Goal: Information Seeking & Learning: Find specific fact

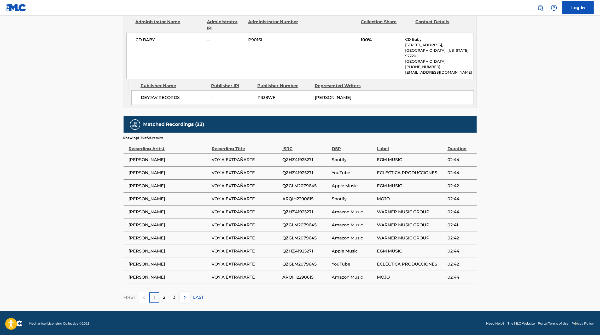
click at [167, 299] on div "2" at bounding box center [164, 298] width 10 height 10
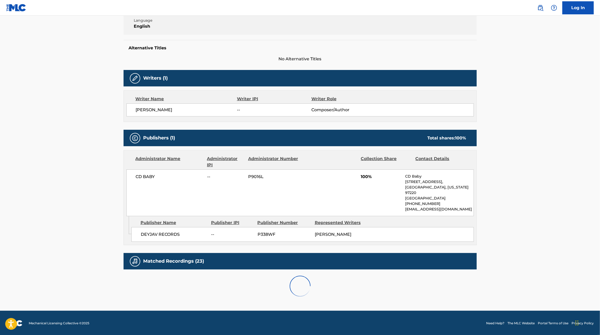
scroll to position [251, 0]
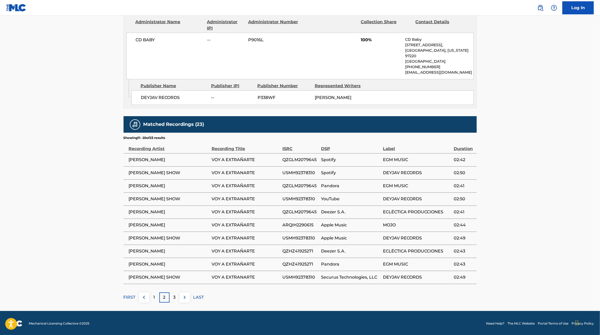
click at [178, 298] on div "3" at bounding box center [175, 298] width 10 height 10
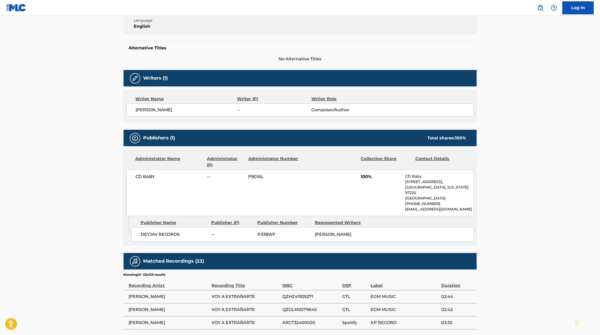
scroll to position [159, 0]
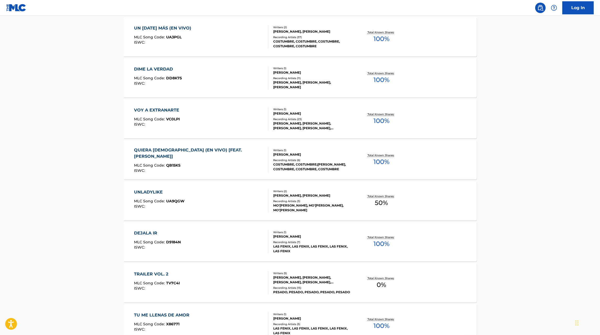
scroll to position [188, 0]
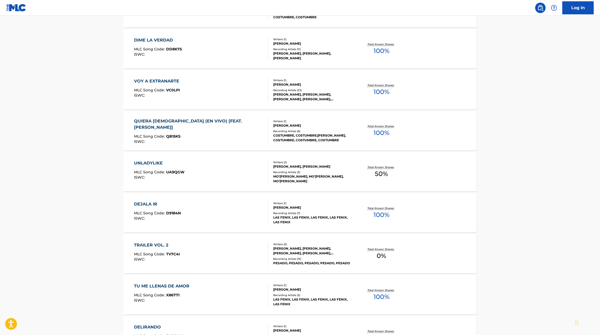
click at [218, 145] on div "QUIERA [DEMOGRAPHIC_DATA] (EN VIVO) [FEAT. [PERSON_NAME]] MLC Song Code : QB15K…" at bounding box center [300, 130] width 353 height 39
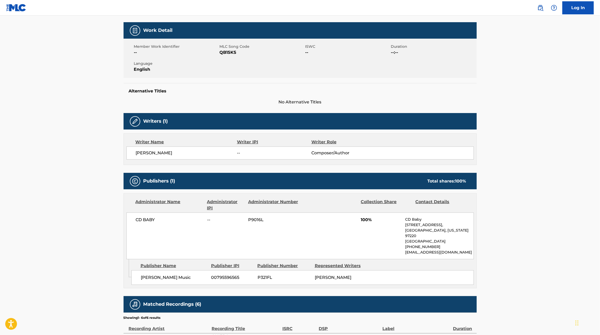
scroll to position [82, 0]
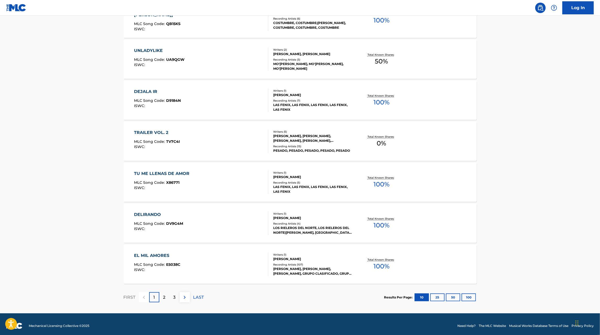
scroll to position [304, 0]
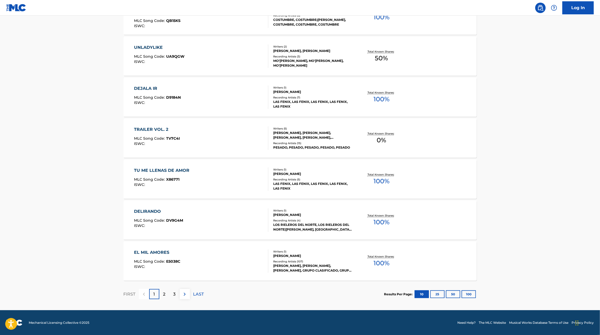
click at [237, 185] on div "TU ME LLENAS DE AMOR MLC Song Code : X86771 ISWC :" at bounding box center [201, 179] width 134 height 24
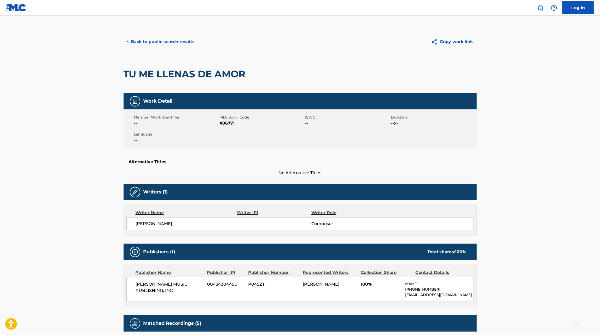
scroll to position [7, 0]
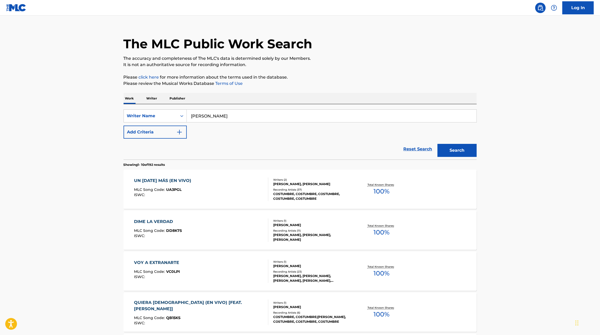
scroll to position [304, 0]
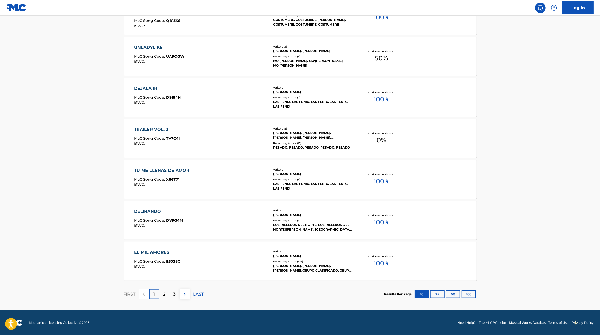
click at [179, 267] on div "ISWC :" at bounding box center [157, 267] width 46 height 4
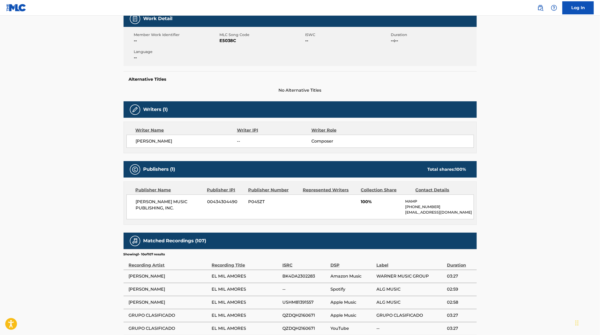
scroll to position [88, 0]
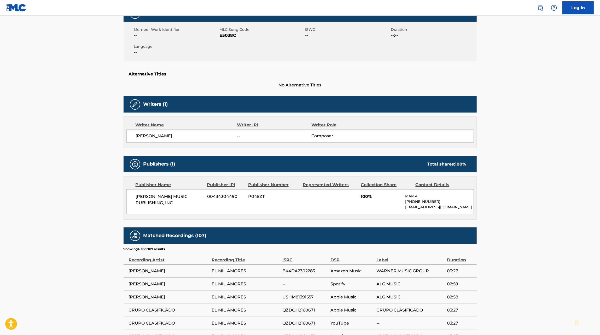
scroll to position [304, 0]
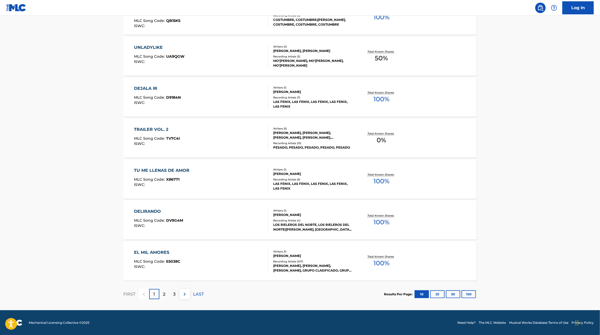
click at [163, 294] on p "2" at bounding box center [164, 294] width 2 height 6
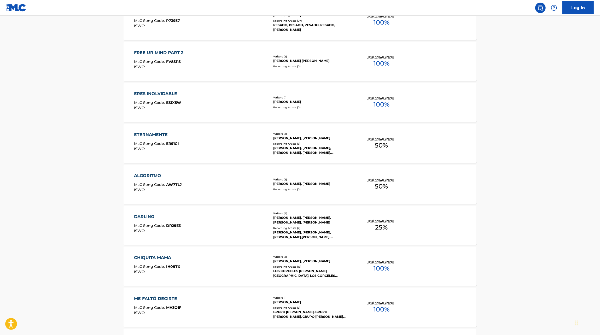
scroll to position [176, 0]
click at [224, 145] on div "ETERNAMENTE MLC Song Code : ER91GI ISWC :" at bounding box center [201, 143] width 134 height 24
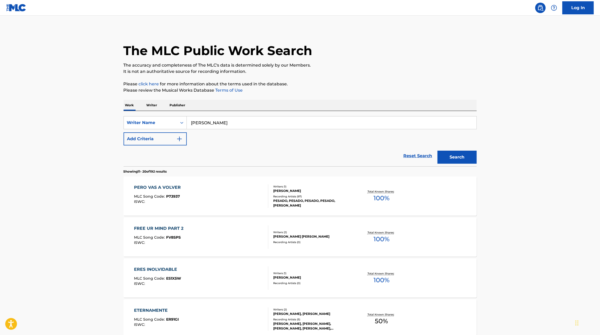
scroll to position [186, 0]
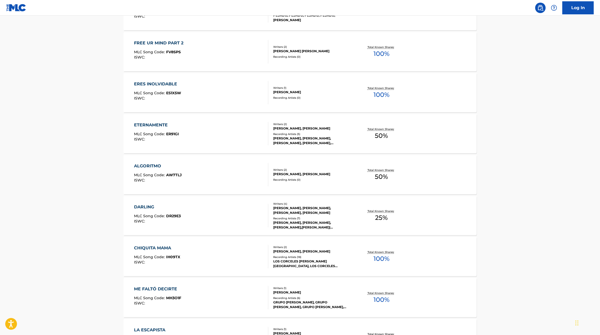
click at [216, 216] on div "DARLING MLC Song Code : DR29E3 ISWC :" at bounding box center [201, 216] width 134 height 24
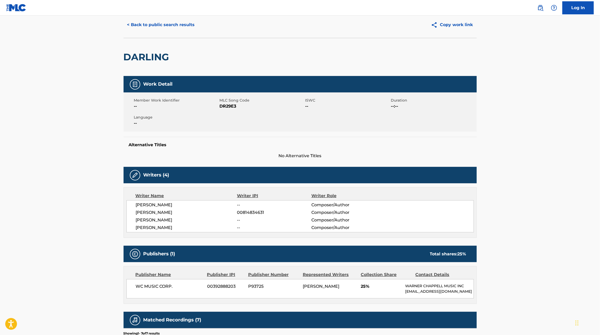
scroll to position [17, 0]
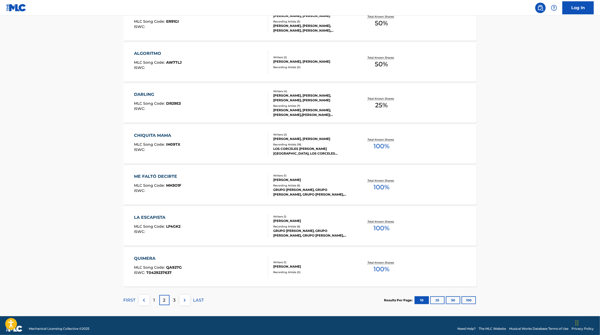
scroll to position [298, 0]
click at [178, 300] on div "3" at bounding box center [175, 300] width 10 height 10
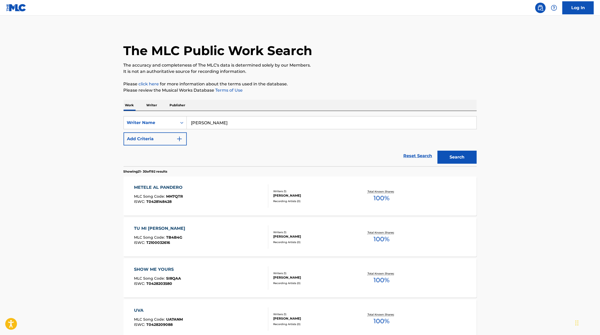
scroll to position [304, 0]
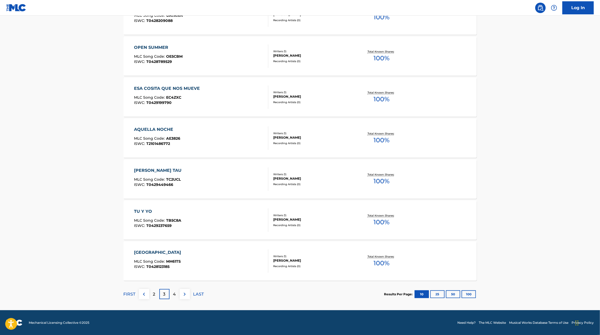
click at [186, 293] on img at bounding box center [185, 294] width 6 height 6
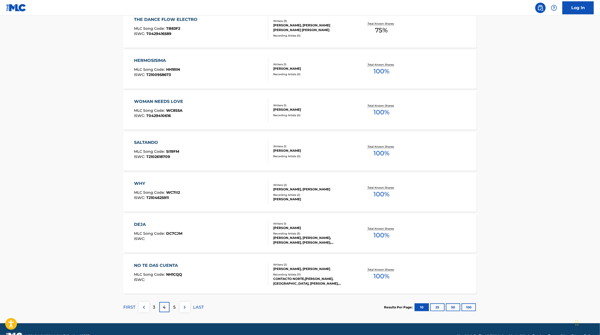
scroll to position [294, 0]
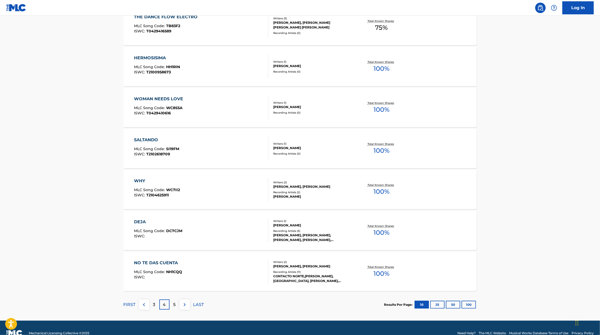
click at [211, 239] on div "DEJA MLC Song Code : DC7CJM ISWC :" at bounding box center [201, 231] width 134 height 24
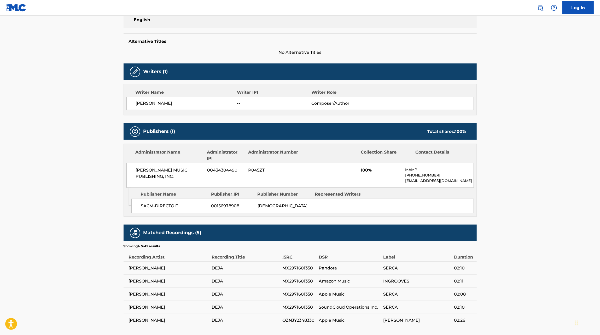
scroll to position [304, 0]
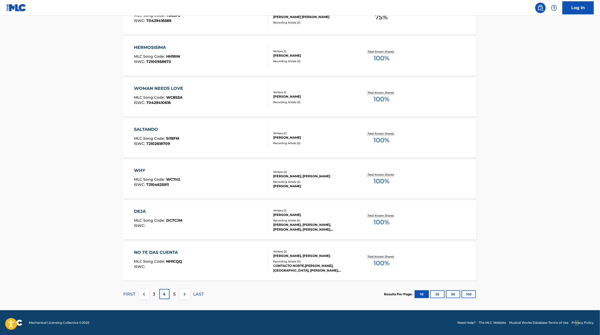
click at [194, 265] on div "NO TE DAS CUENTA MLC Song Code : NH1CQQ ISWC :" at bounding box center [201, 262] width 134 height 24
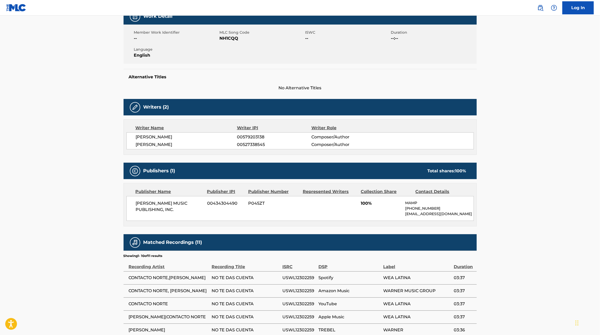
scroll to position [304, 0]
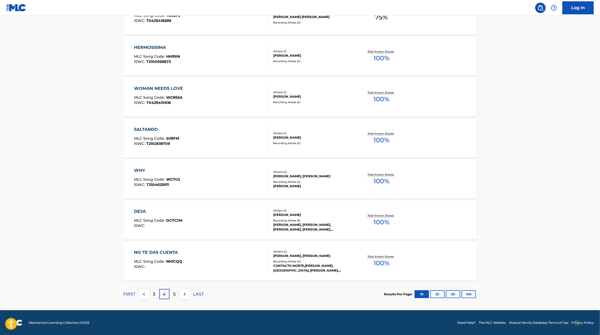
click at [173, 294] on div "5" at bounding box center [175, 294] width 10 height 10
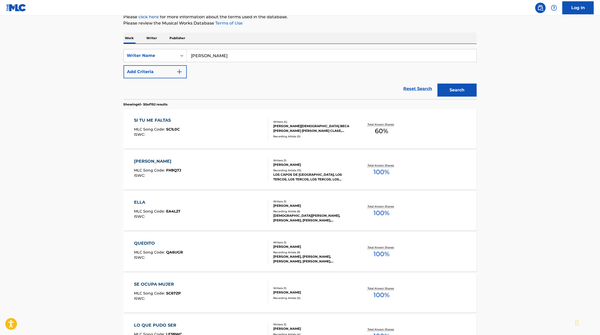
scroll to position [67, 0]
click at [215, 247] on div "QUEDITO MLC Song Code : QA6UGR ISWC :" at bounding box center [201, 252] width 134 height 24
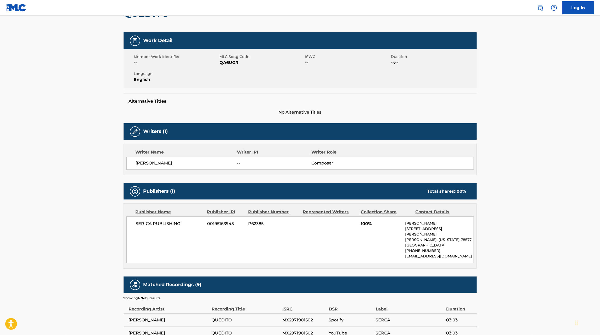
scroll to position [61, 0]
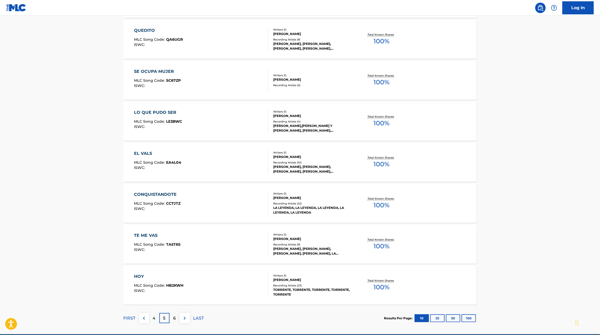
scroll to position [290, 0]
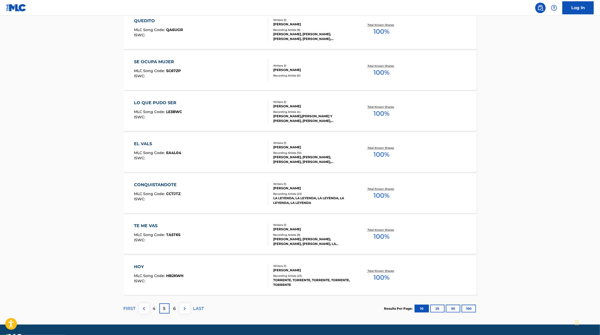
click at [176, 310] on p "6" at bounding box center [174, 309] width 3 height 6
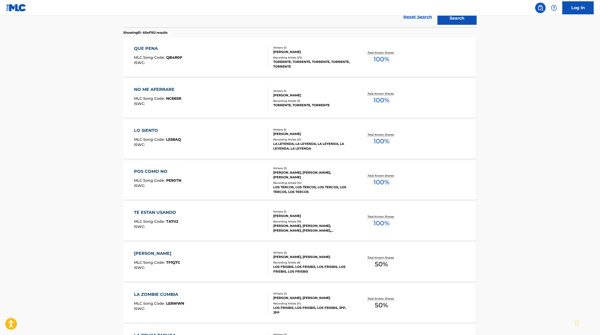
scroll to position [141, 0]
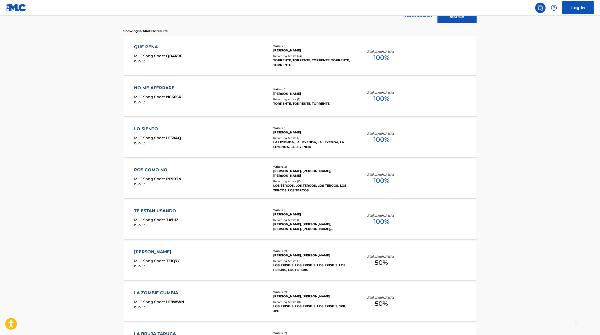
click at [211, 226] on div "TE ESTAN USANDO MLC Song Code : TA7II2 ISWC :" at bounding box center [201, 220] width 134 height 24
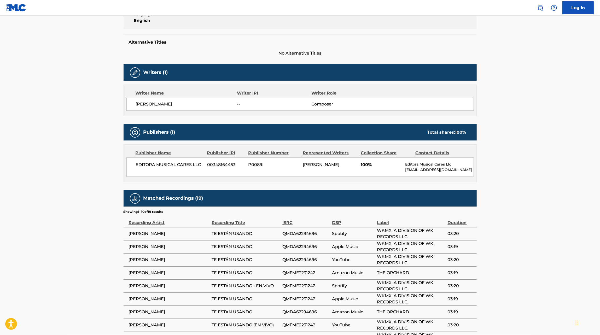
scroll to position [108, 0]
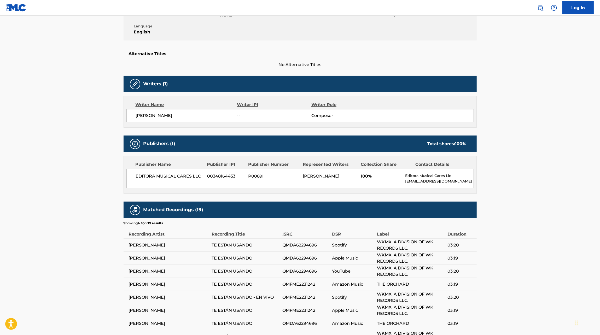
drag, startPoint x: 135, startPoint y: 115, endPoint x: 219, endPoint y: 118, distance: 83.9
click at [219, 118] on span "JOSE ELIAS GONZALEZ MEDINA" at bounding box center [186, 116] width 101 height 6
copy span "JOSE ELIAS GONZALEZ MEDINA"
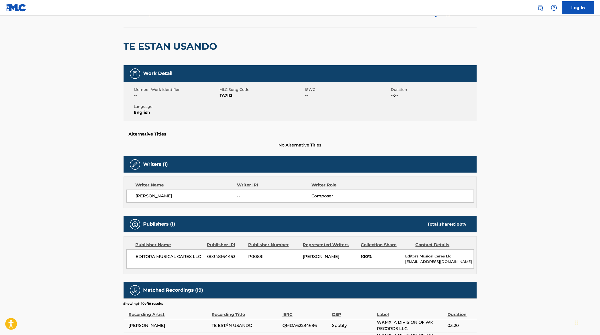
scroll to position [26, 0]
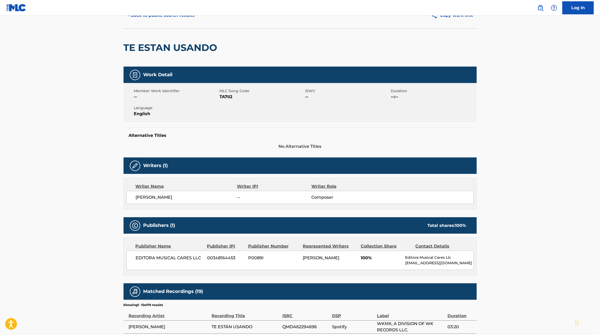
click at [105, 155] on main "< Back to public search results Copy work link TE ESTAN USANDO Work Detail Memb…" at bounding box center [300, 233] width 600 height 489
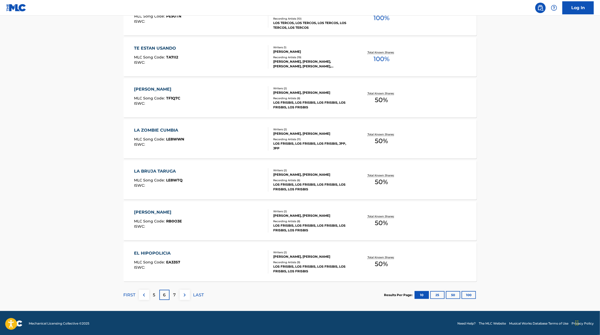
scroll to position [304, 0]
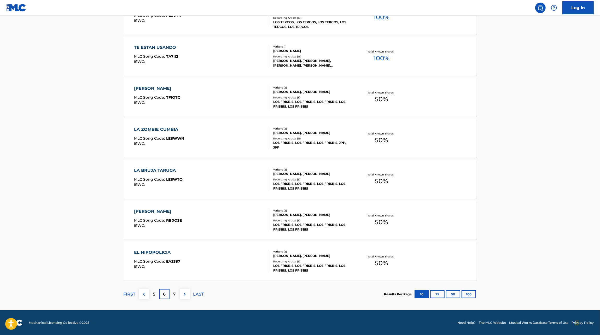
click at [226, 258] on div "EL HIPOPOLICIA MLC Song Code : EA33S7 ISWC :" at bounding box center [201, 262] width 134 height 24
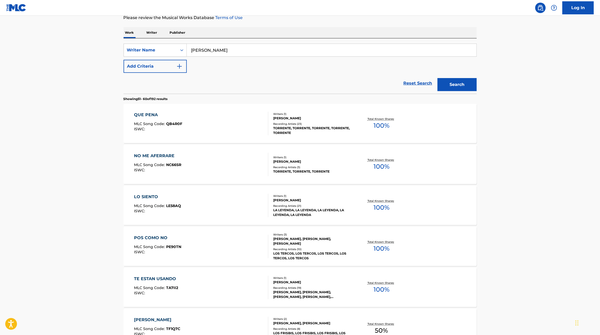
scroll to position [304, 0]
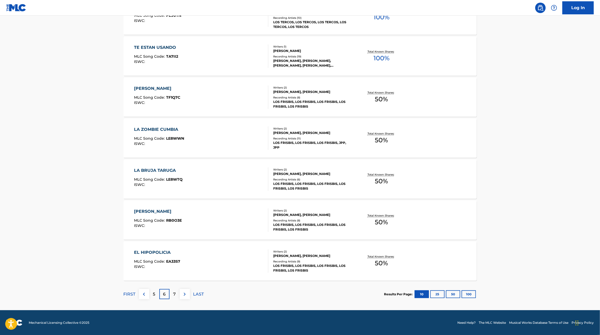
click at [176, 296] on div "7" at bounding box center [175, 294] width 10 height 10
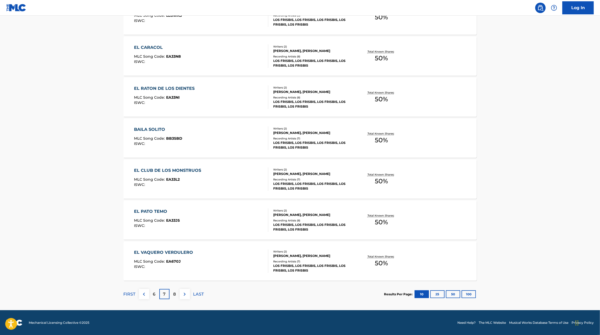
click at [175, 294] on p "8" at bounding box center [174, 294] width 3 height 6
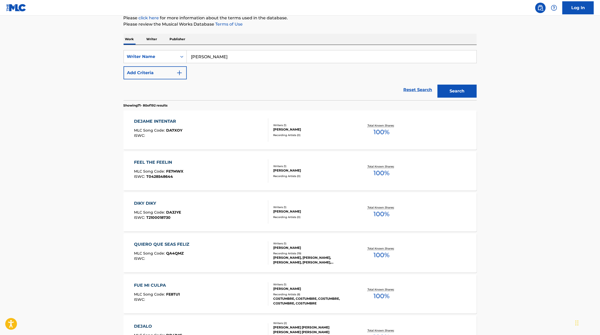
scroll to position [68, 0]
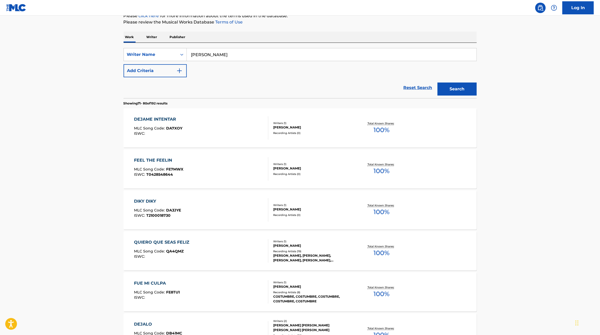
click at [234, 257] on div "QUIERO QUE SEAS FELIZ MLC Song Code : QA4QMZ ISWC :" at bounding box center [201, 251] width 134 height 24
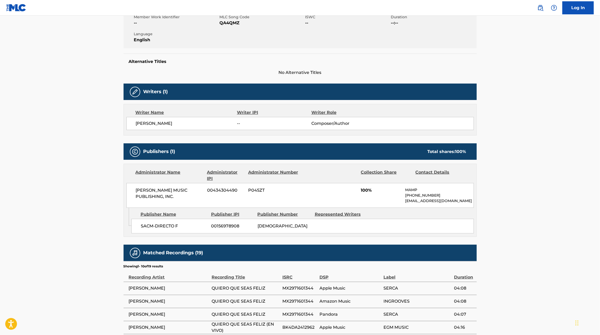
scroll to position [102, 0]
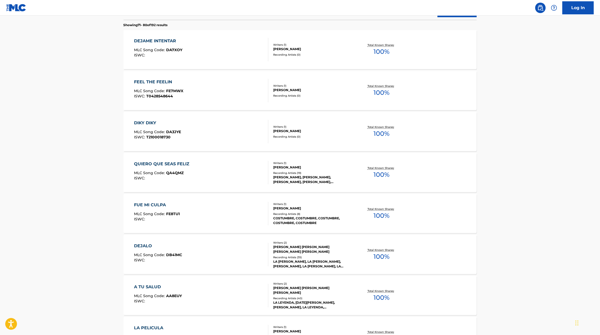
scroll to position [163, 0]
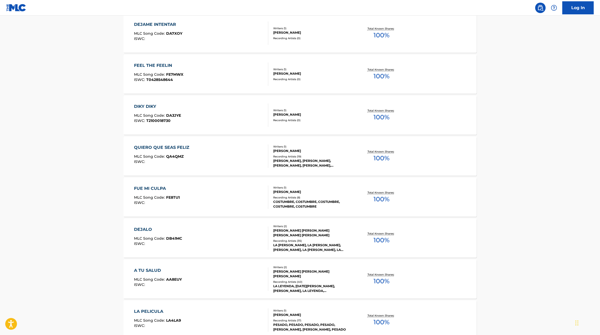
click at [227, 235] on div "DEJALO MLC Song Code : DB41MC ISWC :" at bounding box center [201, 239] width 134 height 24
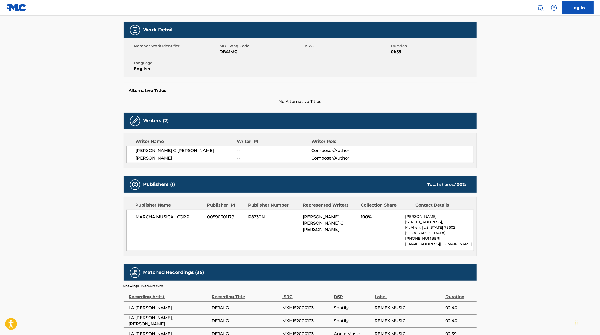
scroll to position [85, 0]
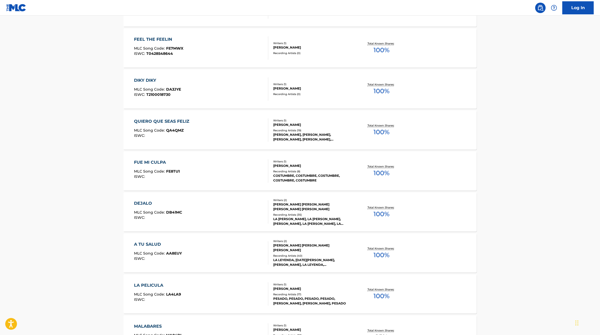
scroll to position [191, 0]
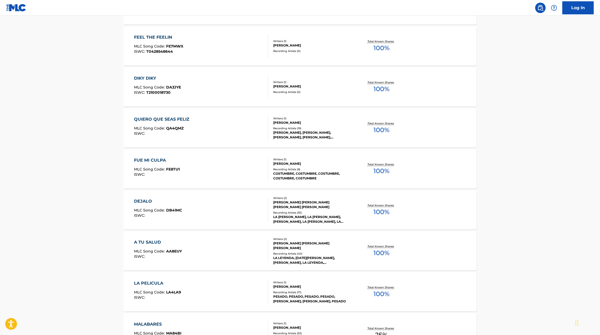
click at [235, 133] on div "QUIERO QUE SEAS FELIZ MLC Song Code : QA4QMZ ISWC :" at bounding box center [201, 128] width 134 height 24
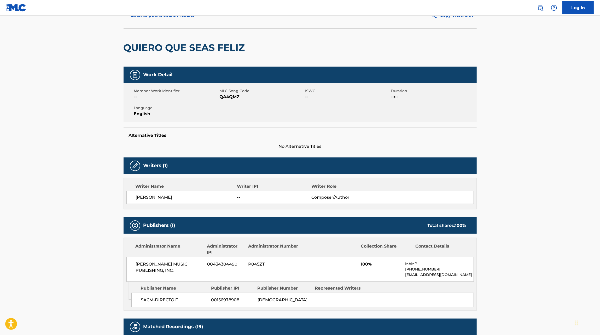
scroll to position [28, 0]
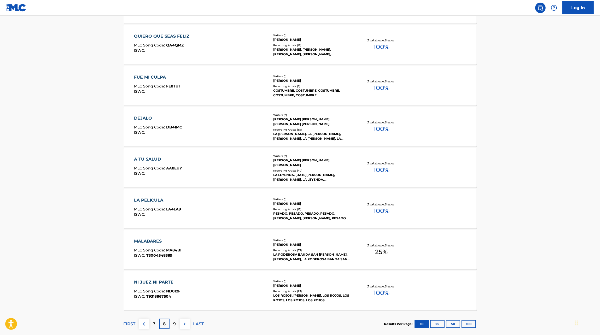
scroll to position [304, 0]
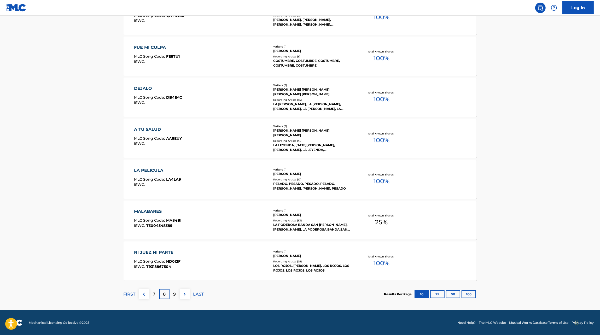
click at [207, 232] on div "MALABARES MLC Song Code : MA84BI ISWC : T3004548389 Writers ( 1 ) ELIAS GERARDO…" at bounding box center [300, 220] width 353 height 39
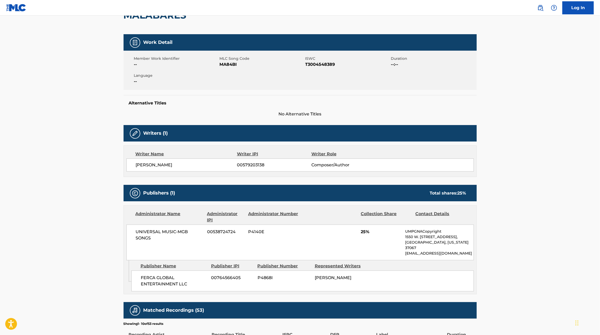
scroll to position [304, 0]
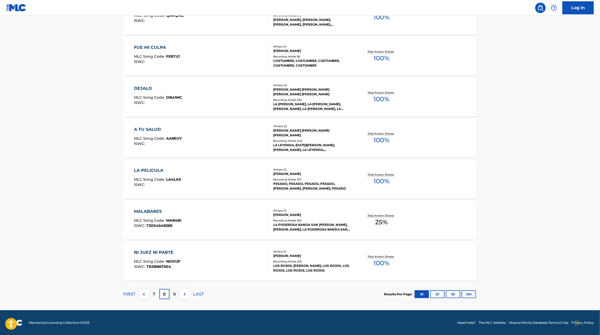
click at [174, 296] on p "9" at bounding box center [174, 294] width 3 height 6
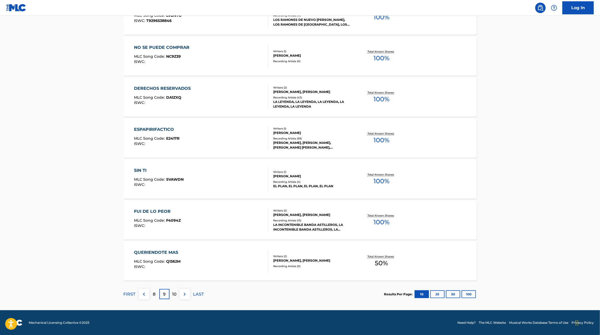
click at [175, 296] on p "10" at bounding box center [174, 294] width 4 height 6
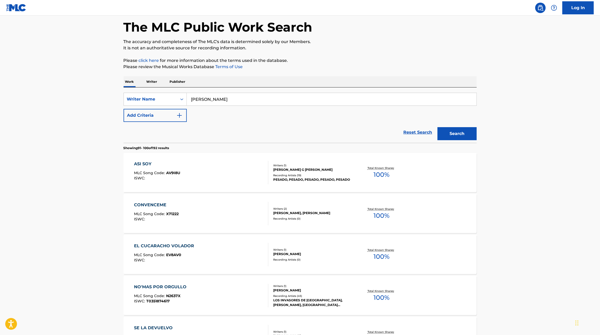
scroll to position [24, 0]
click at [234, 169] on div "ASI SOY MLC Song Code : AV9I8U ISWC :" at bounding box center [201, 172] width 134 height 24
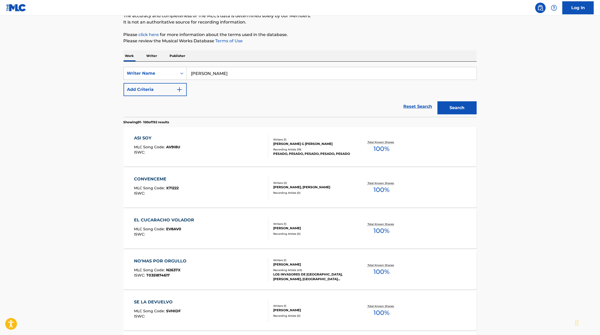
scroll to position [85, 0]
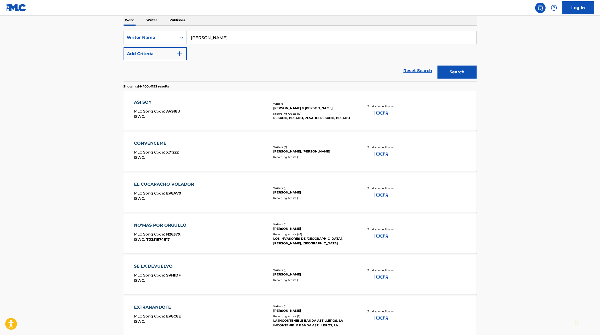
click at [201, 229] on div "NO'MAS POR ORGULLO MLC Song Code : N2637X ISWC : T0351874617" at bounding box center [201, 234] width 134 height 24
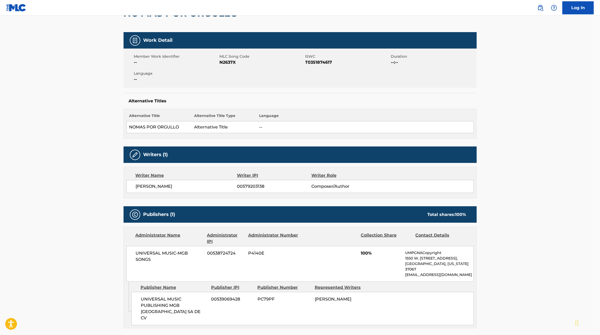
scroll to position [66, 0]
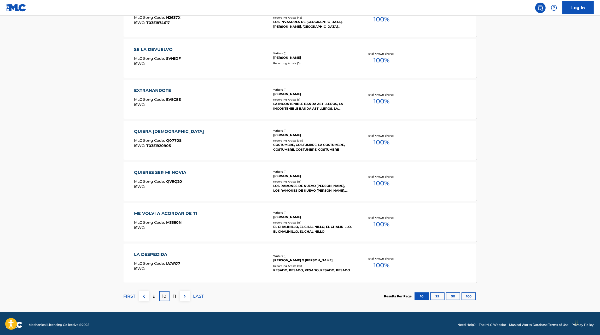
scroll to position [304, 0]
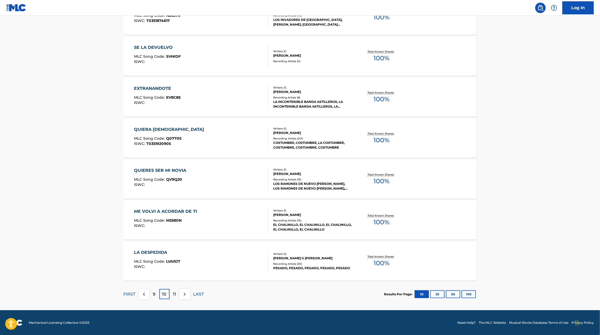
click at [176, 294] on p "11" at bounding box center [174, 294] width 3 height 6
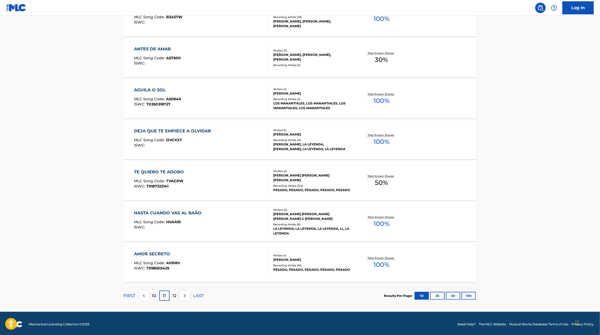
click at [174, 297] on p "12" at bounding box center [175, 296] width 4 height 6
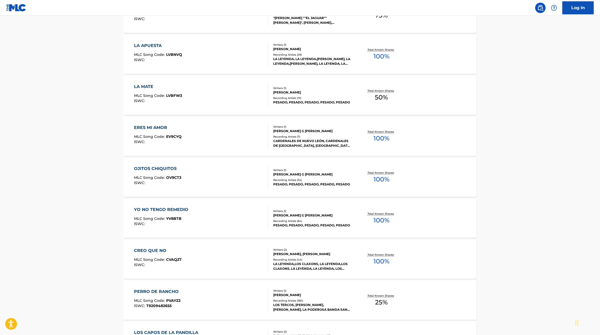
scroll to position [225, 0]
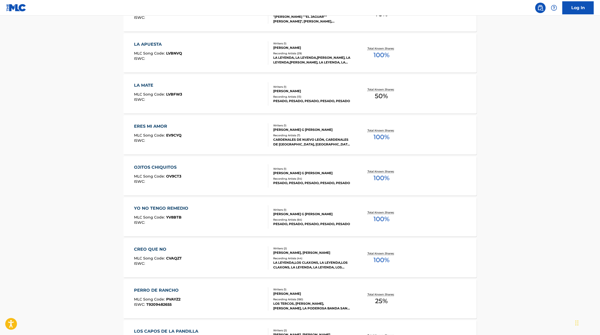
click at [219, 215] on div "YO NO TENGO REMEDIO MLC Song Code : YV8BTB ISWC :" at bounding box center [201, 217] width 134 height 24
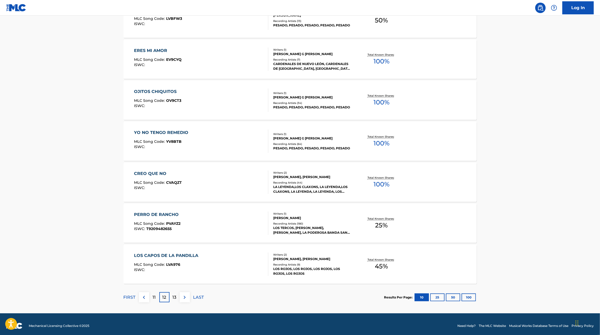
scroll to position [304, 0]
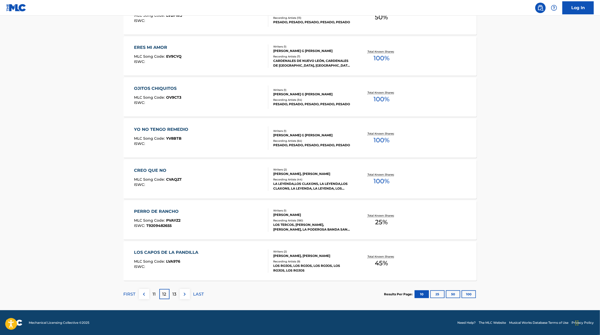
click at [171, 295] on div "13" at bounding box center [175, 294] width 10 height 10
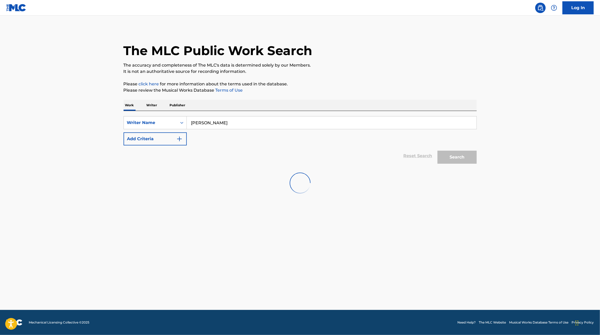
scroll to position [0, 0]
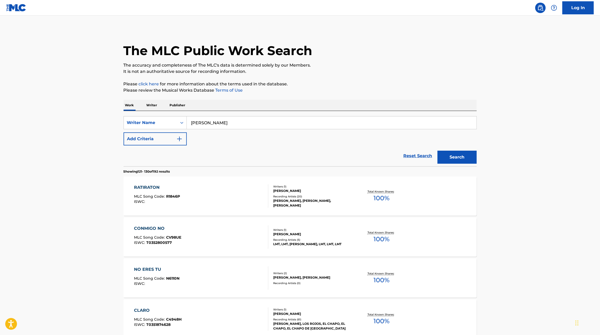
click at [214, 198] on div "RATIRATON MLC Song Code : R1846P ISWC :" at bounding box center [201, 196] width 134 height 24
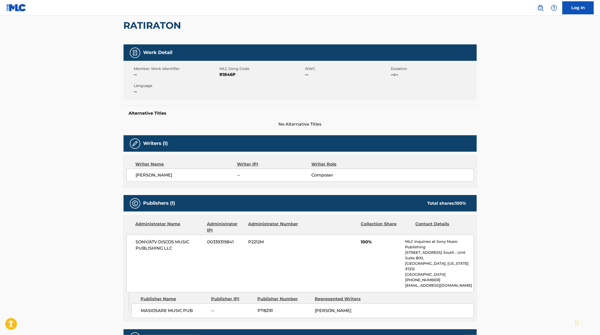
scroll to position [49, 0]
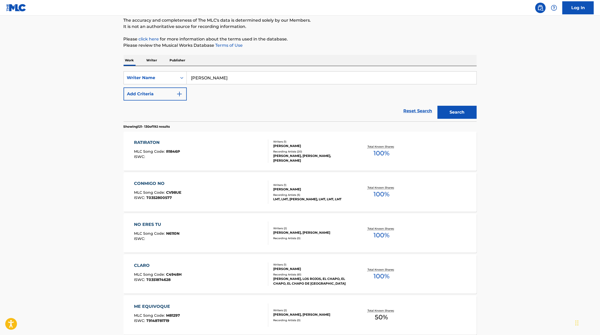
scroll to position [49, 0]
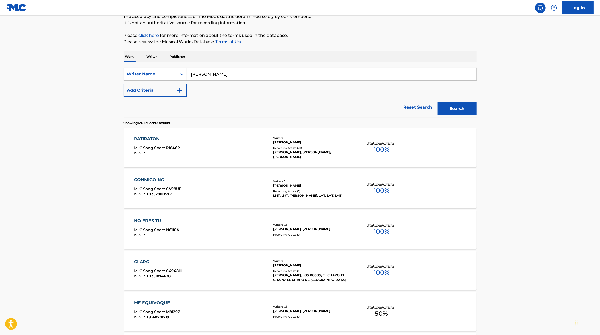
click at [202, 196] on div "CONMIGO NO MLC Song Code : CV98UE ISWC : T0352800577" at bounding box center [201, 189] width 134 height 24
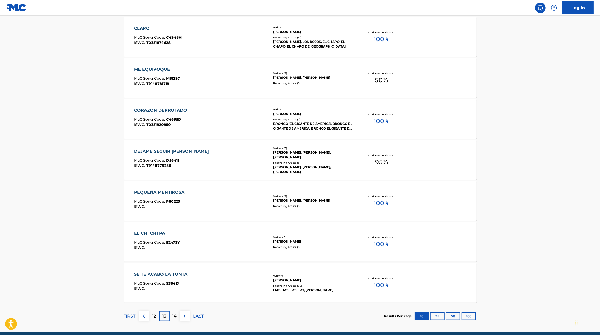
scroll to position [286, 0]
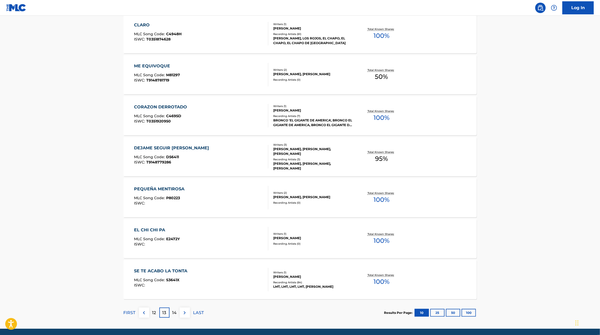
click at [172, 317] on div "14" at bounding box center [175, 313] width 10 height 10
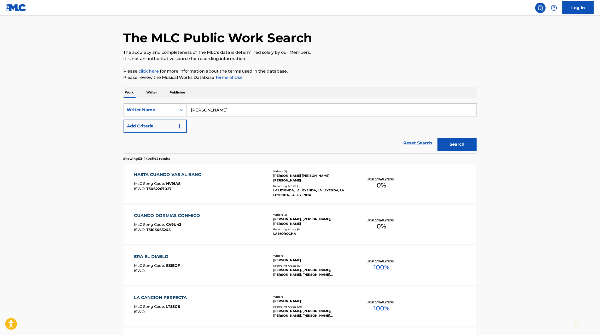
scroll to position [14, 0]
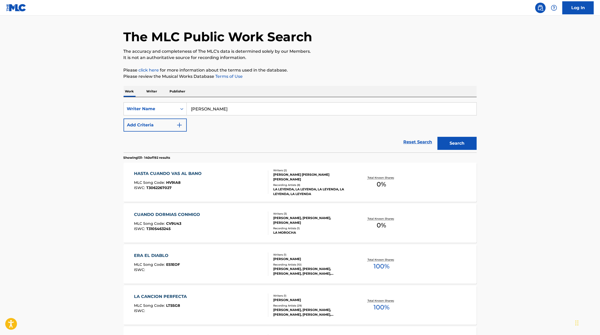
click at [227, 176] on div "HASTA CUANDO VAS AL BANO MLC Song Code : HV9IA8 ISWC : T3062267027" at bounding box center [201, 183] width 134 height 24
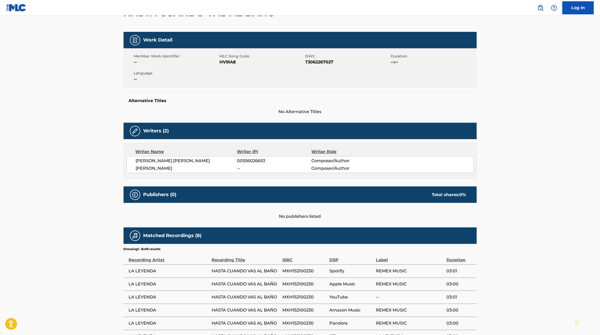
scroll to position [64, 0]
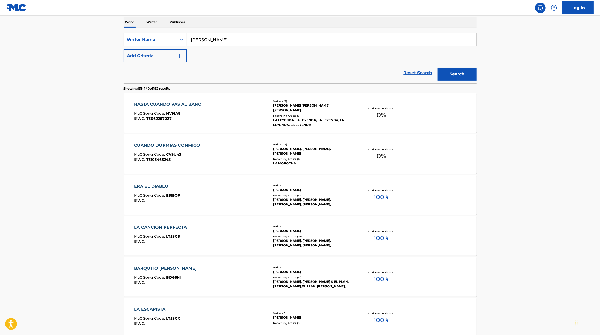
scroll to position [85, 0]
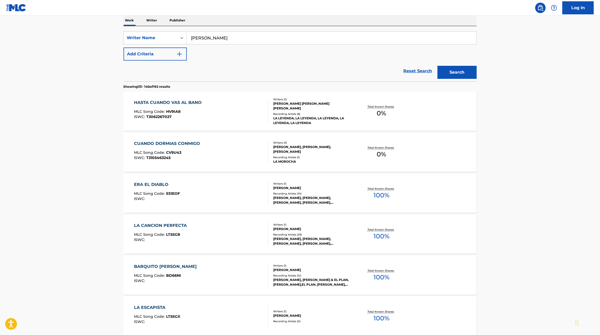
click at [220, 193] on div "ERA EL DIABLO MLC Song Code : ES1EOF ISWC :" at bounding box center [201, 194] width 134 height 24
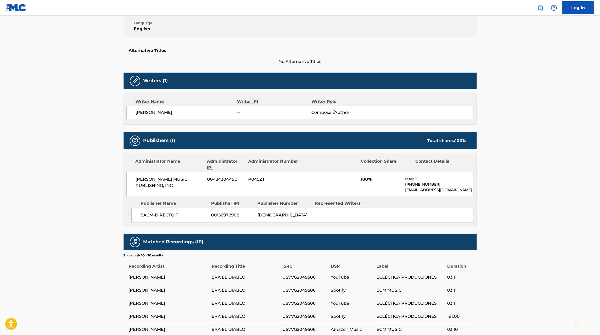
scroll to position [113, 0]
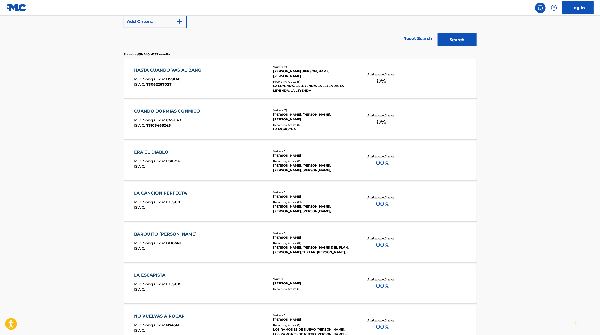
scroll to position [120, 0]
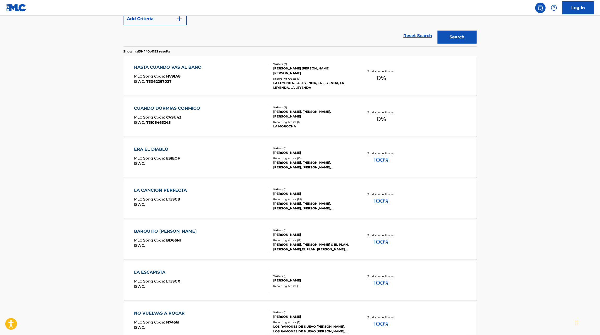
click at [218, 243] on div "BARQUITO DE VELA MLC Song Code : BD66NI ISWC :" at bounding box center [201, 240] width 134 height 24
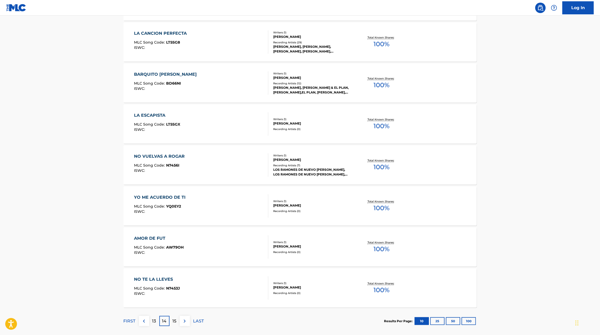
scroll to position [304, 0]
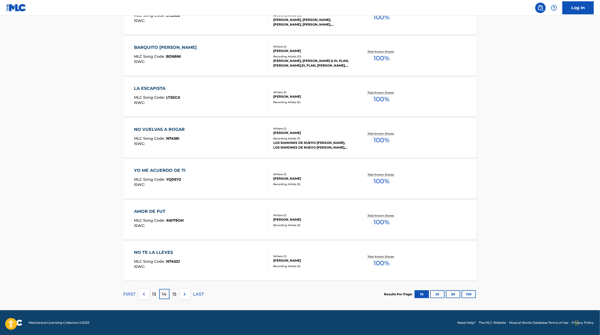
click at [175, 297] on p "15" at bounding box center [175, 294] width 4 height 6
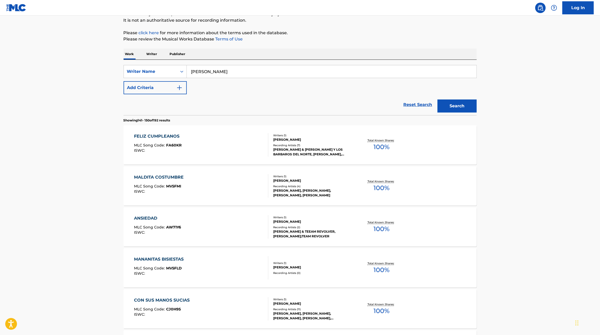
scroll to position [58, 0]
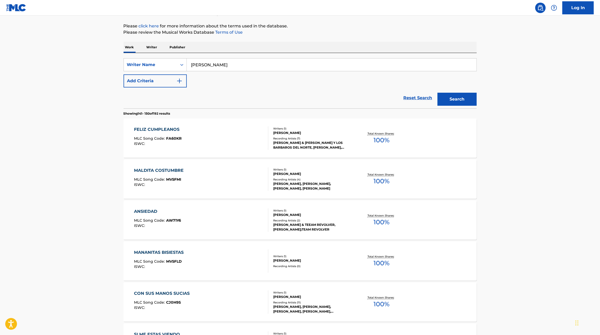
click at [222, 209] on div "ANSIEDAD MLC Song Code : AW71Y6 ISWC :" at bounding box center [201, 221] width 134 height 24
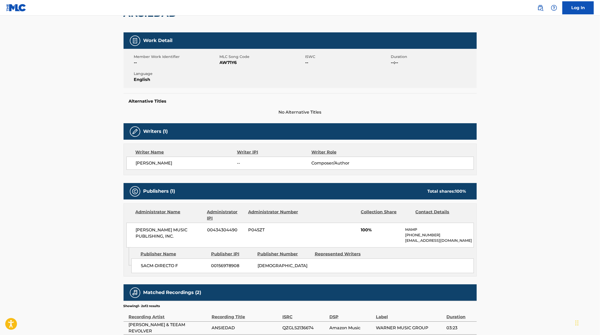
scroll to position [66, 0]
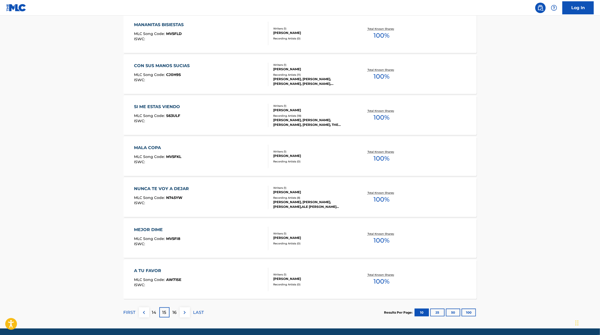
scroll to position [304, 0]
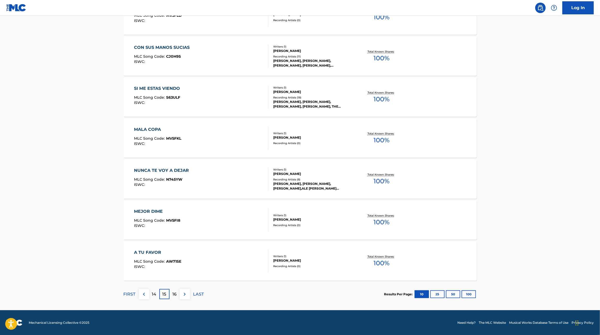
click at [203, 245] on div "A TU FAVOR MLC Song Code : AW71SE ISWC : Writers ( 1 ) ELIAS GERARDO GONZALEZ M…" at bounding box center [300, 261] width 353 height 39
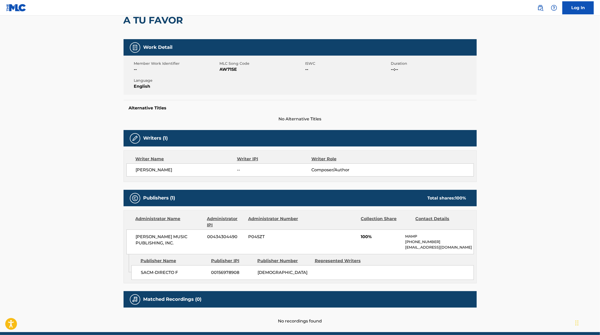
scroll to position [75, 0]
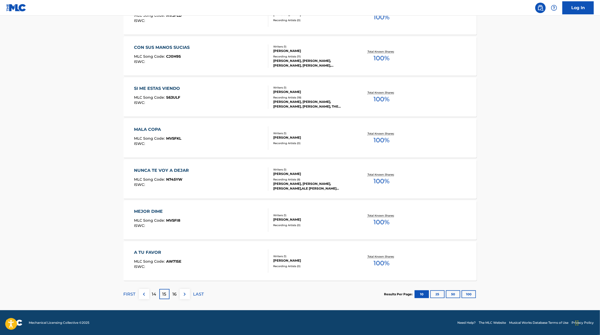
click at [176, 294] on p "16" at bounding box center [174, 294] width 4 height 6
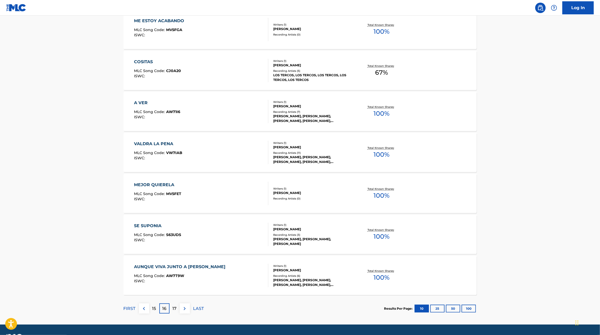
scroll to position [292, 0]
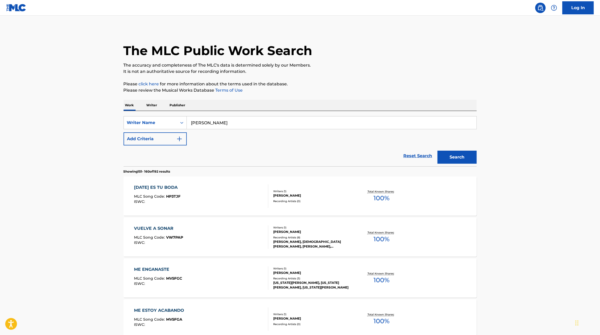
click at [219, 124] on input "elias medina" at bounding box center [332, 123] width 290 height 13
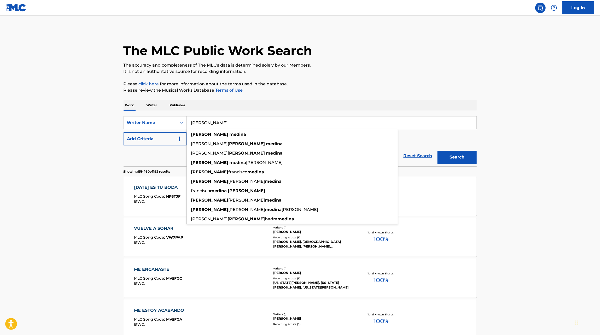
click at [219, 124] on input "elias medina" at bounding box center [332, 123] width 290 height 13
click at [148, 122] on div "Writer Name" at bounding box center [150, 123] width 47 height 6
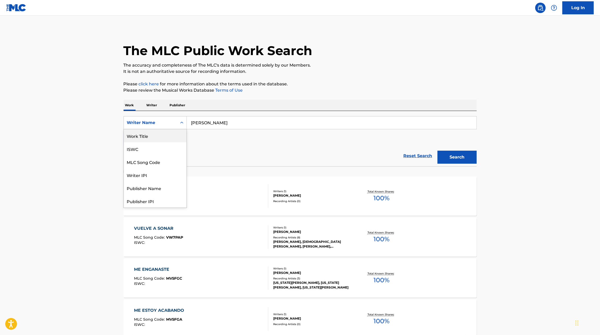
click at [170, 134] on div "Work Title" at bounding box center [155, 135] width 63 height 13
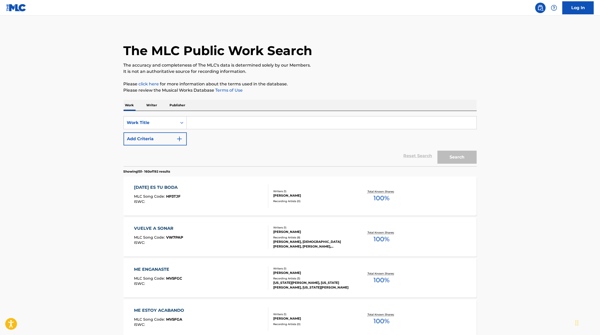
click at [216, 125] on input "Search Form" at bounding box center [332, 123] width 290 height 13
type input "con talento pa mentir"
click at [438, 151] on button "Search" at bounding box center [457, 157] width 39 height 13
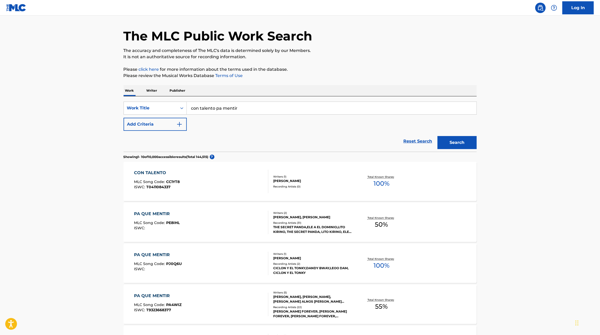
scroll to position [0, 0]
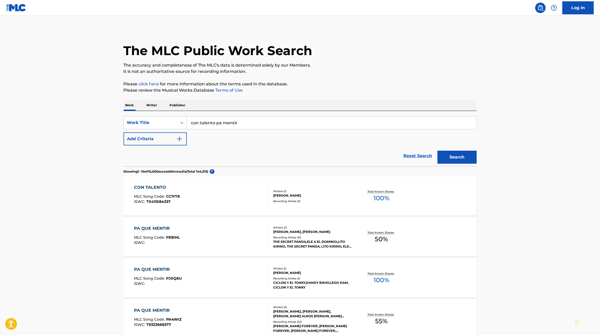
click at [223, 120] on input "con talento pa mentir" at bounding box center [332, 123] width 290 height 13
click at [579, 11] on link "Log In" at bounding box center [578, 7] width 31 height 13
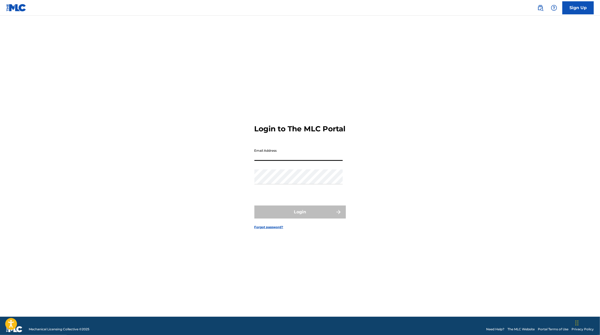
click at [314, 154] on input "Email Address" at bounding box center [299, 153] width 88 height 15
type input "[EMAIL_ADDRESS][DOMAIN_NAME]"
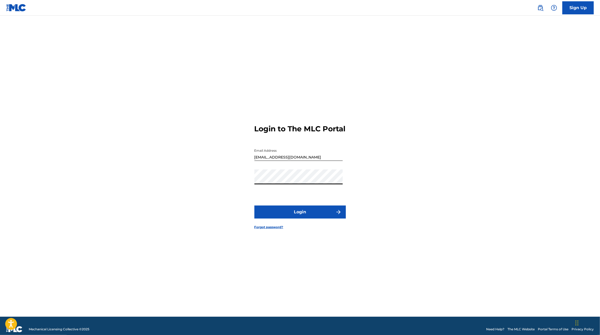
click at [255, 206] on button "Login" at bounding box center [300, 212] width 91 height 13
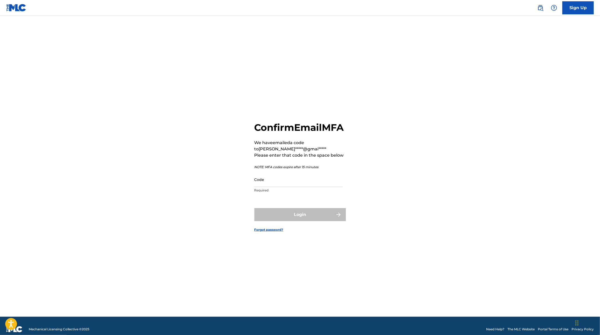
click at [270, 187] on input "Code" at bounding box center [299, 179] width 88 height 15
paste input "678993"
type input "678993"
click at [282, 219] on button "Login" at bounding box center [300, 214] width 91 height 13
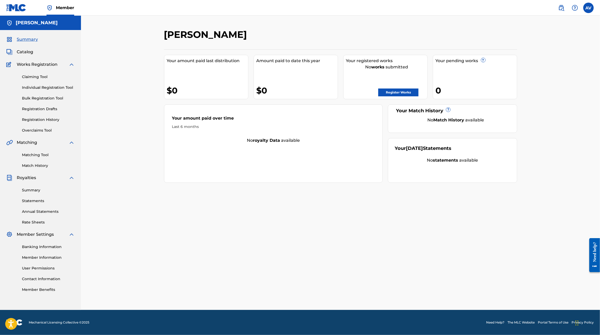
click at [43, 156] on link "Matching Tool" at bounding box center [48, 154] width 53 height 5
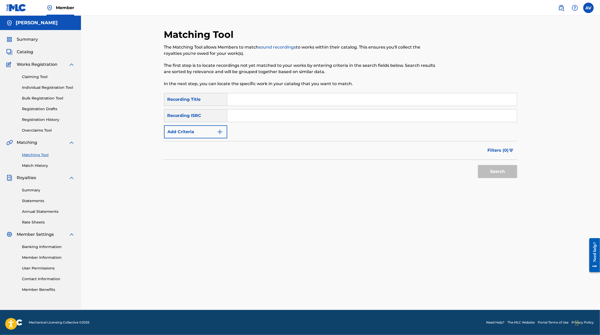
click at [252, 99] on input "Search Form" at bounding box center [372, 99] width 290 height 13
type input "Lujos"
click at [478, 165] on button "Search" at bounding box center [497, 171] width 39 height 13
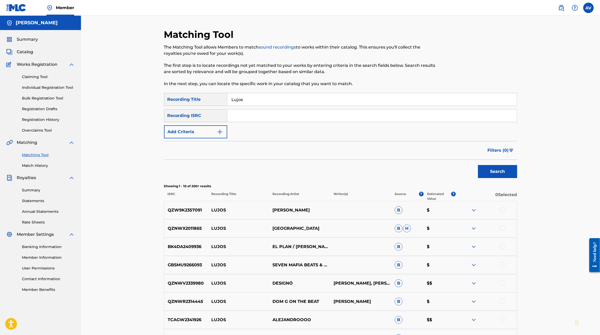
click at [257, 117] on input "Search Form" at bounding box center [372, 115] width 290 height 13
click at [210, 129] on button "Add Criteria" at bounding box center [195, 131] width 63 height 13
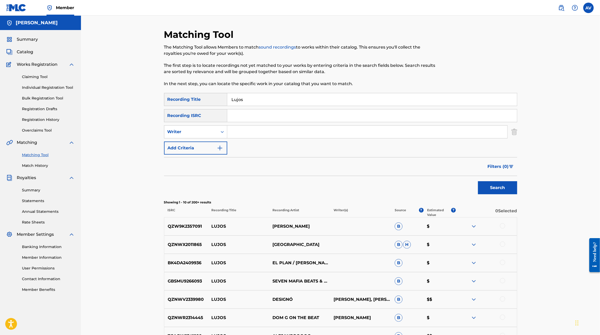
click at [240, 132] on input "Search Form" at bounding box center [367, 132] width 280 height 13
type input "Pastrana"
click at [478, 181] on button "Search" at bounding box center [497, 187] width 39 height 13
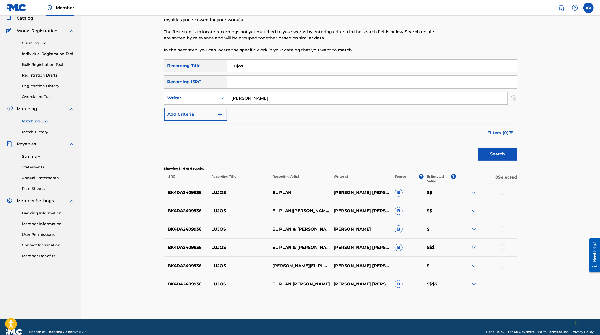
scroll to position [36, 0]
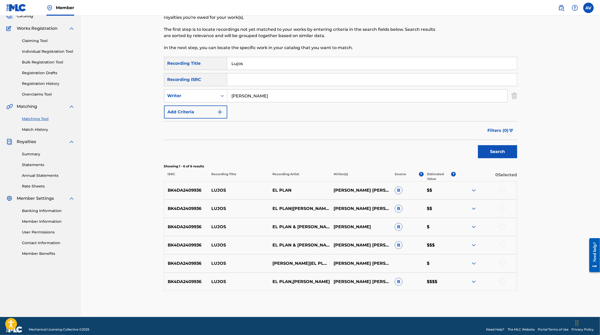
click at [473, 283] on img at bounding box center [474, 282] width 6 height 6
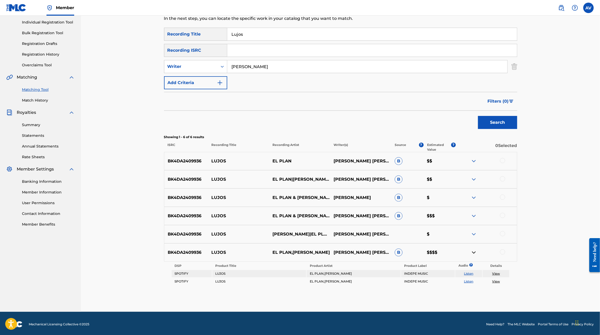
scroll to position [67, 0]
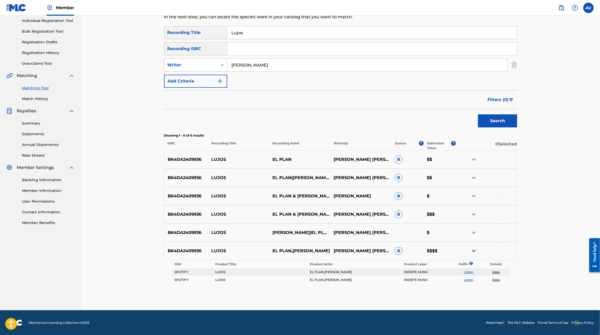
click at [473, 214] on img at bounding box center [474, 214] width 6 height 6
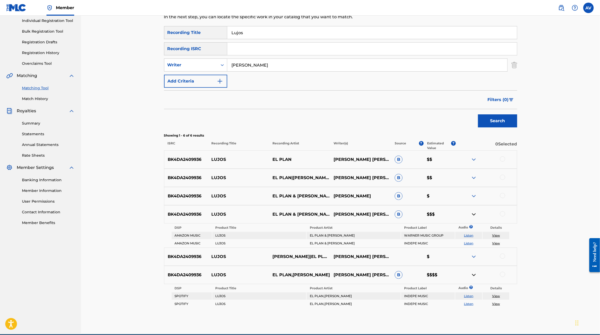
click at [473, 176] on img at bounding box center [474, 178] width 6 height 6
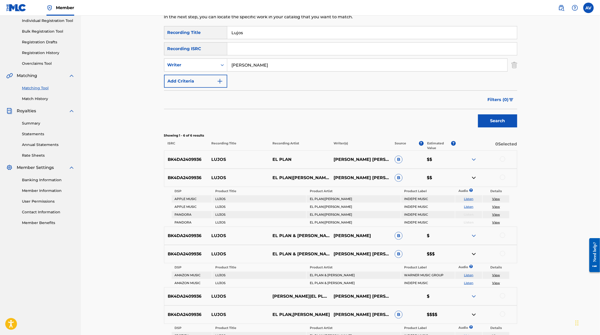
click at [475, 157] on img at bounding box center [474, 160] width 6 height 6
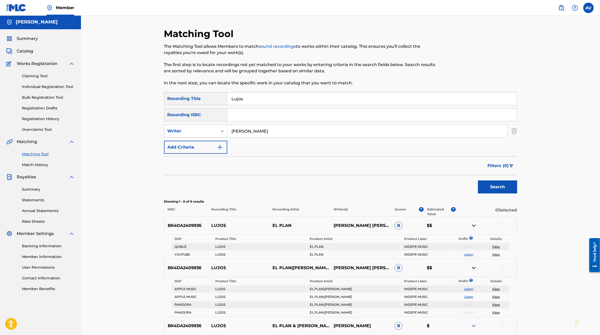
scroll to position [0, 0]
click at [242, 102] on input "Lujos" at bounding box center [372, 99] width 290 height 13
type input "hasta enamorarte"
type input "villarreal"
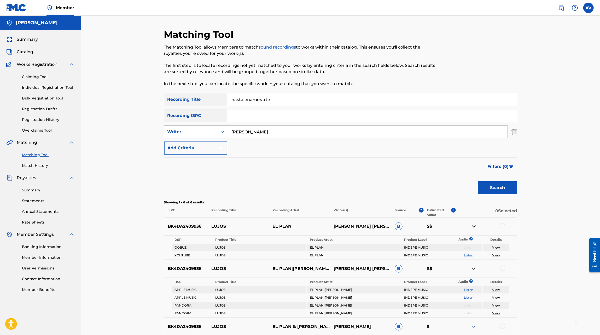
click at [478, 181] on button "Search" at bounding box center [497, 187] width 39 height 13
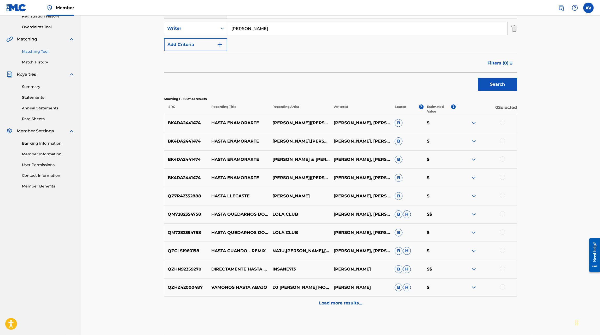
scroll to position [104, 0]
click at [183, 123] on p "BK4DA2441474" at bounding box center [186, 123] width 44 height 6
copy p "BK4DA2441474"
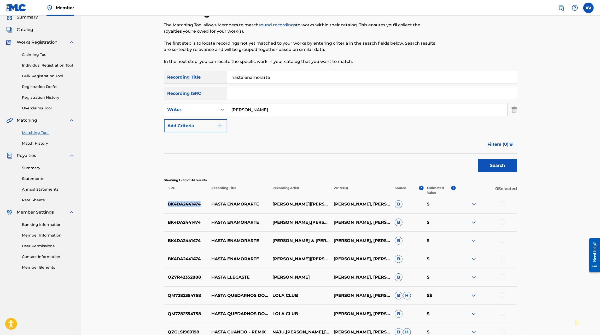
scroll to position [10, 0]
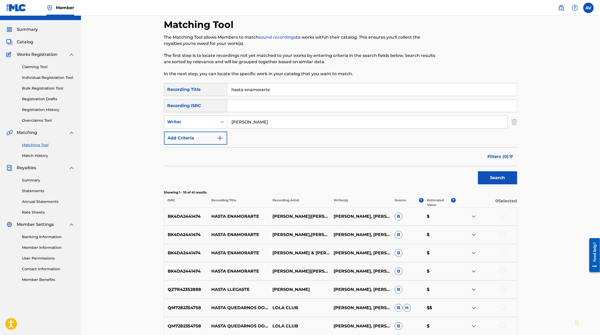
click at [243, 100] on input "Search Form" at bounding box center [372, 106] width 290 height 13
paste input "BK4DA2441474"
type input "BK4DA2441474"
click at [478, 171] on button "Search" at bounding box center [497, 177] width 39 height 13
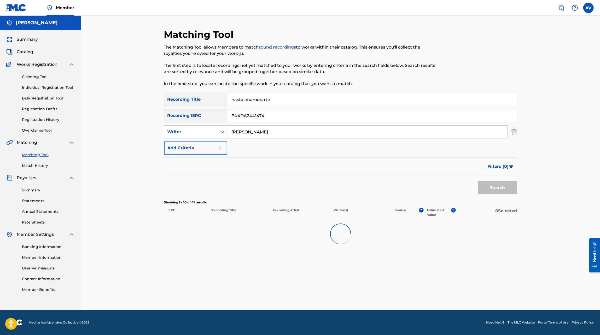
scroll to position [0, 0]
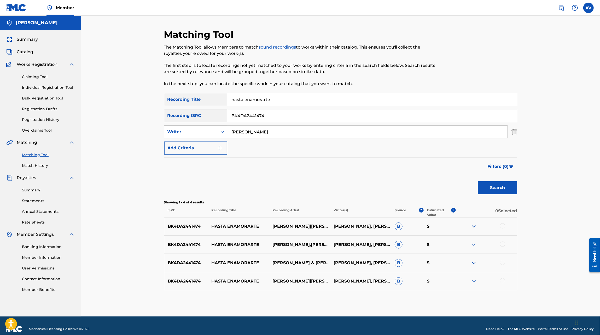
click at [255, 100] on input "hasta enamorarte" at bounding box center [372, 99] width 290 height 13
click at [250, 110] on input "BK4DA2441474" at bounding box center [372, 115] width 290 height 13
click at [244, 128] on input "villarreal" at bounding box center [367, 132] width 280 height 13
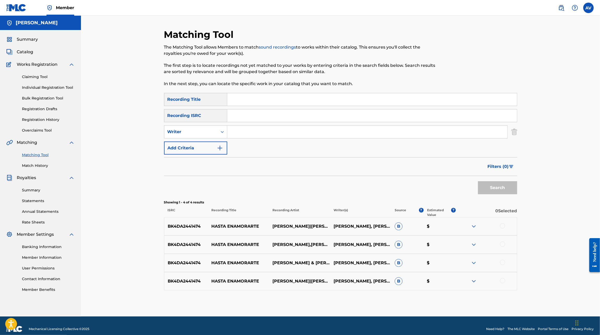
click at [236, 102] on input "Search Form" at bounding box center [372, 99] width 290 height 13
type input "no era amor"
click at [478, 181] on button "Search" at bounding box center [497, 187] width 39 height 13
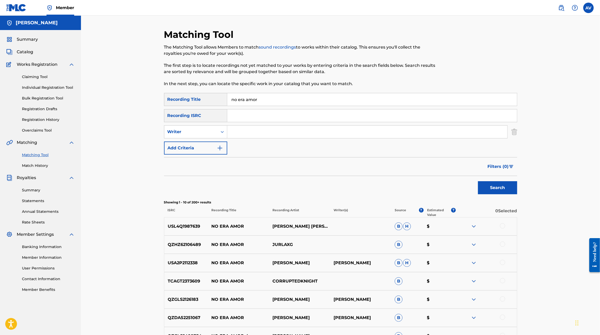
click at [246, 129] on input "Search Form" at bounding box center [367, 132] width 280 height 13
click at [478, 181] on button "Search" at bounding box center [497, 187] width 39 height 13
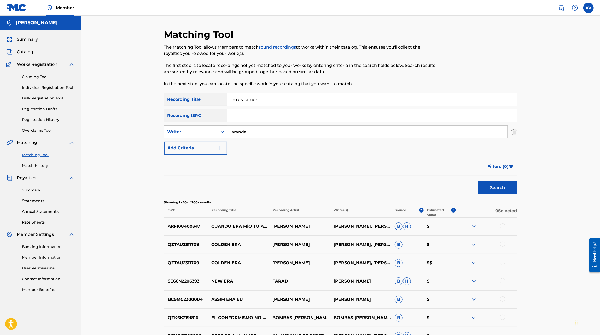
click at [231, 134] on input "aranda" at bounding box center [367, 132] width 280 height 13
type input "[PERSON_NAME]"
click at [478, 181] on button "Search" at bounding box center [497, 187] width 39 height 13
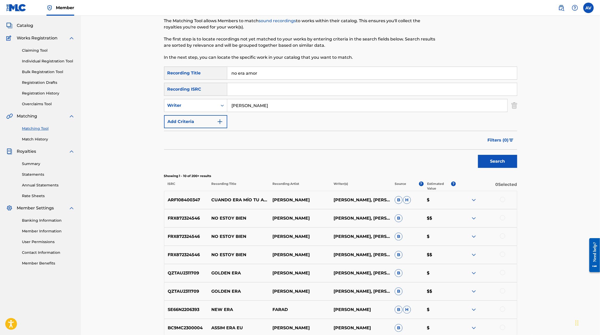
scroll to position [14, 0]
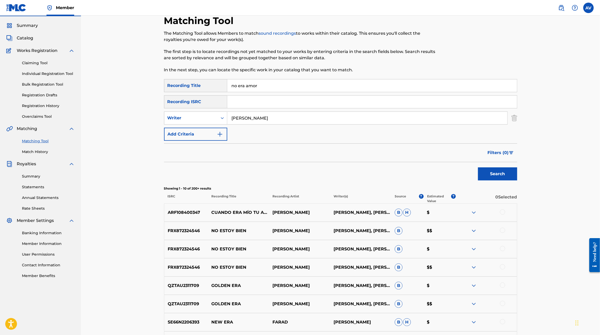
click at [248, 81] on input "no era amor" at bounding box center [372, 85] width 290 height 13
click at [478, 167] on button "Search" at bounding box center [497, 173] width 39 height 13
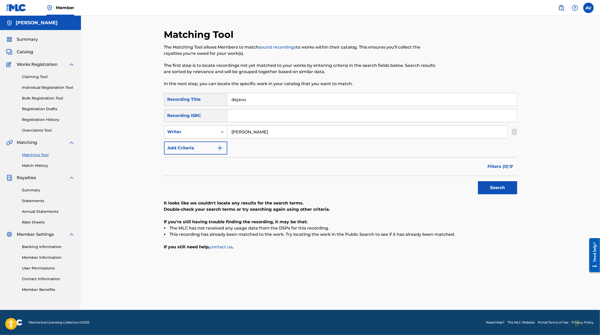
type input "dejavu"
click at [478, 181] on button "Search" at bounding box center [497, 187] width 39 height 13
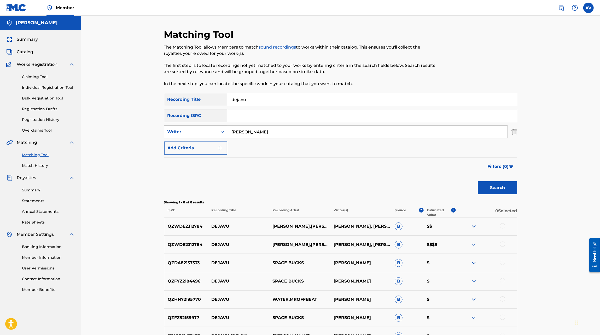
click at [199, 244] on p "QZWDE2312784" at bounding box center [186, 245] width 44 height 6
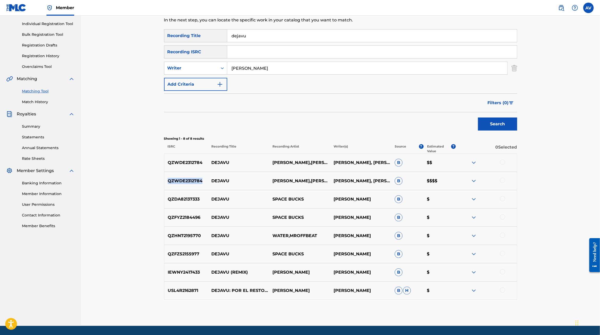
scroll to position [67, 0]
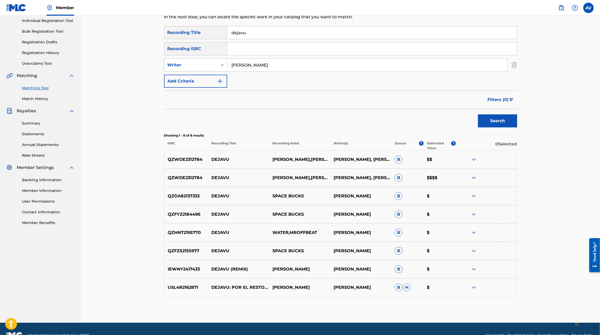
click at [190, 159] on p "QZWDE2312784" at bounding box center [186, 160] width 44 height 6
copy p "QZWDE2312784"
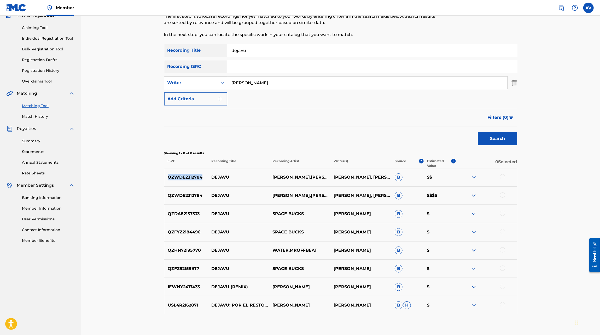
scroll to position [31, 0]
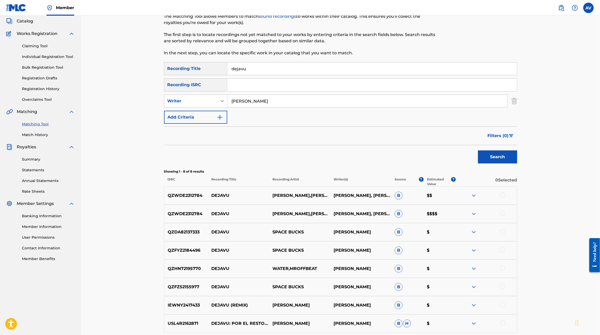
click at [244, 65] on input "dejavu" at bounding box center [372, 68] width 290 height 13
click at [236, 83] on input "Search Form" at bounding box center [372, 85] width 290 height 13
paste input "QZWDE2312784"
type input "QZWDE2312784"
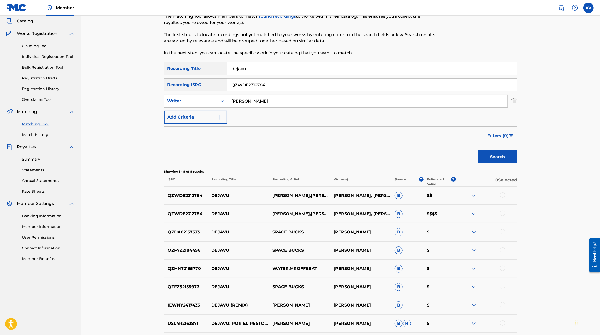
click at [478, 151] on button "Search" at bounding box center [497, 157] width 39 height 13
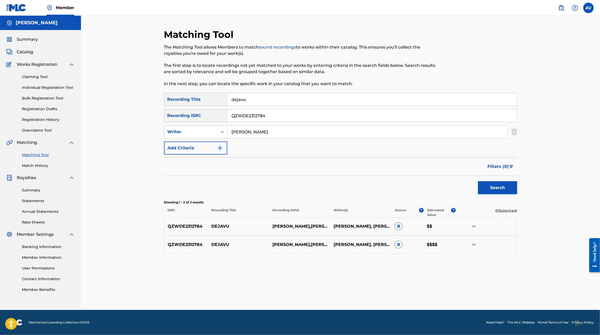
click at [254, 134] on input "[PERSON_NAME]" at bounding box center [367, 132] width 280 height 13
click at [253, 101] on input "dejavu" at bounding box center [372, 99] width 290 height 13
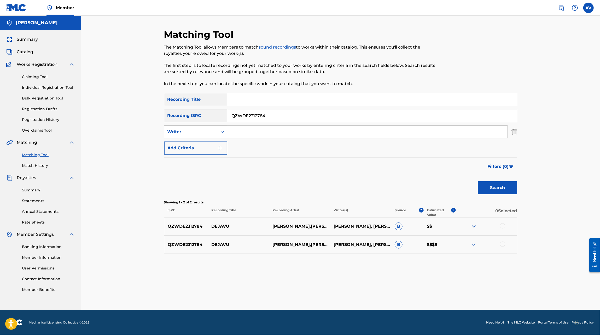
click at [478, 181] on button "Search" at bounding box center [497, 187] width 39 height 13
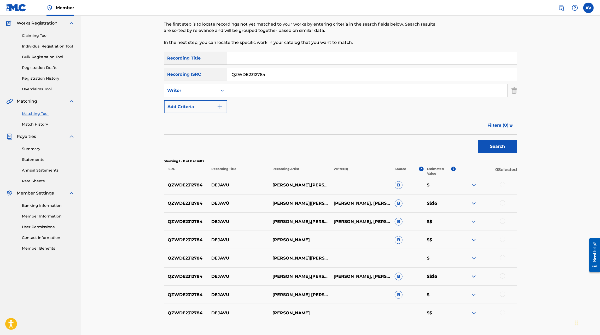
scroll to position [51, 0]
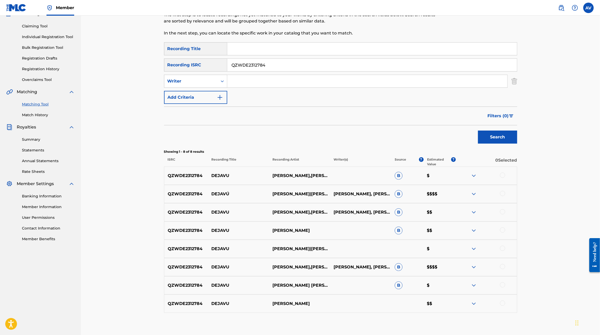
click at [477, 304] on img at bounding box center [474, 304] width 6 height 6
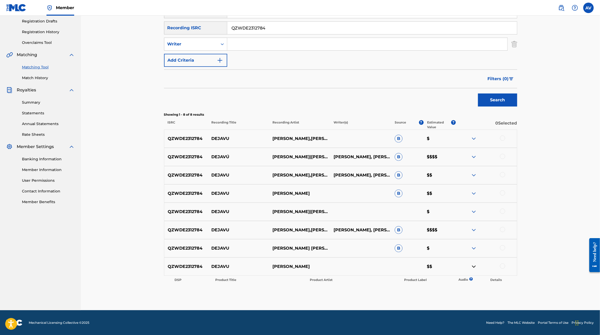
click at [473, 249] on img at bounding box center [474, 248] width 6 height 6
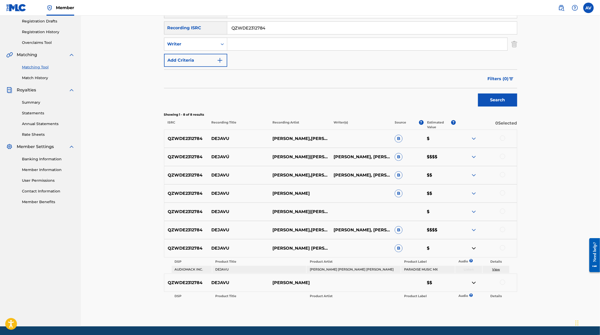
click at [475, 229] on img at bounding box center [474, 230] width 6 height 6
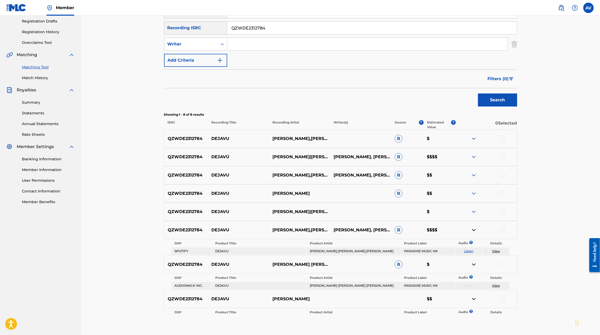
click at [474, 213] on img at bounding box center [474, 212] width 6 height 6
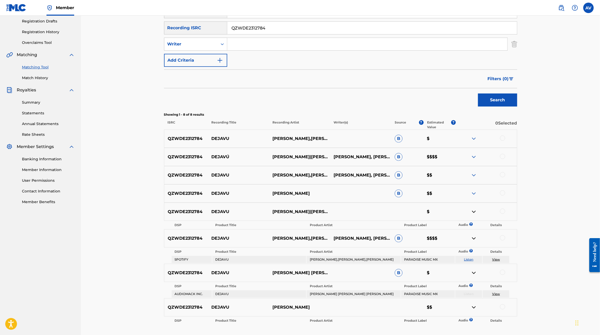
click at [474, 155] on img at bounding box center [474, 157] width 6 height 6
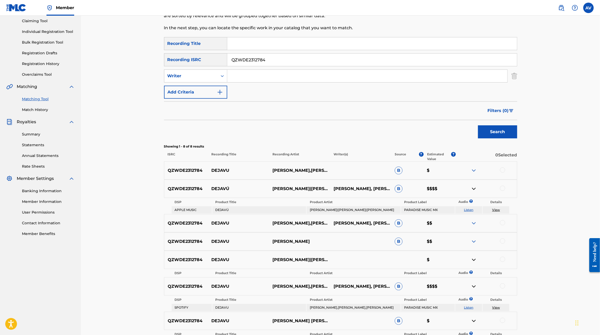
scroll to position [56, 0]
click at [243, 54] on input "QZWDE2312784" at bounding box center [372, 59] width 290 height 13
click at [240, 46] on input "Search Form" at bounding box center [372, 43] width 290 height 13
click at [478, 125] on button "Search" at bounding box center [497, 131] width 39 height 13
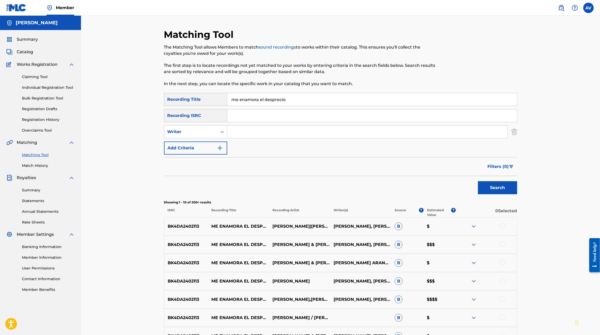
click at [182, 299] on p "BK4DA2402113" at bounding box center [186, 300] width 44 height 6
copy p "BK4DA2402113"
click at [274, 96] on input "me enamora el desprecio" at bounding box center [372, 99] width 290 height 13
paste input "BK4DA2402113"
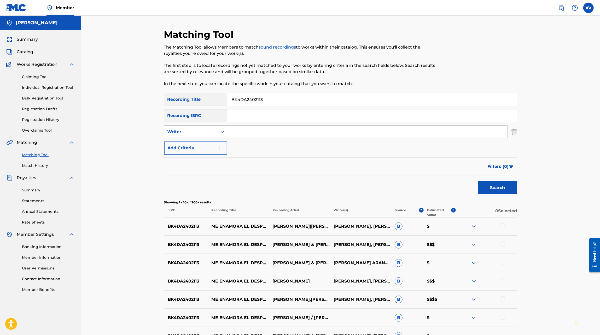
type input "BK4DA240211"
click at [260, 113] on input "Search Form" at bounding box center [372, 115] width 290 height 13
paste input "BK4DA2402113"
type input "BK4DA2402113"
click at [478, 181] on button "Search" at bounding box center [497, 187] width 39 height 13
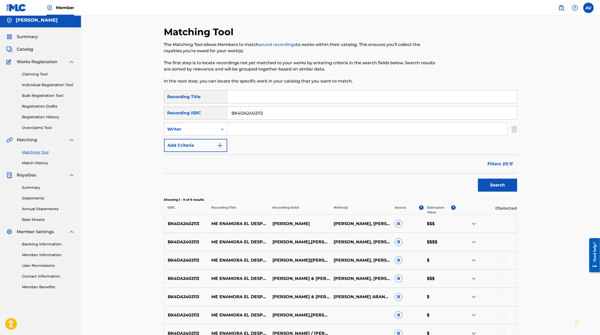
scroll to position [2, 0]
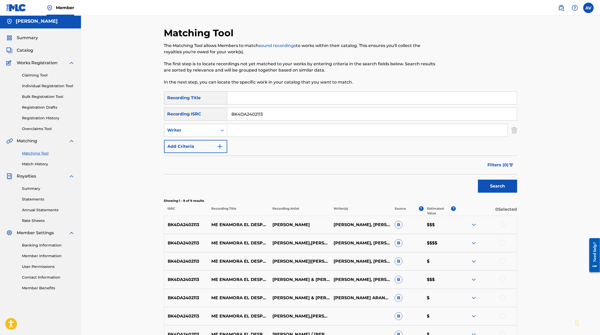
click at [261, 114] on input "BK4DA2402113" at bounding box center [372, 114] width 290 height 13
click at [261, 99] on input "Search Form" at bounding box center [372, 98] width 290 height 13
type input "con talento pa mentir"
click at [478, 180] on button "Search" at bounding box center [497, 186] width 39 height 13
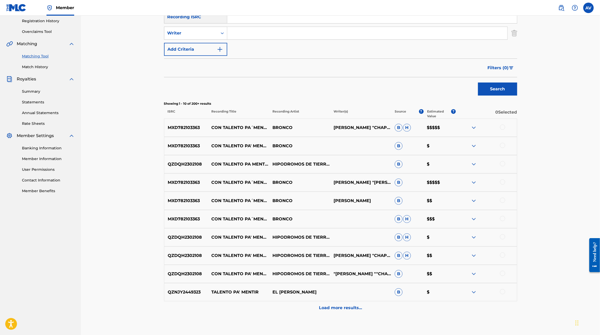
scroll to position [105, 0]
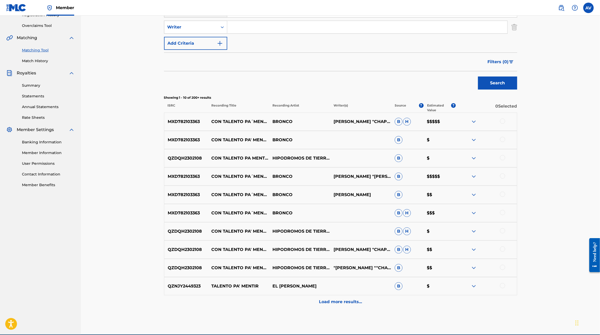
click at [189, 120] on p "MXD782103363" at bounding box center [186, 122] width 44 height 6
copy p "MXD782103363"
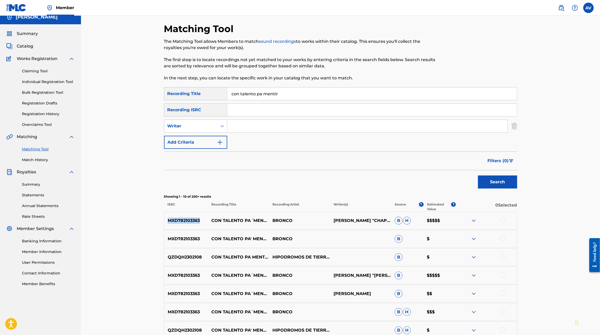
scroll to position [0, 0]
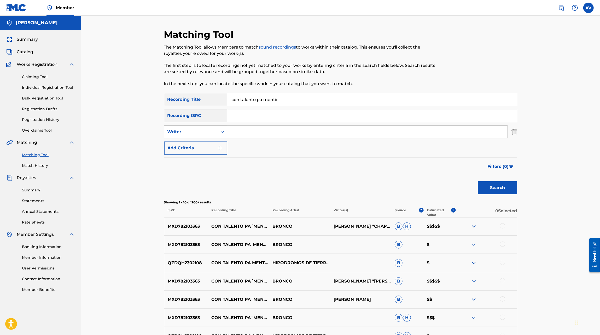
click at [253, 115] on input "Search Form" at bounding box center [372, 115] width 290 height 13
paste input "MXD782103363"
type input "MXD782103363"
click at [478, 181] on button "Search" at bounding box center [497, 187] width 39 height 13
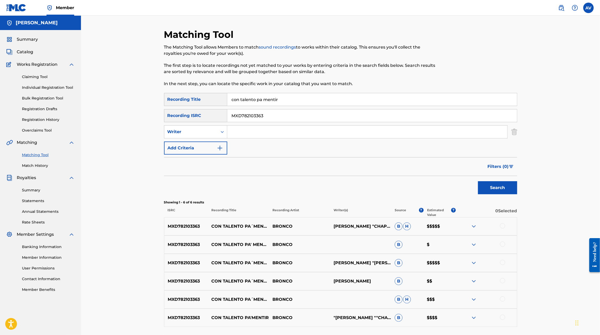
scroll to position [43, 0]
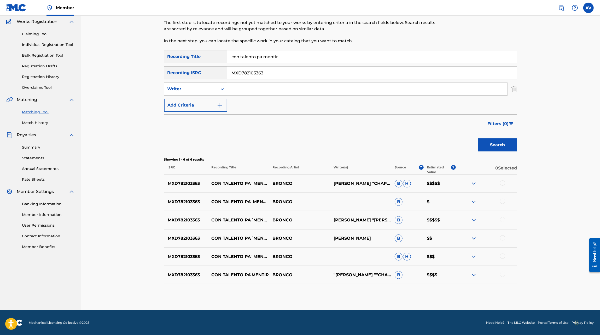
click at [475, 279] on div "MXD782103363 CON TALENTO PA'MENTIR BRONCO "ADOLFO ""CHAPITO"" ZAMBRANO" B $$$$" at bounding box center [340, 275] width 353 height 18
click at [475, 272] on img at bounding box center [474, 275] width 6 height 6
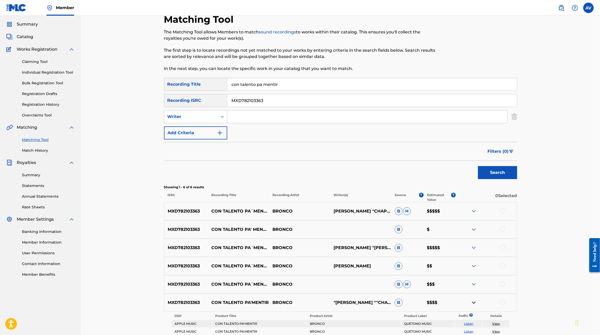
scroll to position [0, 0]
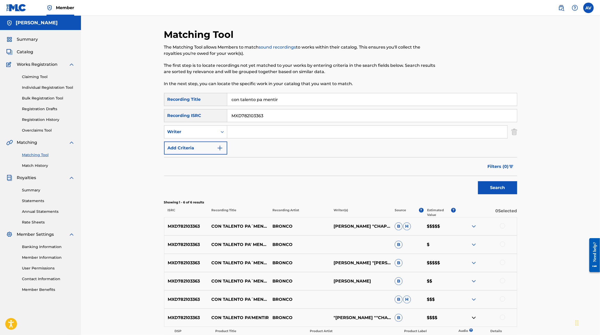
click at [194, 227] on p "MXD782103363" at bounding box center [186, 226] width 44 height 6
copy p "MXD782103363"
click at [264, 119] on input "MXD782103363" at bounding box center [372, 115] width 290 height 13
click at [478, 181] on button "Search" at bounding box center [497, 187] width 39 height 13
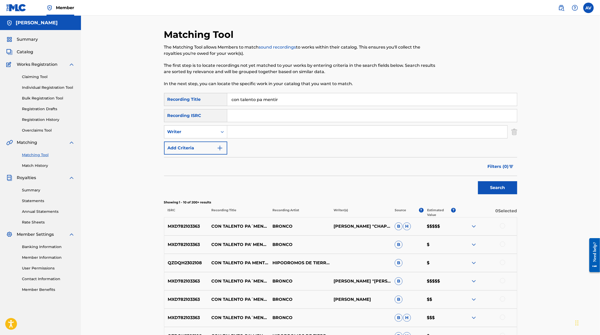
click at [253, 137] on input "Search Form" at bounding box center [367, 132] width 280 height 13
click at [478, 181] on button "Search" at bounding box center [497, 187] width 39 height 13
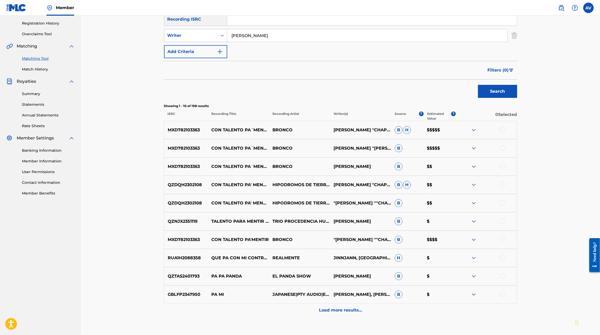
scroll to position [109, 0]
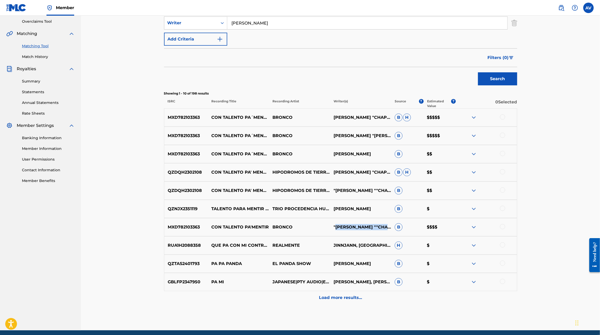
drag, startPoint x: 336, startPoint y: 225, endPoint x: 366, endPoint y: 230, distance: 30.0
click at [366, 230] on p ""ADOLFO ""CHAPITO"" ZAMBRANO"" at bounding box center [360, 227] width 61 height 6
copy p "ADOLFO ""CHAPITO"" ZAMBRANO""
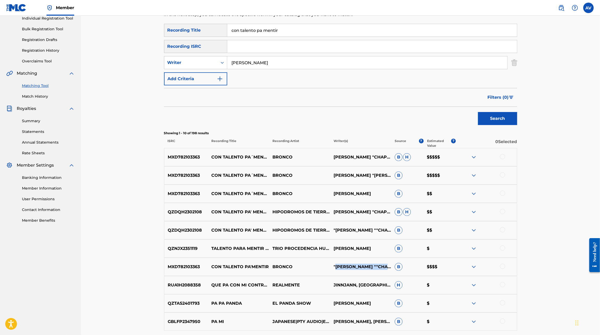
scroll to position [65, 0]
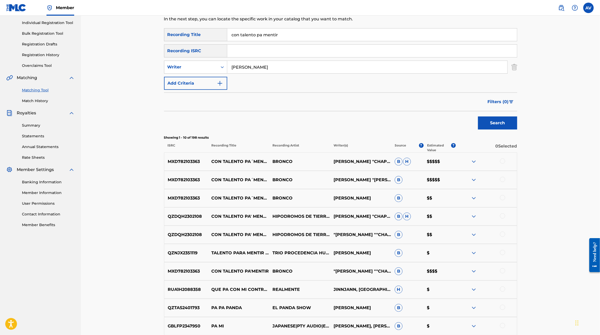
click at [263, 72] on input "zambrano" at bounding box center [367, 67] width 280 height 13
paste input "ADOLFO ""CHAPITO"" ZAMBRANO""
type input "ADOLFO ""CHAPITO"" ZAMBRANO"
click at [478, 117] on button "Search" at bounding box center [497, 123] width 39 height 13
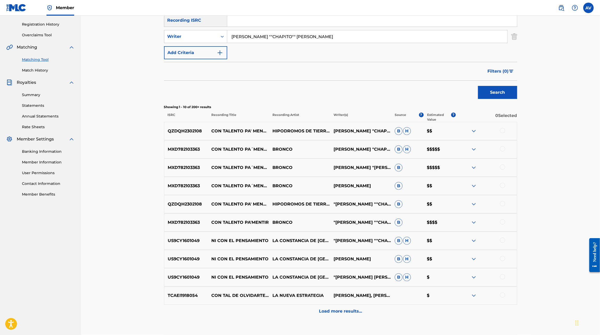
scroll to position [106, 0]
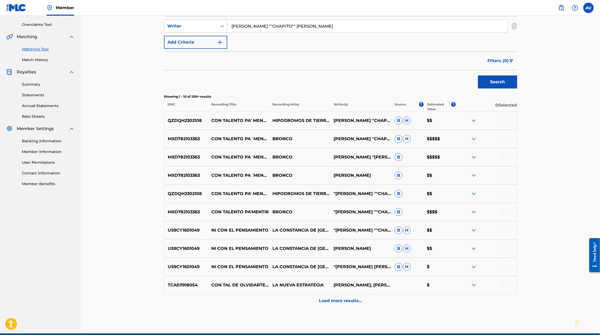
click at [344, 303] on p "Load more results..." at bounding box center [340, 301] width 43 height 6
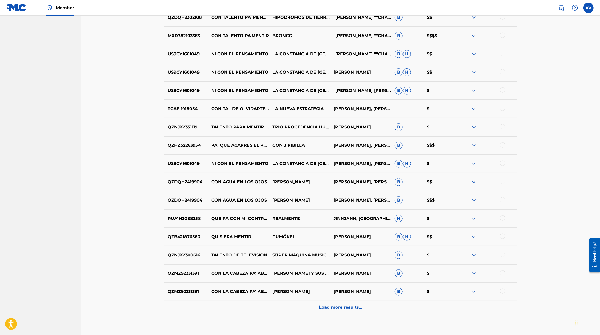
scroll to position [283, 0]
click at [332, 309] on p "Load more results..." at bounding box center [340, 307] width 43 height 6
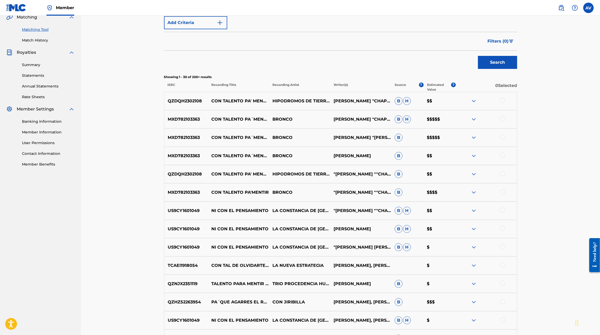
scroll to position [126, 0]
click at [188, 100] on p "QZDQH2302108" at bounding box center [186, 101] width 44 height 6
copy p "QZDQH2302108"
click at [183, 210] on p "US9CY1601049" at bounding box center [186, 210] width 44 height 6
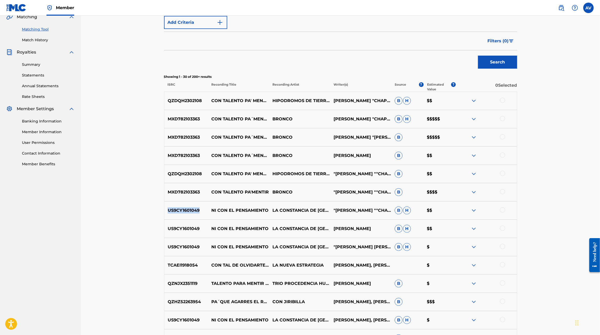
click at [183, 210] on p "US9CY1601049" at bounding box center [186, 210] width 44 height 6
copy p "US9CY1601049"
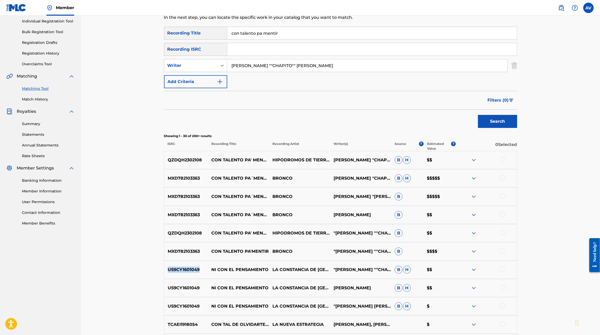
scroll to position [22, 0]
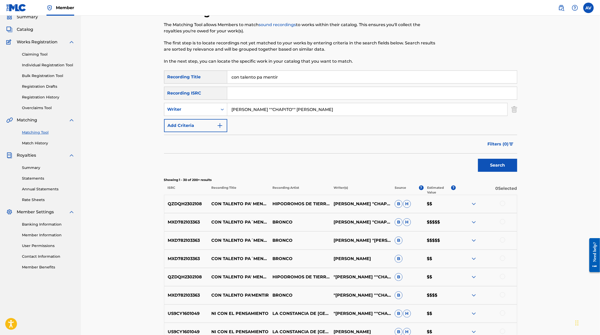
click at [260, 80] on input "con talento pa mentir" at bounding box center [372, 77] width 290 height 13
click at [245, 107] on input "ADOLFO ""CHAPITO"" ZAMBRANO" at bounding box center [367, 109] width 280 height 13
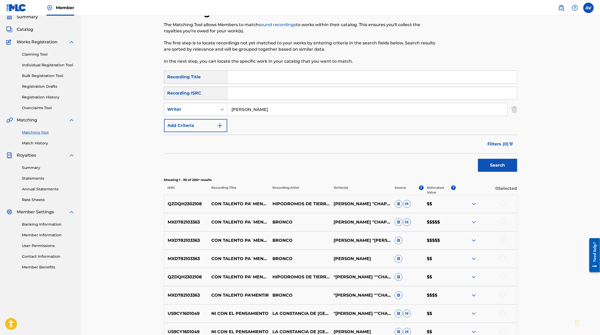
type input "Andy Jair Aranda Moreno"
click at [478, 159] on button "Search" at bounding box center [497, 165] width 39 height 13
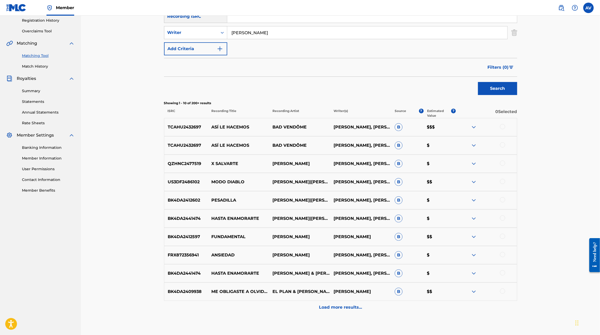
scroll to position [100, 0]
click at [355, 307] on p "Load more results..." at bounding box center [340, 307] width 43 height 6
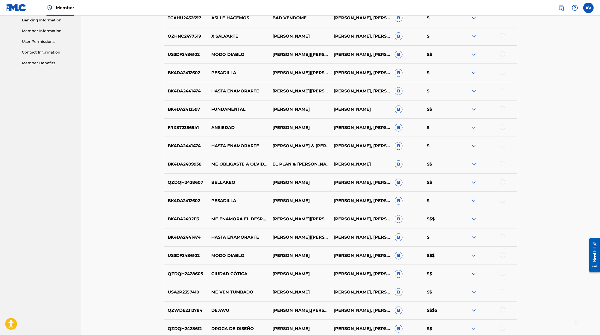
scroll to position [312, 0]
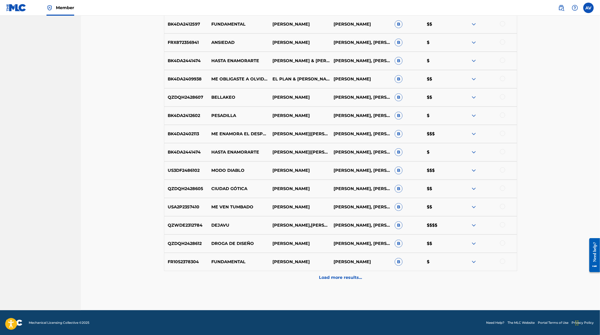
click at [350, 281] on div "Load more results..." at bounding box center [340, 277] width 353 height 13
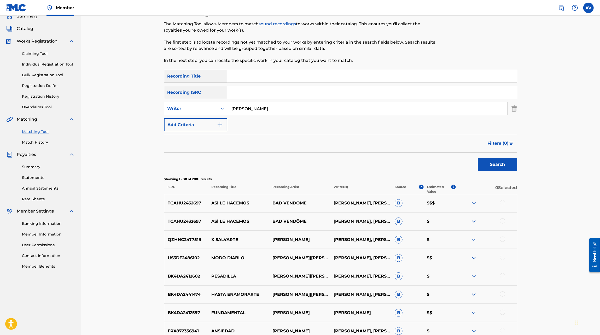
scroll to position [0, 0]
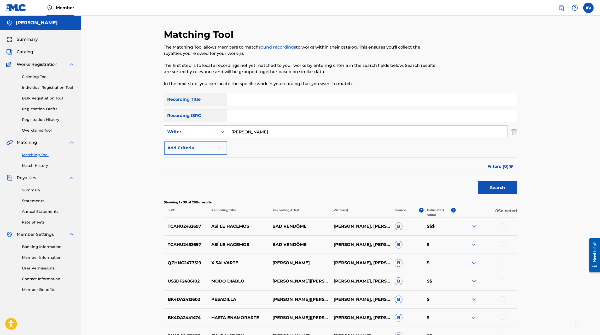
click at [256, 103] on input "Search Form" at bounding box center [372, 99] width 290 height 13
type input "atrapado"
click at [478, 181] on button "Search" at bounding box center [497, 187] width 39 height 13
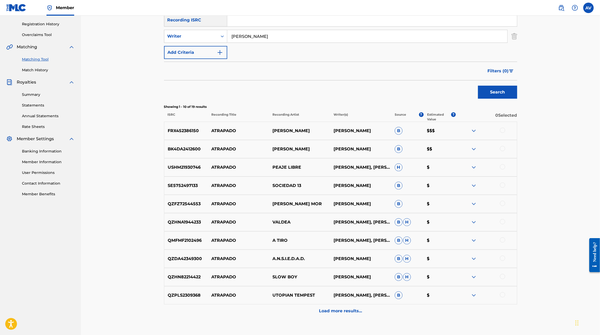
scroll to position [99, 0]
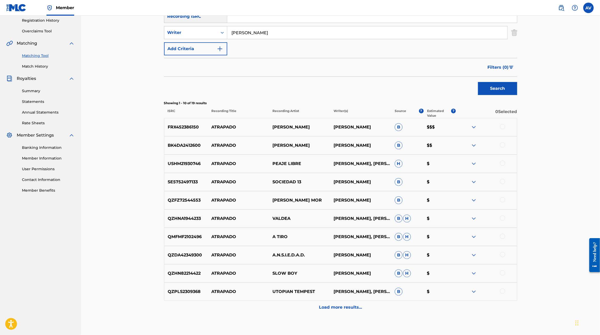
click at [190, 129] on p "FRX452386150" at bounding box center [186, 127] width 44 height 6
copy p "FRX452386150"
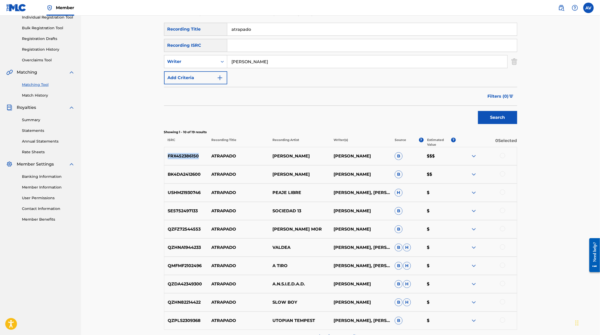
scroll to position [69, 0]
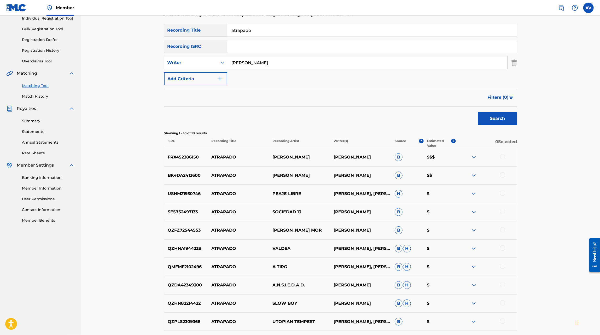
click at [262, 51] on input "Search Form" at bounding box center [372, 46] width 290 height 13
paste input "FRX452386150"
type input "FRX452386150"
click at [478, 112] on button "Search" at bounding box center [497, 118] width 39 height 13
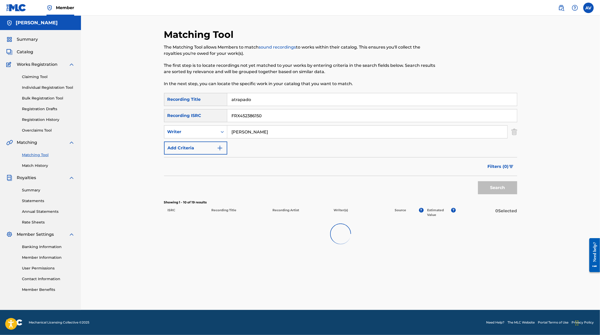
scroll to position [0, 0]
click at [257, 118] on input "FRX452386150" at bounding box center [372, 115] width 290 height 13
click at [478, 181] on button "Search" at bounding box center [497, 187] width 39 height 13
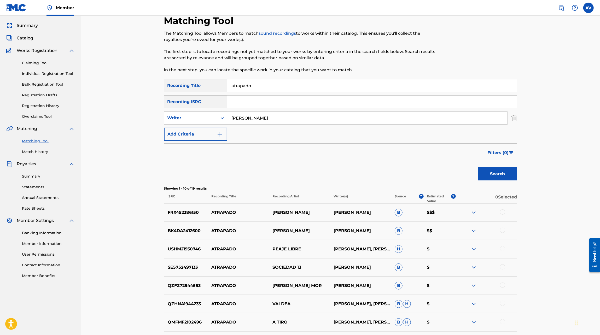
scroll to position [14, 0]
click at [202, 133] on button "Add Criteria" at bounding box center [195, 134] width 63 height 13
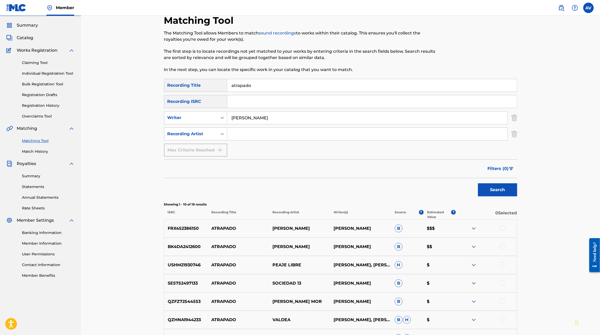
click at [246, 141] on div "SearchWithCriteria8fb7ddbf-b91b-4bc1-b232-268578262bed Recording Title atrapado…" at bounding box center [340, 118] width 353 height 78
click at [249, 137] on input "Search Form" at bounding box center [367, 134] width 280 height 13
type input "Andy Aranda"
click at [478, 183] on button "Search" at bounding box center [497, 189] width 39 height 13
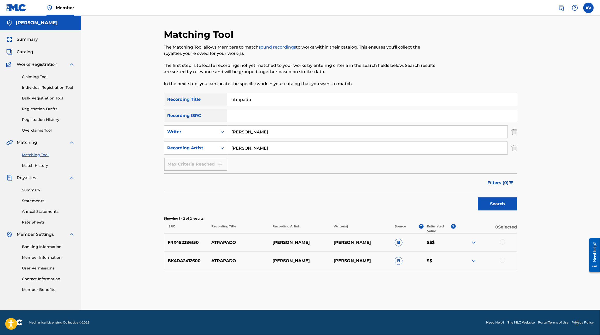
click at [187, 260] on p "BK4DA2412600" at bounding box center [186, 261] width 44 height 6
click at [245, 101] on input "atrapado" at bounding box center [372, 99] width 290 height 13
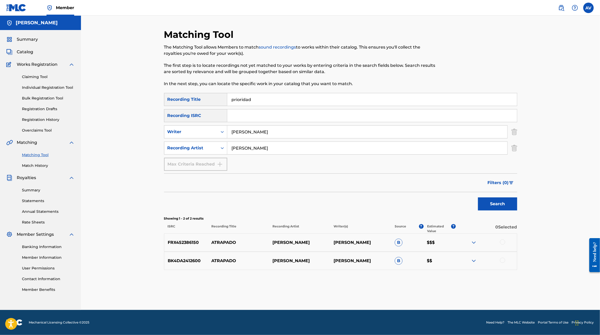
click at [478, 198] on button "Search" at bounding box center [497, 204] width 39 height 13
click at [190, 242] on p "BK4DA2412598" at bounding box center [186, 243] width 44 height 6
click at [188, 263] on p "FRX452386148" at bounding box center [186, 261] width 44 height 6
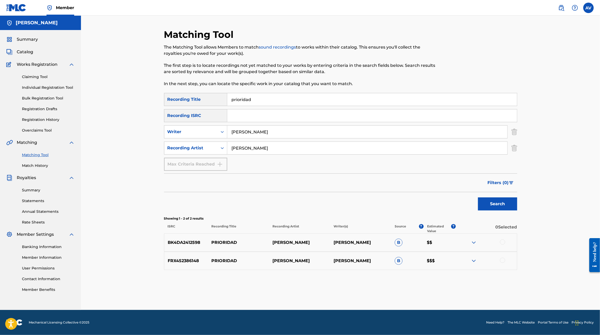
click at [252, 97] on input "prioridad" at bounding box center [372, 99] width 290 height 13
click at [478, 198] on button "Search" at bounding box center [497, 204] width 39 height 13
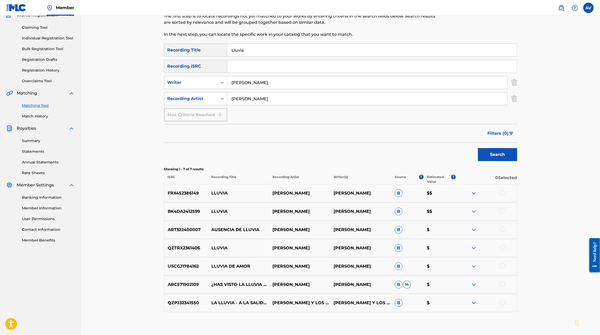
scroll to position [51, 0]
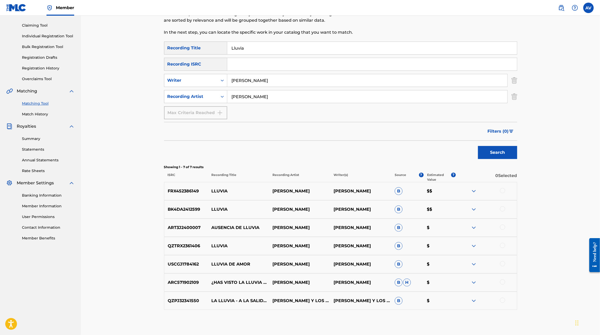
click at [280, 101] on input "Andy Aranda" at bounding box center [367, 96] width 280 height 13
click at [497, 127] on button "Filters ( 0 )" at bounding box center [501, 131] width 33 height 13
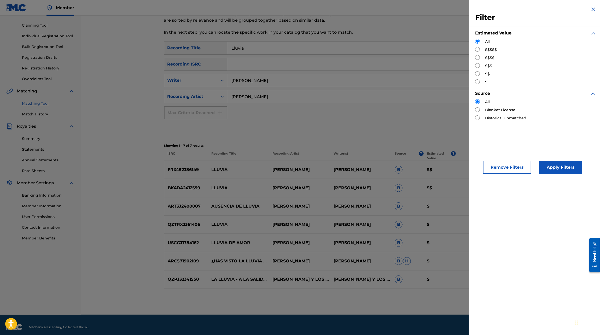
click at [461, 119] on div "Search" at bounding box center [340, 129] width 353 height 21
click at [592, 8] on img "Search Form" at bounding box center [593, 9] width 6 height 6
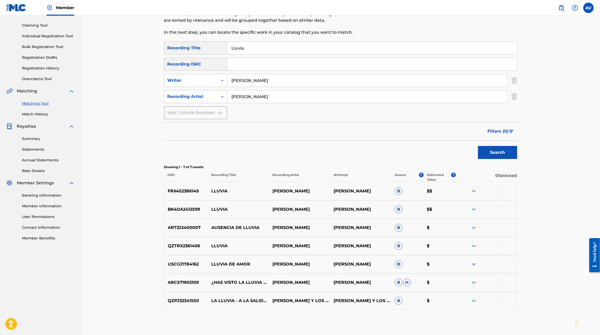
click at [472, 188] on img at bounding box center [474, 191] width 6 height 6
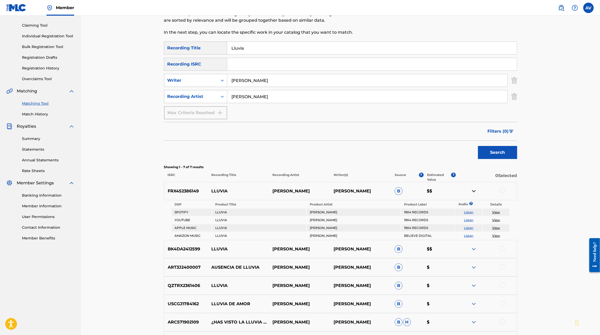
click at [473, 248] on img at bounding box center [474, 249] width 6 height 6
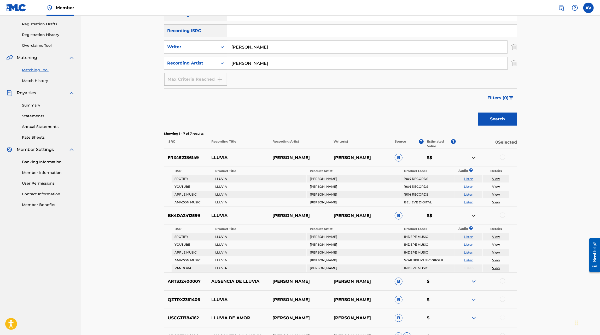
scroll to position [84, 0]
click at [180, 157] on p "FRX452386149" at bounding box center [186, 158] width 44 height 6
click at [191, 218] on p "BK4DA2412599" at bounding box center [186, 216] width 44 height 6
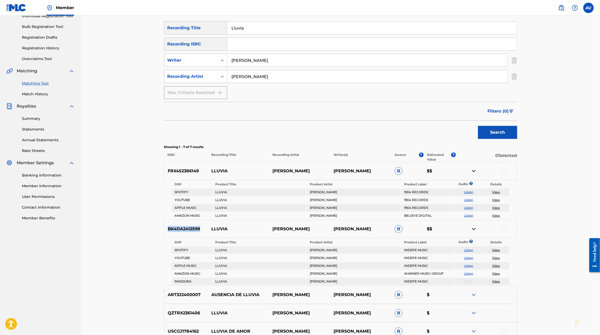
scroll to position [64, 0]
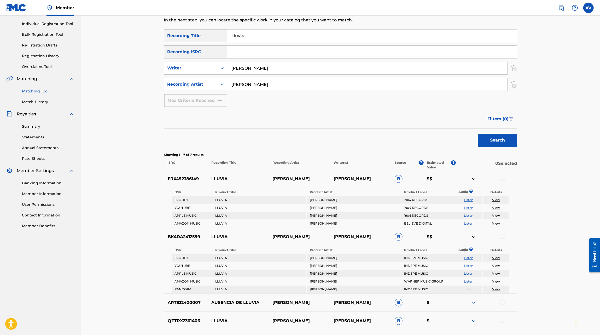
click at [241, 32] on input "Lluvia" at bounding box center [372, 36] width 290 height 13
click at [478, 134] on button "Search" at bounding box center [497, 140] width 39 height 13
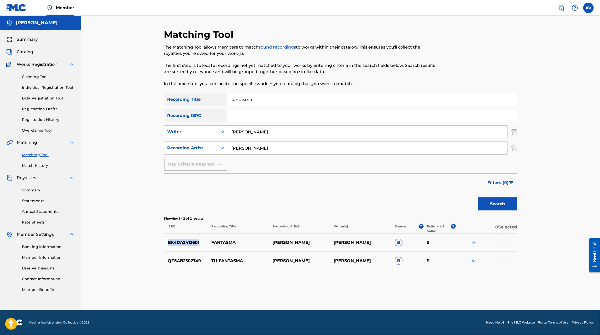
drag, startPoint x: 167, startPoint y: 244, endPoint x: 203, endPoint y: 244, distance: 36.1
click at [203, 244] on p "BK4DA2412601" at bounding box center [186, 243] width 44 height 6
drag, startPoint x: 207, startPoint y: 261, endPoint x: 166, endPoint y: 261, distance: 41.5
click at [166, 261] on p "QZ5AB2302749" at bounding box center [186, 261] width 44 height 6
click at [245, 101] on input "fantasma" at bounding box center [372, 99] width 290 height 13
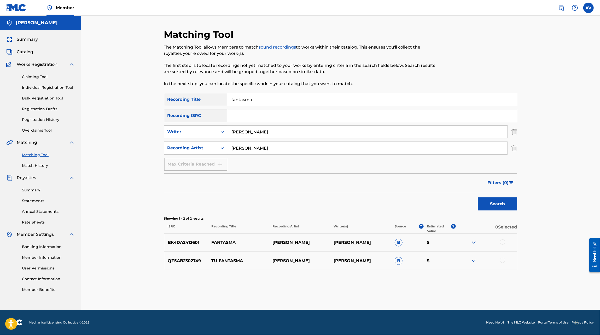
click at [245, 101] on input "fantasma" at bounding box center [372, 99] width 290 height 13
click at [478, 198] on button "Search" at bounding box center [497, 204] width 39 height 13
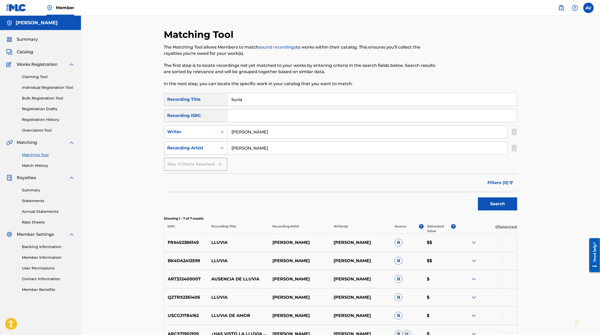
click at [184, 241] on p "FRX452386149" at bounding box center [186, 243] width 44 height 6
click at [189, 261] on p "BK4DA2412599" at bounding box center [186, 261] width 44 height 6
click at [252, 96] on input "lluvia" at bounding box center [372, 99] width 290 height 13
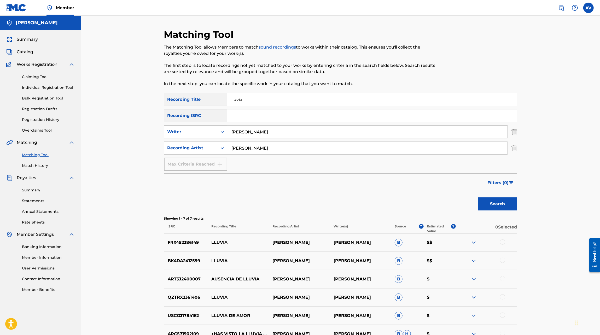
paste input "Perdido en este espacio"
click at [478, 198] on button "Search" at bounding box center [497, 204] width 39 height 13
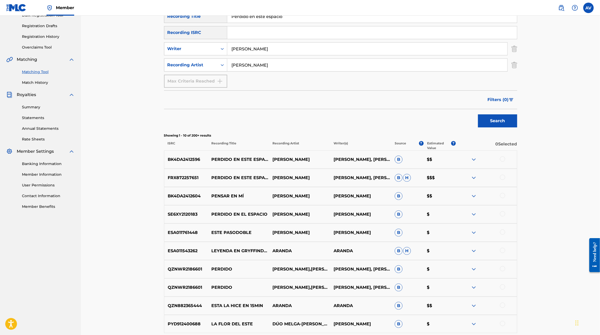
scroll to position [90, 0]
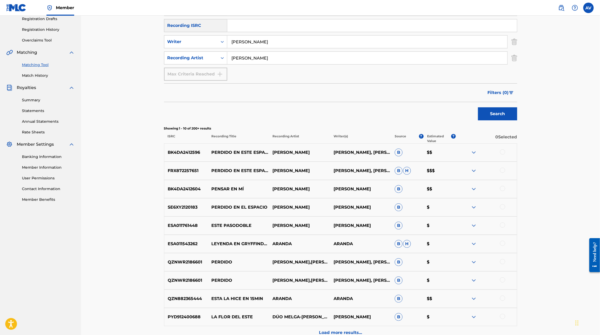
click at [476, 172] on img at bounding box center [474, 171] width 6 height 6
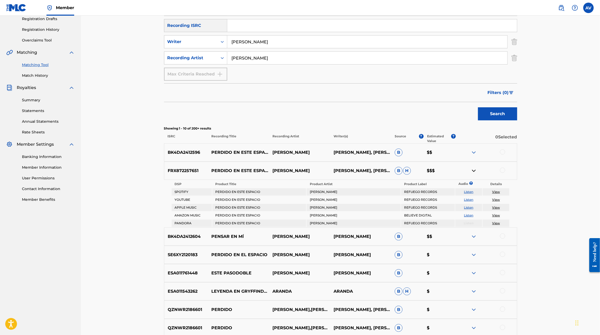
click at [472, 152] on img at bounding box center [474, 152] width 6 height 6
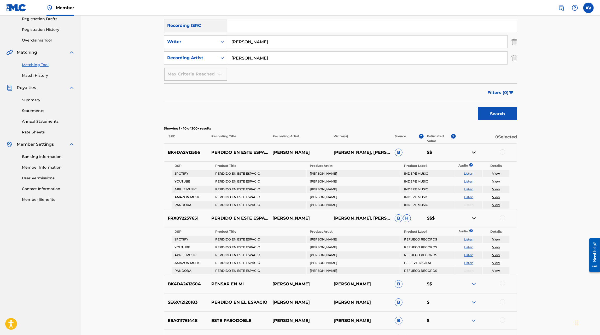
click at [188, 155] on p "BK4DA2412596" at bounding box center [186, 152] width 44 height 6
click at [188, 216] on p "FRX872257651" at bounding box center [186, 218] width 44 height 6
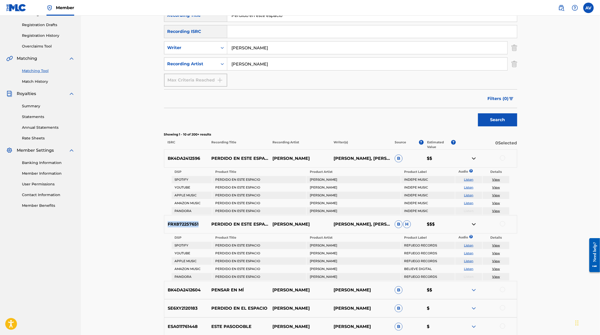
scroll to position [65, 0]
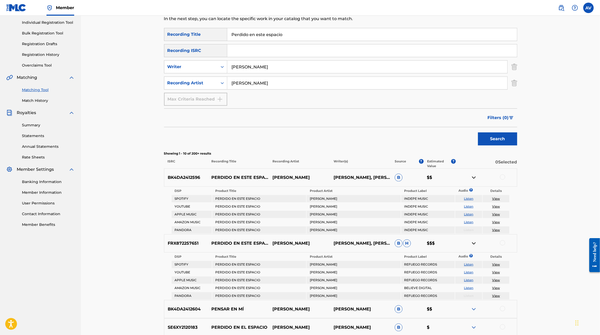
click at [243, 33] on input "Perdido en este espacio" at bounding box center [372, 34] width 290 height 13
click at [478, 132] on button "Search" at bounding box center [497, 138] width 39 height 13
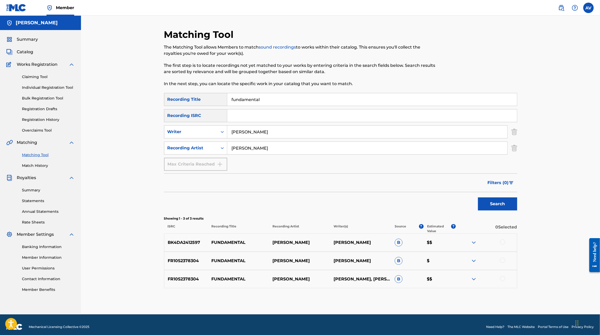
click at [475, 281] on img at bounding box center [474, 279] width 6 height 6
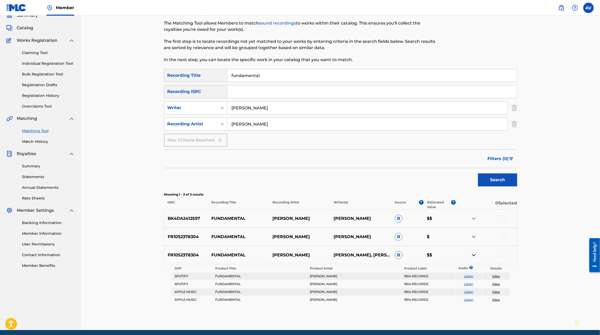
scroll to position [44, 0]
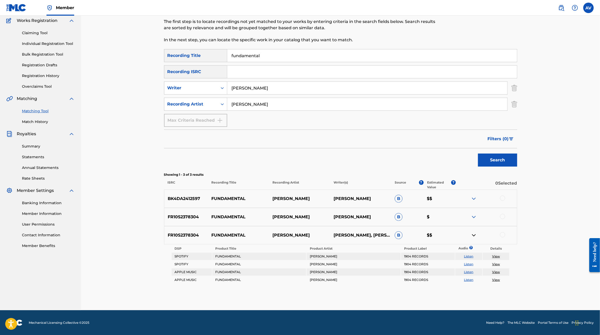
click at [477, 217] on img at bounding box center [474, 217] width 6 height 6
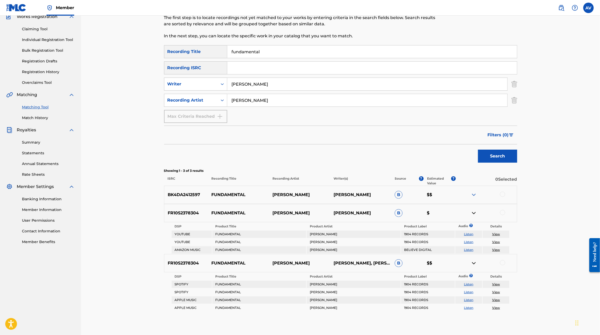
scroll to position [57, 0]
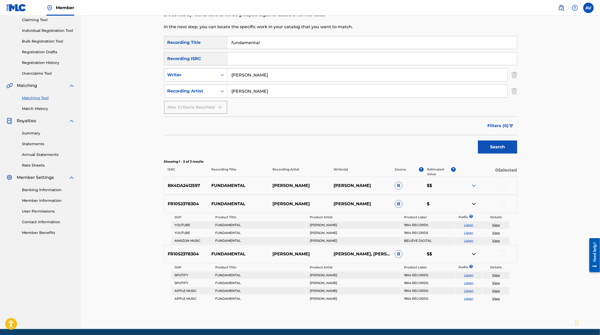
click at [474, 187] on img at bounding box center [474, 186] width 6 height 6
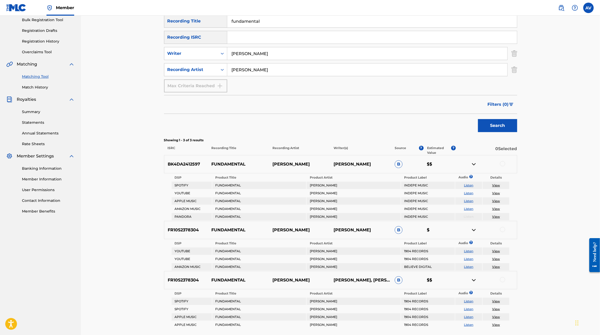
scroll to position [80, 0]
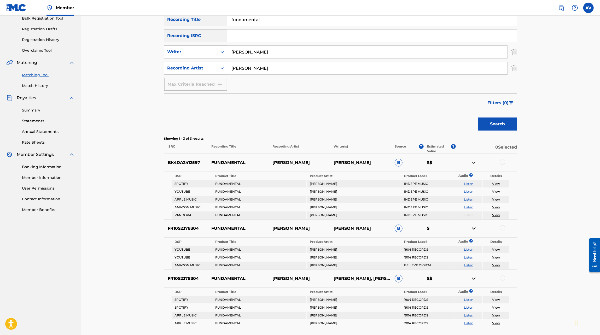
click at [186, 164] on p "BK4DA2412597" at bounding box center [186, 163] width 44 height 6
click at [184, 229] on p "FR10S2378304" at bounding box center [186, 229] width 44 height 6
click at [175, 278] on p "FR10S2378304" at bounding box center [186, 279] width 44 height 6
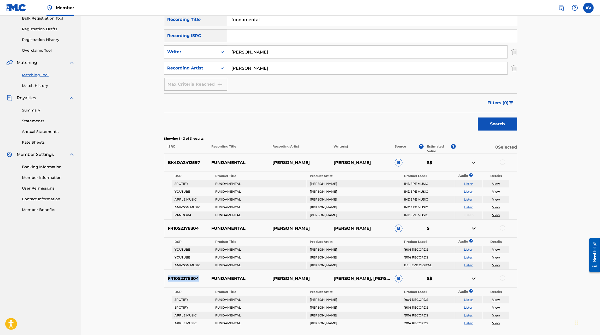
click at [175, 278] on p "FR10S2378304" at bounding box center [186, 279] width 44 height 6
click at [247, 15] on nav "Member AV AV Alan Daniel Villarreal Solis alandviso@gmail.com Notification Pref…" at bounding box center [300, 8] width 600 height 16
click at [244, 19] on input "fundamental" at bounding box center [372, 19] width 290 height 13
paste input "DQTNE"
click at [478, 118] on button "Search" at bounding box center [497, 124] width 39 height 13
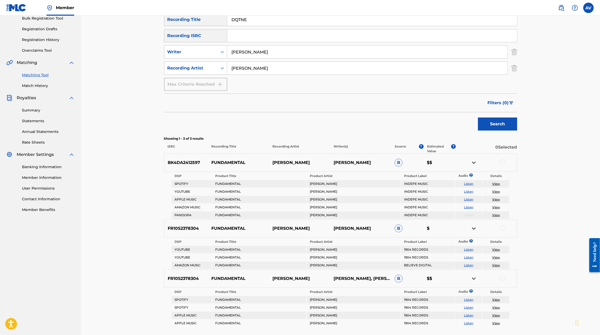
scroll to position [0, 0]
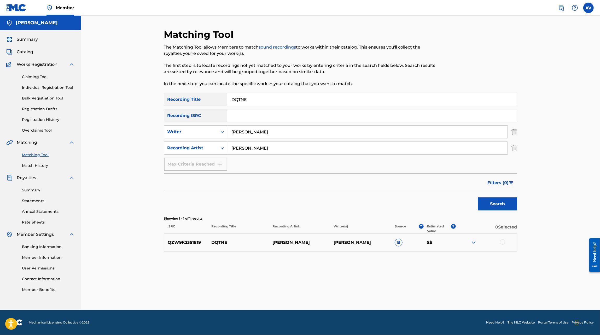
click at [476, 241] on img at bounding box center [474, 243] width 6 height 6
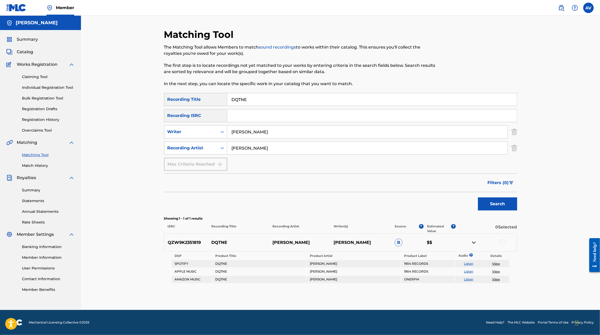
click at [179, 241] on p "QZW9K2351819" at bounding box center [186, 243] width 44 height 6
click at [261, 99] on input "DQTNE" at bounding box center [372, 99] width 290 height 13
type input "Lo Que fuimos una vez"
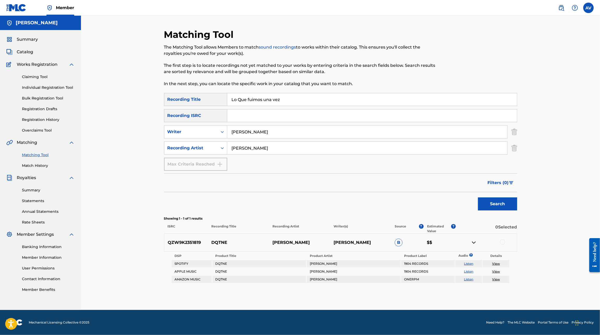
click at [478, 198] on button "Search" at bounding box center [497, 204] width 39 height 13
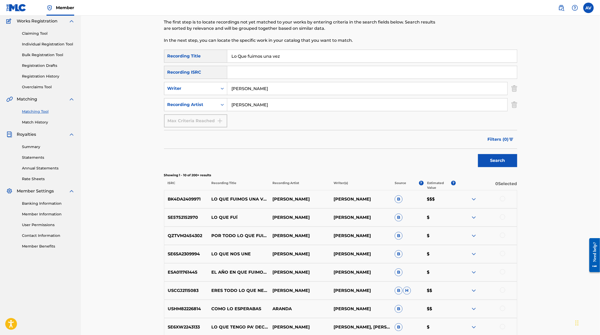
scroll to position [50, 0]
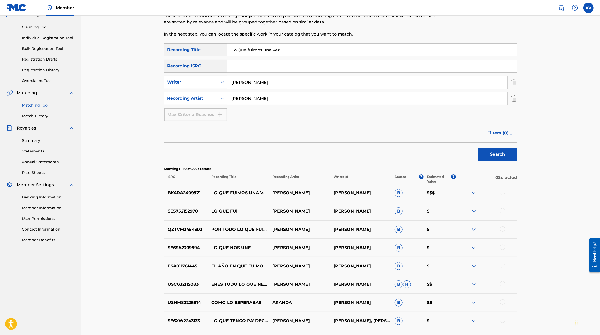
click at [475, 190] on img at bounding box center [474, 193] width 6 height 6
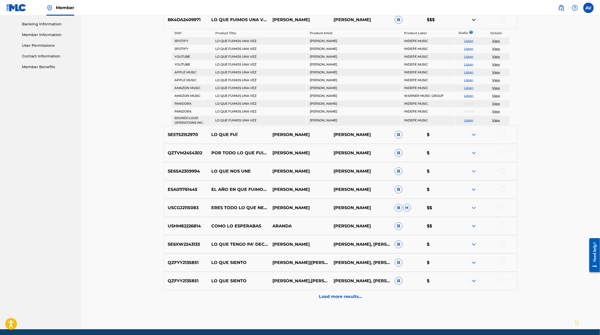
scroll to position [235, 0]
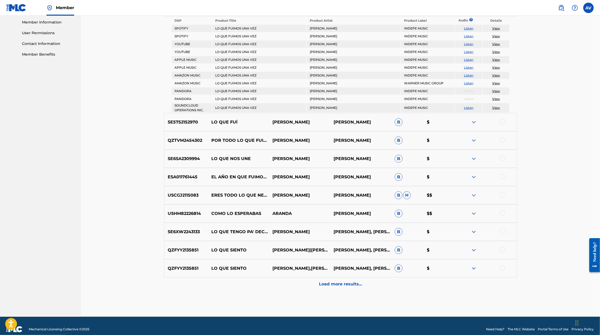
click at [350, 285] on p "Load more results..." at bounding box center [340, 284] width 43 height 6
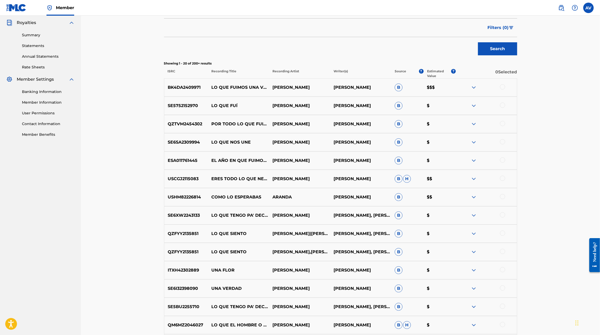
scroll to position [156, 0]
click at [174, 87] on p "BK4DA2409971" at bounding box center [186, 87] width 44 height 6
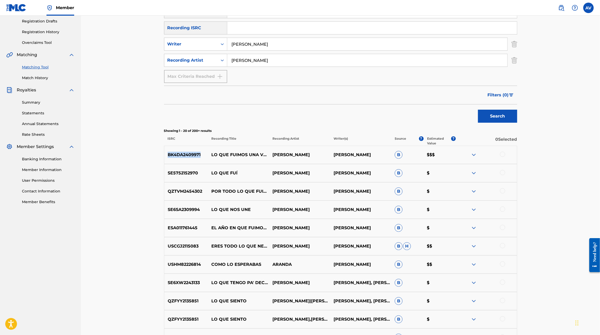
scroll to position [82, 0]
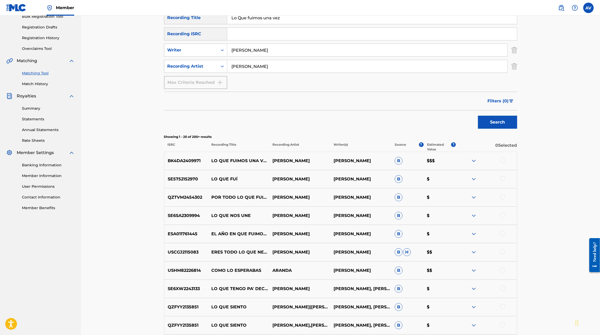
click at [247, 36] on input "Search Form" at bounding box center [372, 34] width 290 height 13
paste input "BK4DA2409971"
type input "BK4DA2409971"
click at [478, 116] on button "Search" at bounding box center [497, 122] width 39 height 13
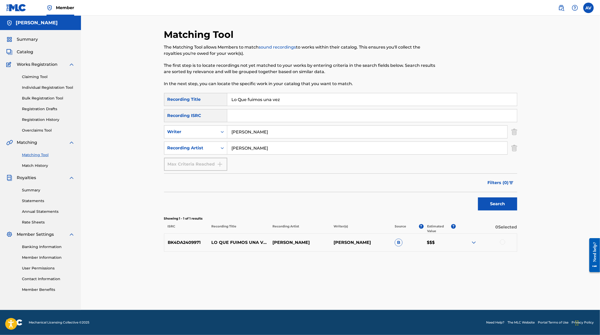
click at [250, 101] on input "Lo Que fuimos una vez" at bounding box center [372, 99] width 290 height 13
click at [478, 198] on button "Search" at bounding box center [497, 204] width 39 height 13
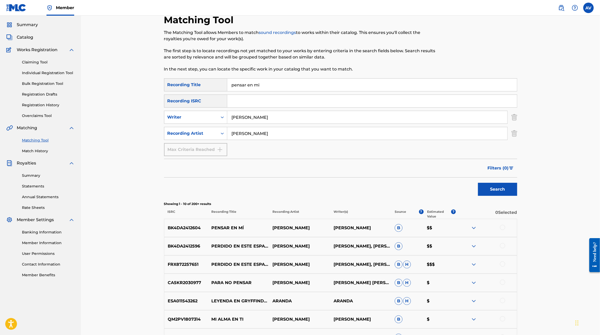
scroll to position [30, 0]
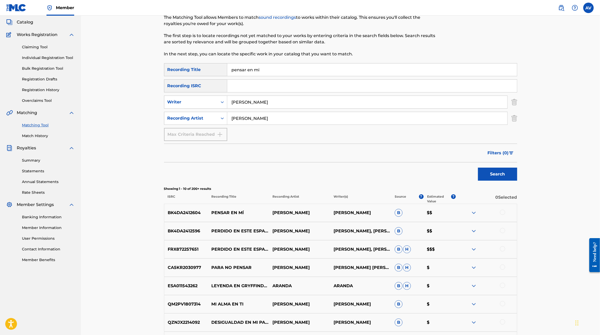
drag, startPoint x: 249, startPoint y: 70, endPoint x: 278, endPoint y: 70, distance: 29.0
click at [278, 70] on input "pensar en mi" at bounding box center [372, 69] width 290 height 13
click at [478, 168] on button "Search" at bounding box center [497, 174] width 39 height 13
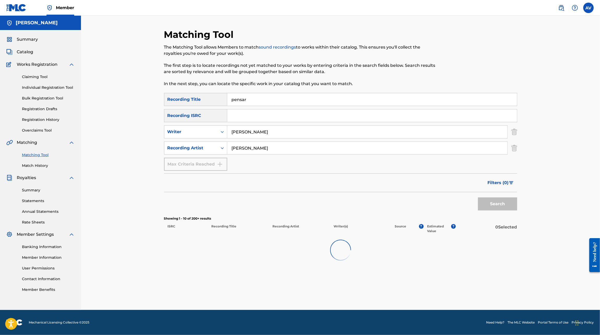
scroll to position [0, 0]
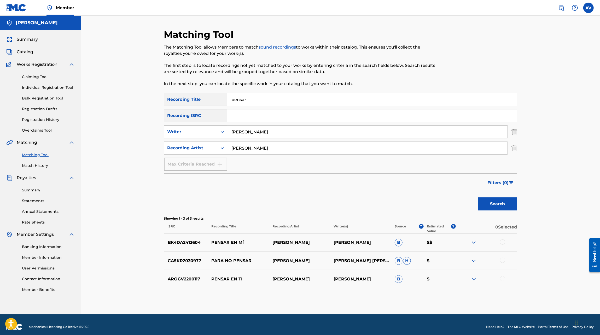
click at [189, 240] on p "BK4DA2412604" at bounding box center [186, 243] width 44 height 6
click at [247, 91] on div "Matching Tool The Matching Tool allows Members to match sound recordings to wor…" at bounding box center [300, 61] width 272 height 64
click at [244, 97] on input "pensar" at bounding box center [372, 99] width 290 height 13
click at [478, 198] on button "Search" at bounding box center [497, 204] width 39 height 13
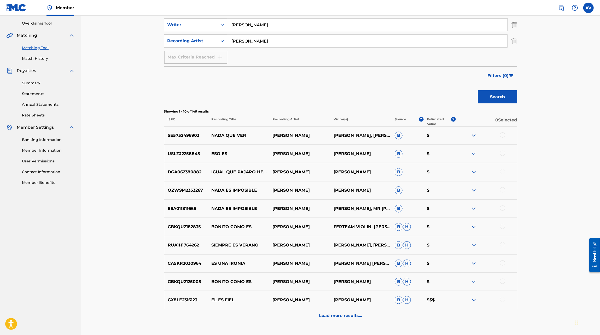
scroll to position [115, 0]
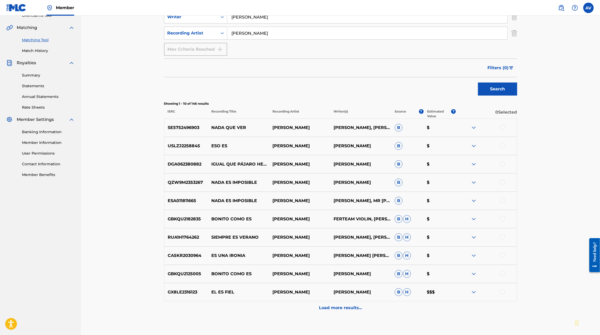
click at [334, 311] on div "Load more results..." at bounding box center [340, 308] width 353 height 13
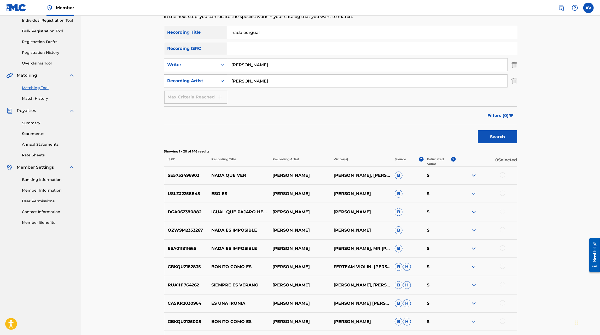
scroll to position [0, 0]
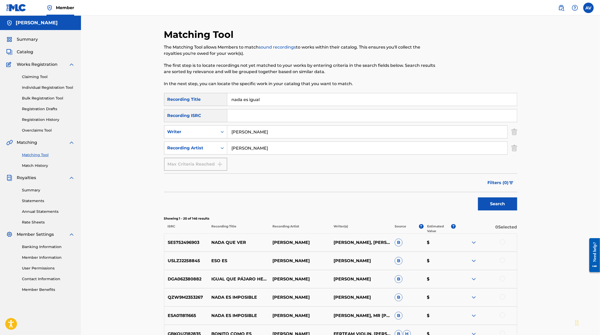
click at [253, 99] on input "nada es igual" at bounding box center [372, 99] width 290 height 13
type input "no era amor"
click at [478, 198] on button "Search" at bounding box center [497, 204] width 39 height 13
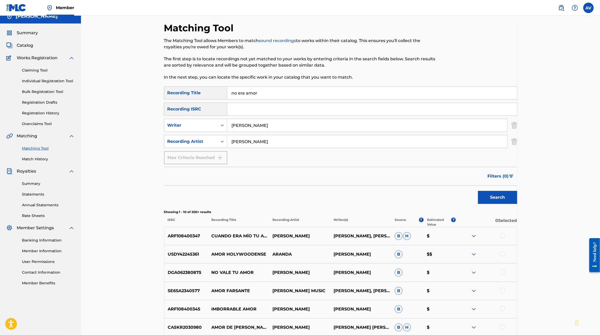
scroll to position [17, 0]
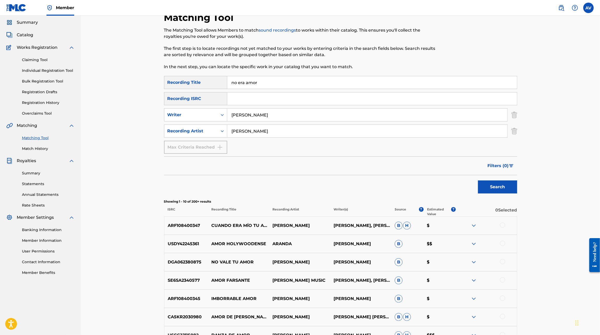
click at [248, 115] on input "Andy Jair Aranda Moreno" at bounding box center [367, 115] width 280 height 13
click at [255, 100] on input "Search Form" at bounding box center [372, 99] width 290 height 13
paste input "BK4DA2400327"
type input "BK4DA2400327"
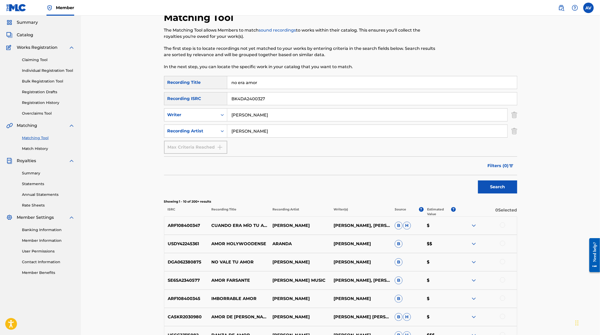
click at [478, 181] on button "Search" at bounding box center [497, 187] width 39 height 13
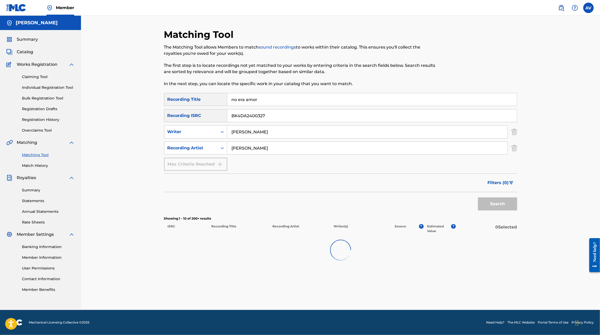
scroll to position [0, 0]
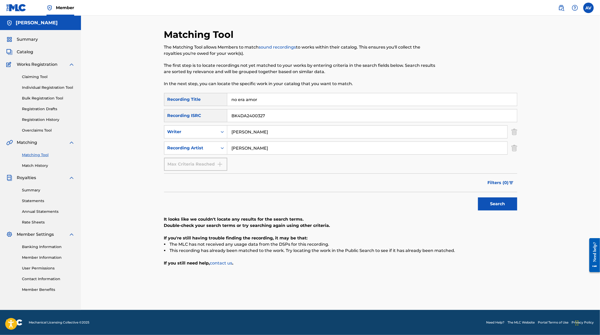
click at [245, 131] on input "Andy Jair Aranda Moreno" at bounding box center [367, 132] width 280 height 13
click at [478, 198] on button "Search" at bounding box center [497, 204] width 39 height 13
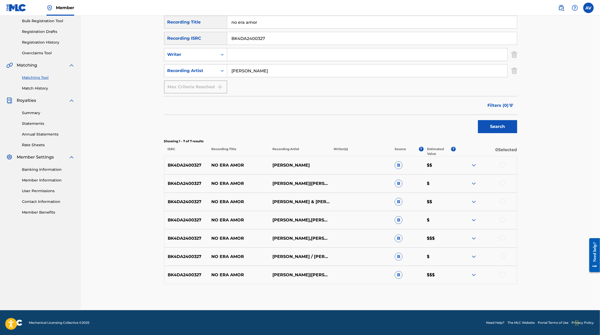
scroll to position [57, 0]
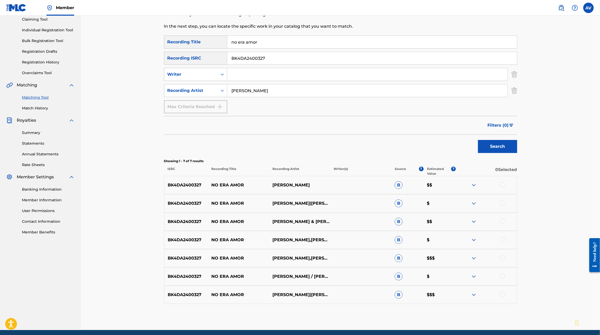
click at [190, 183] on p "BK4DA2400327" at bounding box center [186, 185] width 44 height 6
click at [471, 188] on div "BK4DA2400327 NO ERA AMOR ANDY ARANDA B $$" at bounding box center [340, 185] width 353 height 18
click at [475, 186] on img at bounding box center [474, 185] width 6 height 6
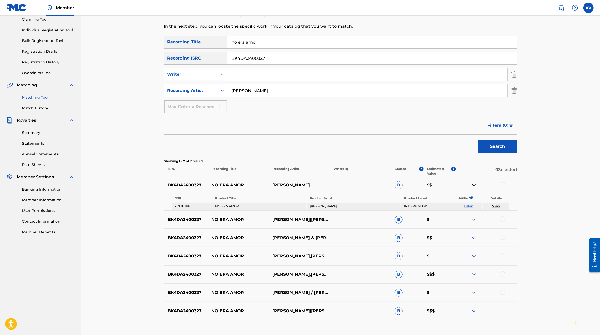
click at [473, 219] on img at bounding box center [474, 220] width 6 height 6
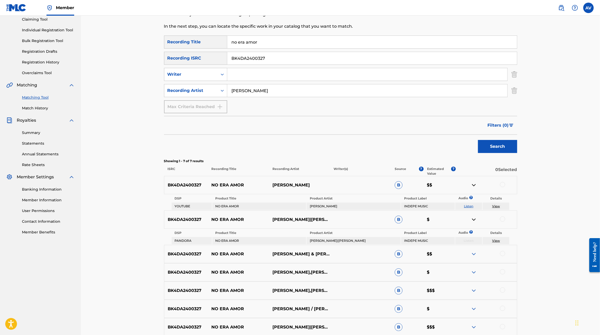
click at [476, 253] on img at bounding box center [474, 254] width 6 height 6
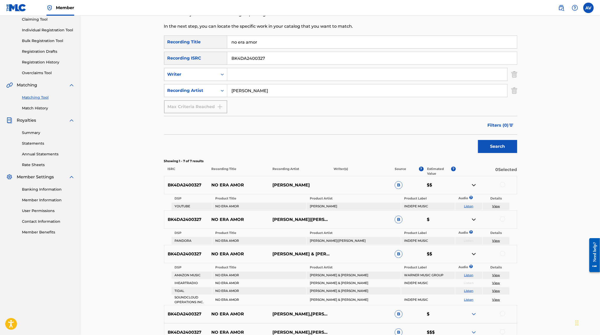
click at [273, 41] on input "no era amor" at bounding box center [372, 42] width 290 height 13
type input "me"
click at [265, 58] on input "BK4DA2400327" at bounding box center [372, 58] width 290 height 13
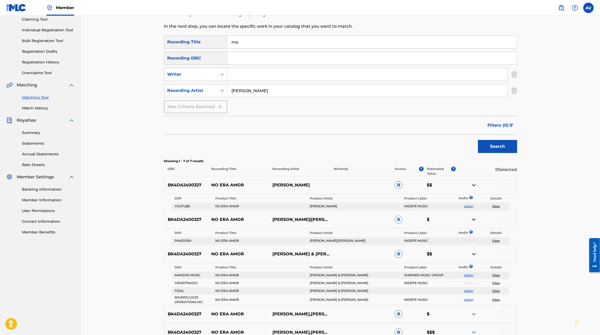
click at [255, 42] on input "me" at bounding box center [372, 42] width 290 height 13
type input "me obligaste a olvidarte"
click at [478, 140] on button "Search" at bounding box center [497, 146] width 39 height 13
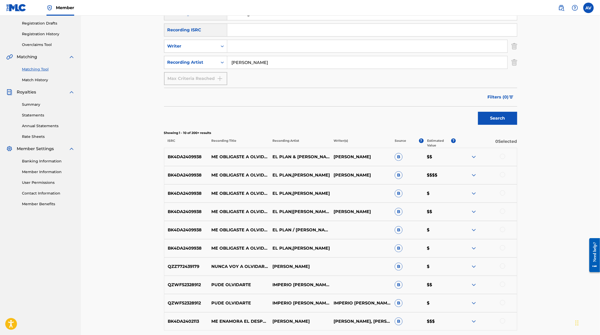
scroll to position [93, 0]
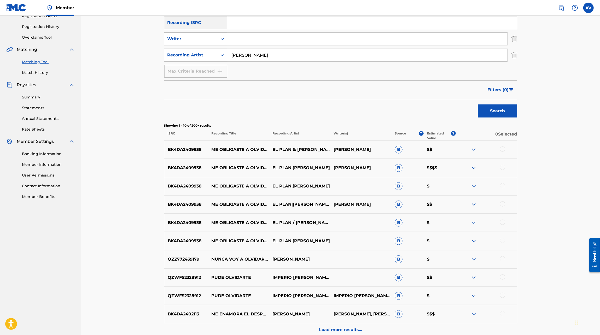
click at [192, 148] on p "BK4DA2409938" at bounding box center [186, 150] width 44 height 6
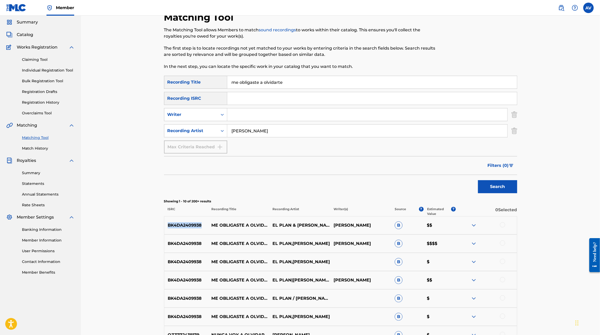
scroll to position [18, 0]
click at [244, 96] on input "Search Form" at bounding box center [372, 98] width 290 height 13
paste input "BK4DA2409938"
type input "BK4DA2409938"
click at [478, 180] on button "Search" at bounding box center [497, 186] width 39 height 13
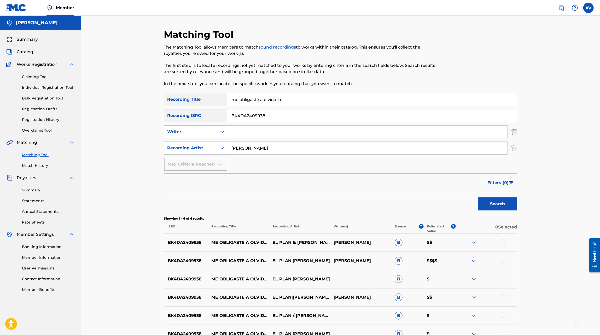
scroll to position [59, 0]
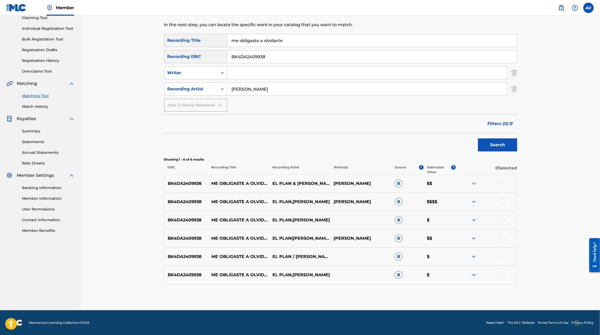
click at [473, 199] on img at bounding box center [474, 202] width 6 height 6
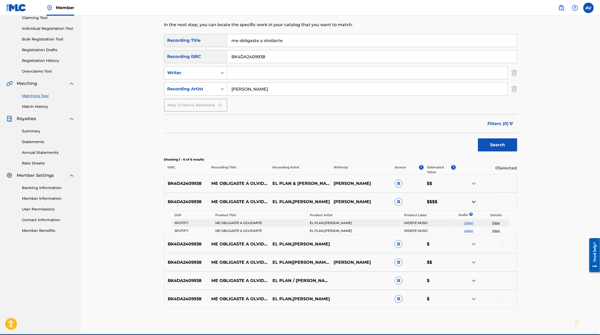
click at [477, 184] on img at bounding box center [474, 184] width 6 height 6
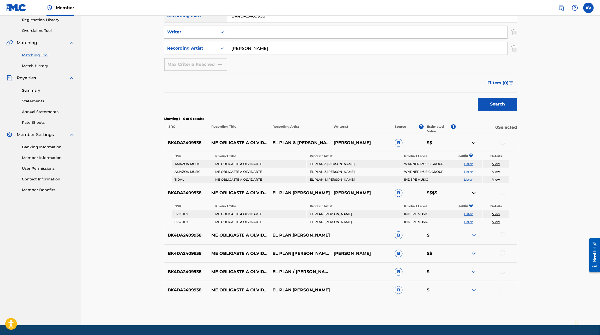
scroll to position [115, 0]
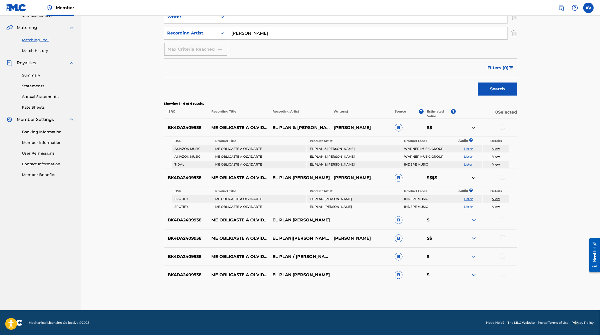
click at [473, 223] on img at bounding box center [474, 220] width 6 height 6
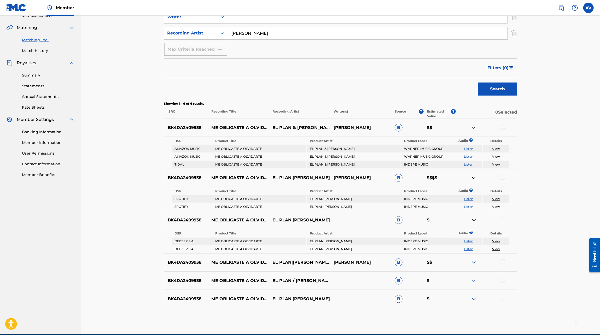
scroll to position [139, 0]
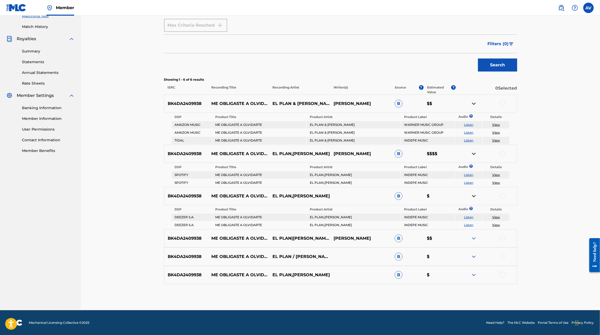
click at [475, 238] on img at bounding box center [474, 238] width 6 height 6
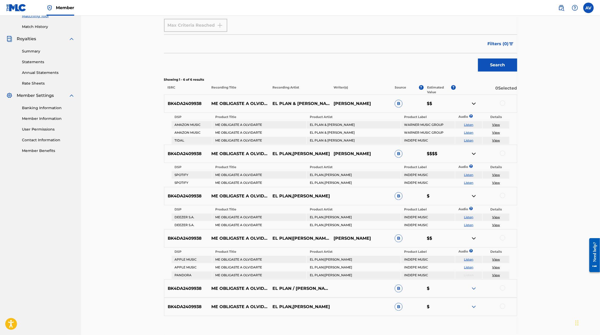
scroll to position [155, 0]
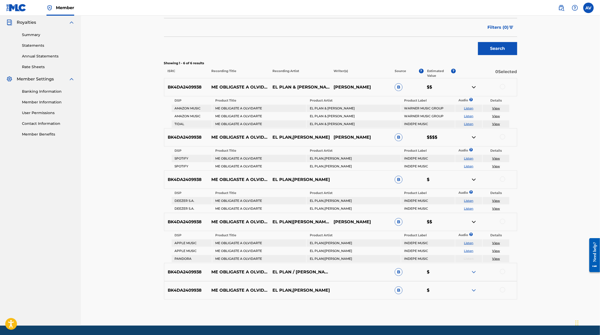
click at [477, 272] on img at bounding box center [474, 272] width 6 height 6
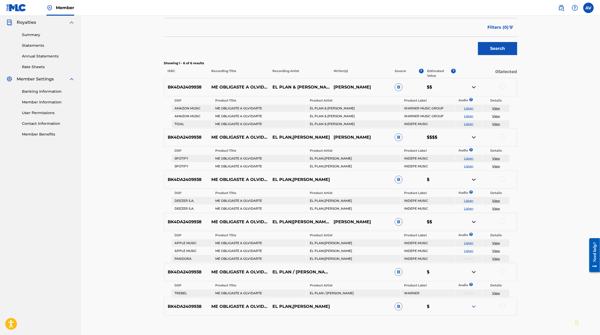
scroll to position [187, 0]
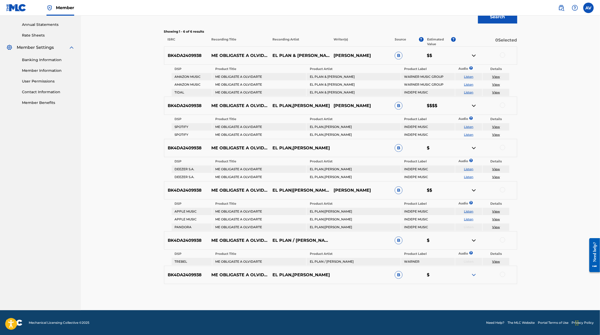
click at [475, 278] on img at bounding box center [474, 275] width 6 height 6
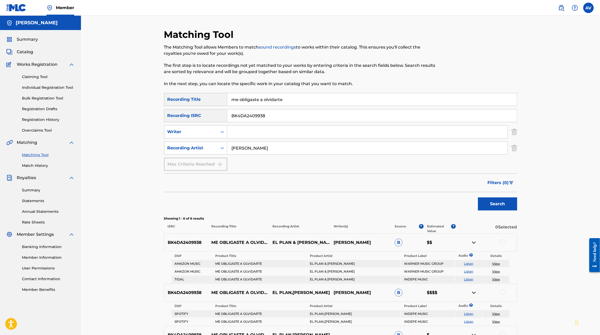
scroll to position [0, 0]
click at [251, 102] on input "me obligaste a olvidarte" at bounding box center [372, 99] width 290 height 13
click at [244, 114] on input "BK4DA2409938" at bounding box center [372, 115] width 290 height 13
click at [243, 147] on input "Andy Aranda" at bounding box center [367, 148] width 280 height 13
click at [245, 99] on input "Search Form" at bounding box center [372, 99] width 290 height 13
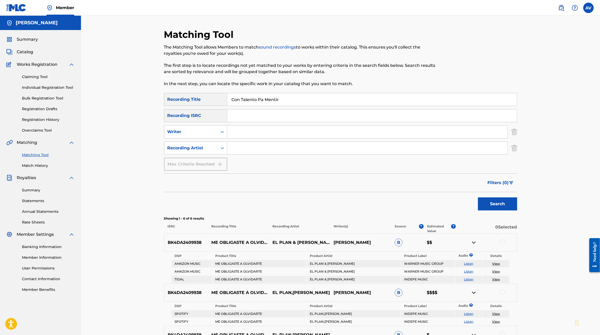
type input "Con Talento Pa Mentir"
click at [478, 198] on button "Search" at bounding box center [497, 204] width 39 height 13
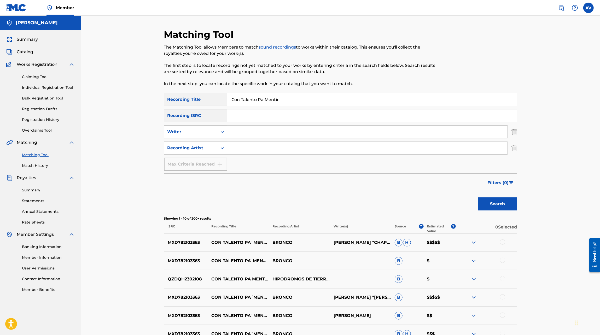
click at [197, 242] on p "MXD782103363" at bounding box center [186, 243] width 44 height 6
click at [244, 126] on input "Search Form" at bounding box center [367, 132] width 280 height 13
paste input "MXD782103363"
type input "MXD782103363"
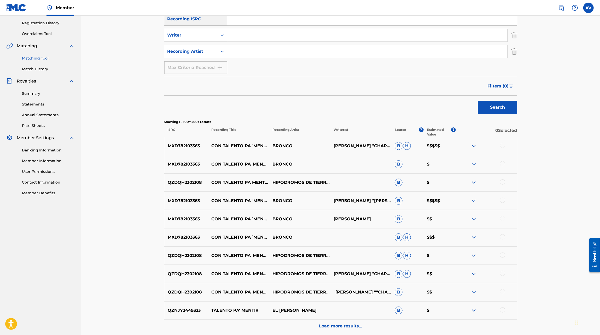
scroll to position [113, 0]
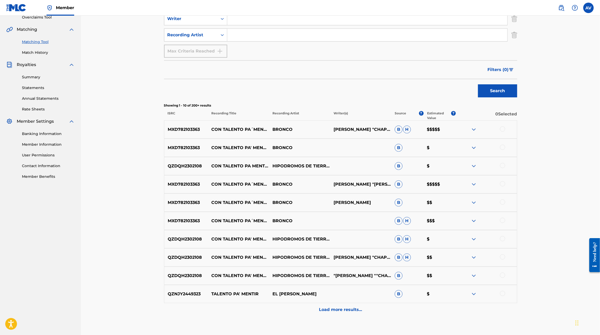
click at [315, 315] on div "Load more results..." at bounding box center [340, 309] width 353 height 13
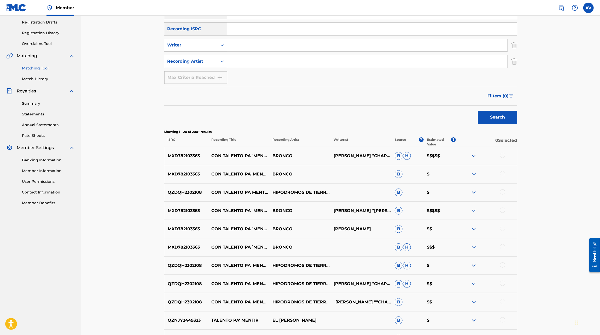
scroll to position [85, 0]
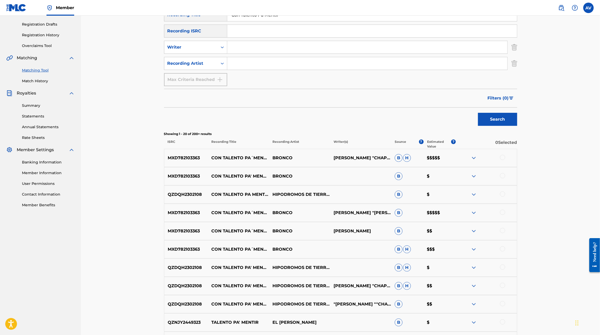
click at [189, 157] on p "MXD782103363" at bounding box center [186, 158] width 44 height 6
click at [198, 193] on p "QZDQH2302108" at bounding box center [186, 195] width 44 height 6
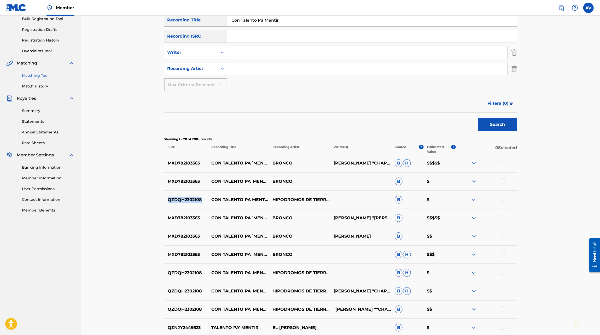
scroll to position [36, 0]
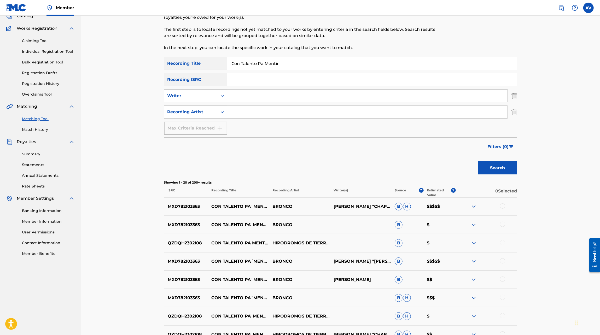
click at [263, 98] on input "Search Form" at bounding box center [367, 96] width 280 height 13
type input "zambrano"
click at [478, 161] on button "Search" at bounding box center [497, 167] width 39 height 13
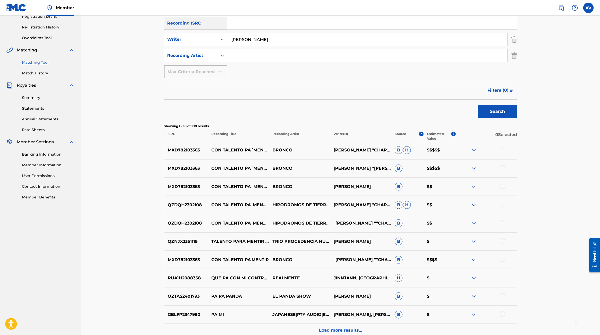
scroll to position [62, 0]
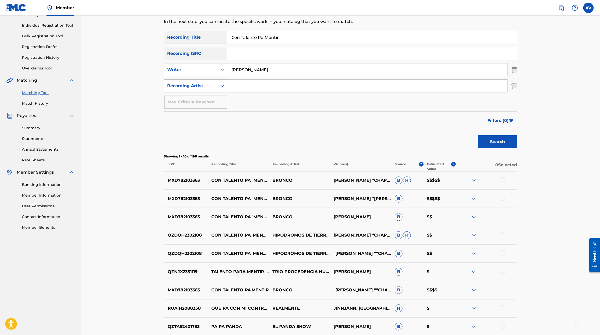
click at [242, 38] on input "Con Talento Pa Mentir" at bounding box center [372, 37] width 290 height 13
type input "Lujos"
type input "Pastrana"
click at [478, 135] on button "Search" at bounding box center [497, 141] width 39 height 13
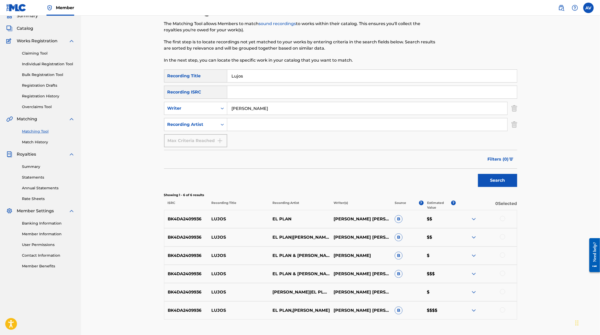
scroll to position [30, 0]
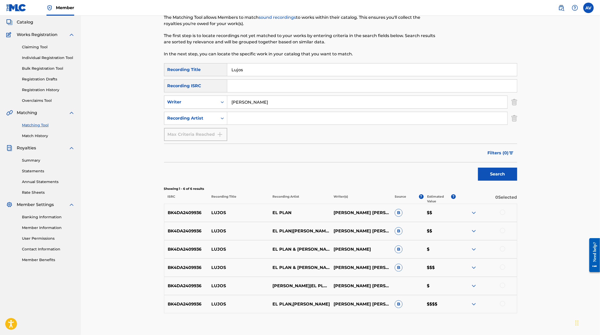
click at [190, 214] on p "BK4DA2409936" at bounding box center [186, 213] width 44 height 6
click at [242, 72] on input "Lujos" at bounding box center [372, 69] width 290 height 13
type input "Me obligaste a olvidarte"
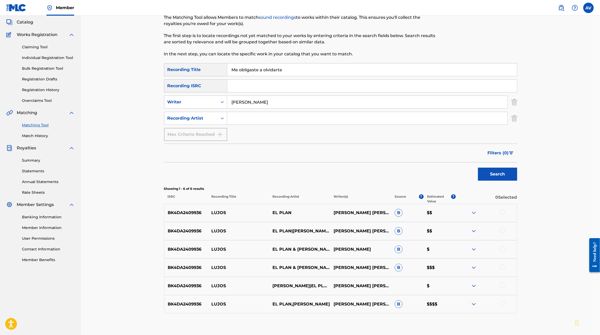
click at [478, 168] on button "Search" at bounding box center [497, 174] width 39 height 13
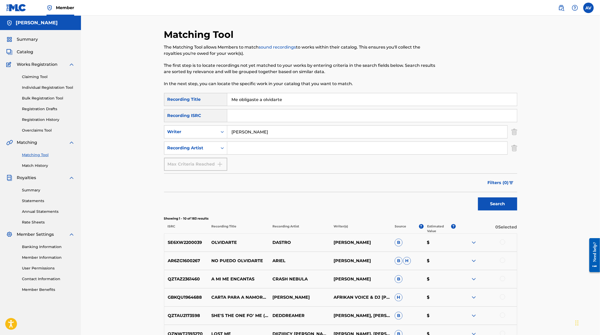
click at [243, 131] on input "Pastrana" at bounding box center [367, 132] width 280 height 13
type input "[PERSON_NAME]"
click at [478, 198] on button "Search" at bounding box center [497, 204] width 39 height 13
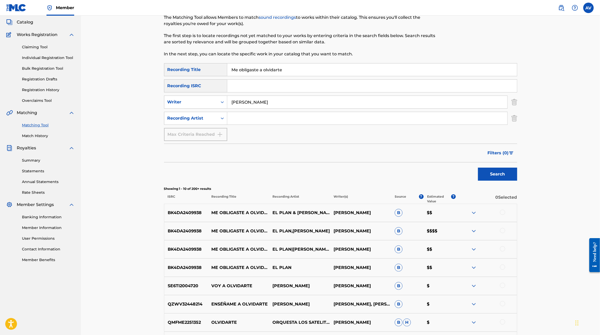
scroll to position [43, 0]
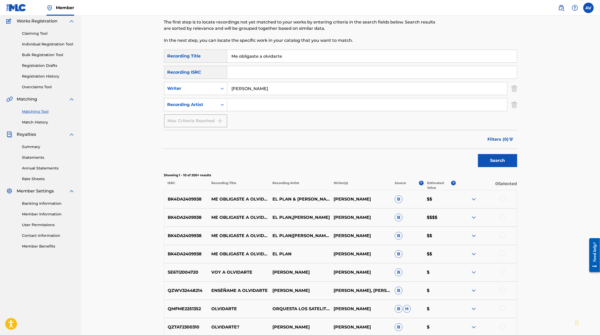
click at [186, 197] on p "BK4DA2409938" at bounding box center [186, 199] width 44 height 6
click at [264, 69] on input "Search Form" at bounding box center [372, 72] width 290 height 13
paste input "BK4DA2409938"
type input "BK4DA2409938"
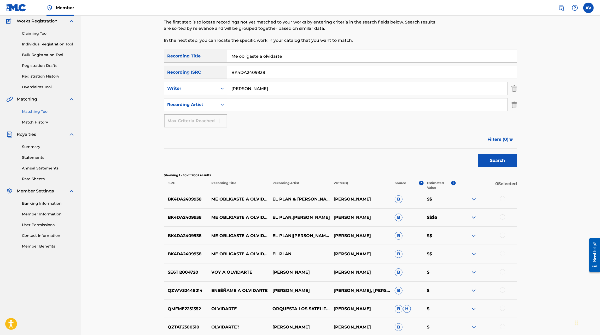
click at [478, 154] on button "Search" at bounding box center [497, 160] width 39 height 13
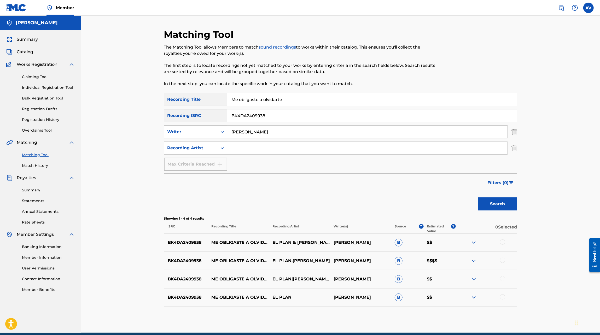
scroll to position [7, 0]
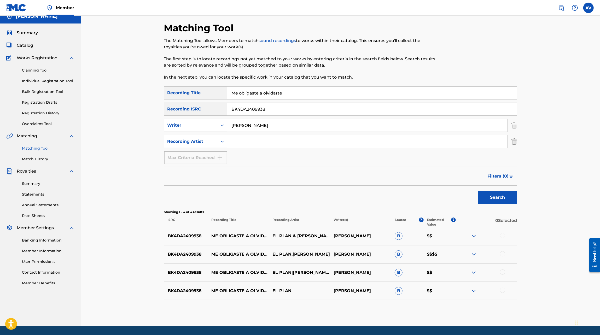
click at [477, 294] on div "BK4DA2409938 ME OBLIGASTE A OLVIDARTE EL PLAN ANDY ARANDA B $$" at bounding box center [340, 291] width 353 height 18
click at [473, 291] on img at bounding box center [474, 291] width 6 height 6
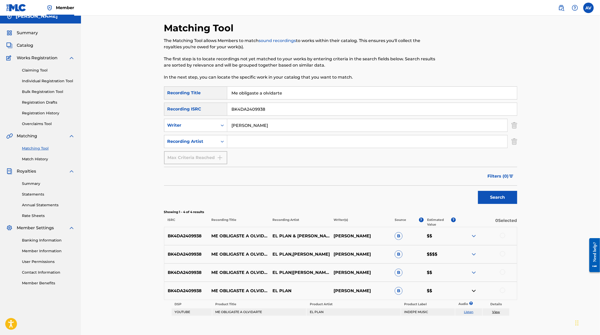
click at [474, 270] on img at bounding box center [474, 273] width 6 height 6
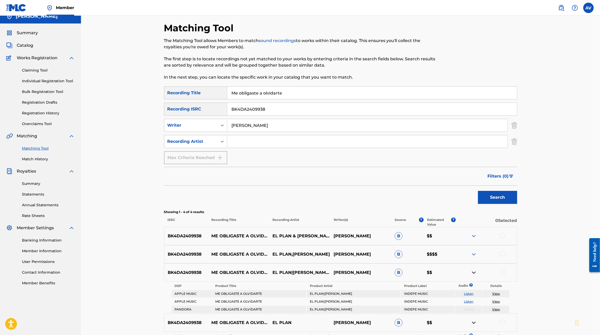
click at [474, 253] on img at bounding box center [474, 254] width 6 height 6
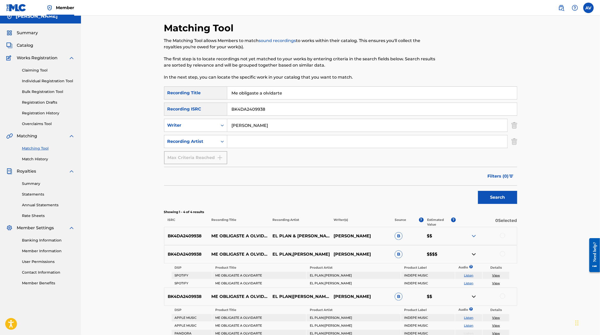
click at [473, 238] on img at bounding box center [474, 236] width 6 height 6
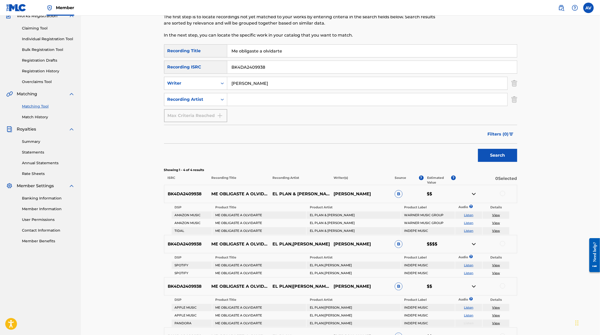
scroll to position [49, 0]
click at [196, 195] on p "BK4DA2409938" at bounding box center [186, 193] width 44 height 6
click at [261, 49] on input "Me obligaste a olvidarte" at bounding box center [372, 50] width 290 height 13
paste input "me enamora el desprecio"
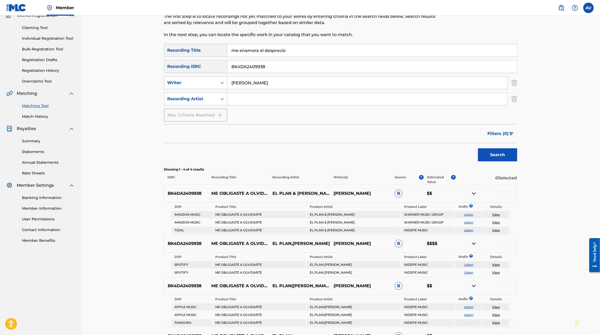
type input "me enamora el desprecio"
click at [251, 59] on div "SearchWithCriteria8fb7ddbf-b91b-4bc1-b232-268578262bed Recording Title me enamo…" at bounding box center [340, 83] width 353 height 78
click at [251, 62] on input "BK4DA2409938" at bounding box center [372, 66] width 290 height 13
click at [478, 148] on button "Search" at bounding box center [497, 154] width 39 height 13
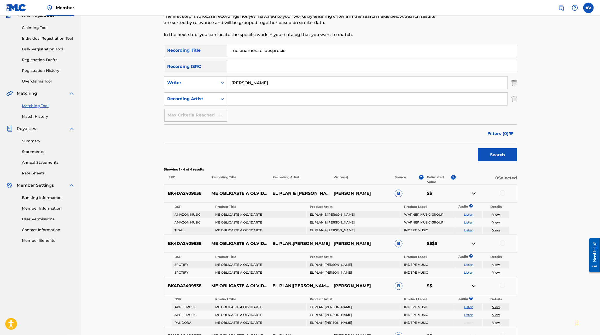
scroll to position [0, 0]
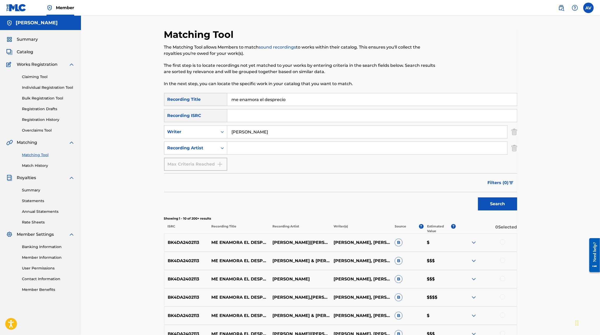
click at [193, 242] on p "BK4DA2402113" at bounding box center [186, 243] width 44 height 6
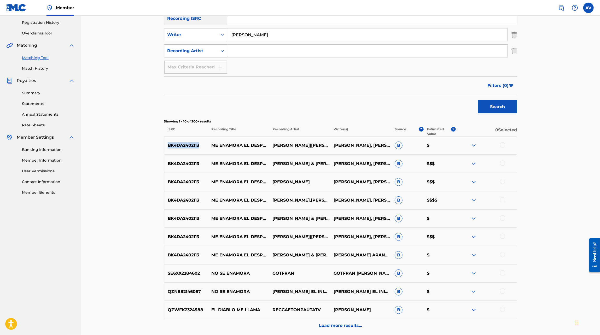
scroll to position [69, 0]
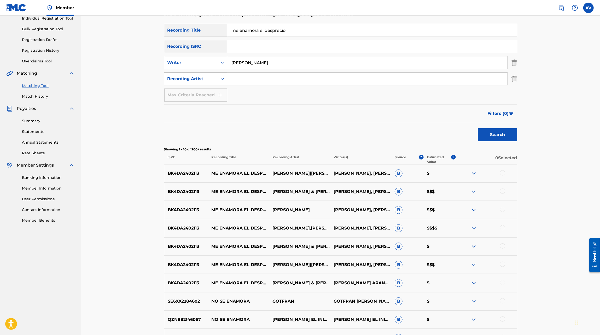
click at [255, 31] on input "me enamora el desprecio" at bounding box center [372, 30] width 290 height 13
click at [478, 128] on button "Search" at bounding box center [497, 134] width 39 height 13
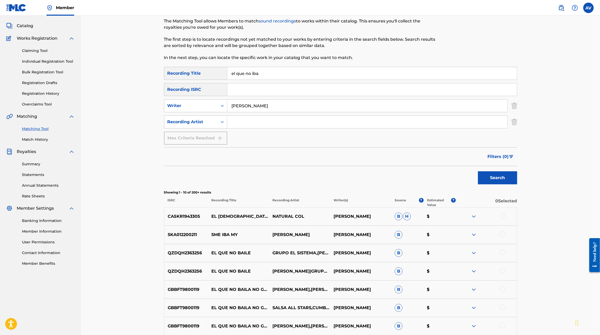
scroll to position [0, 0]
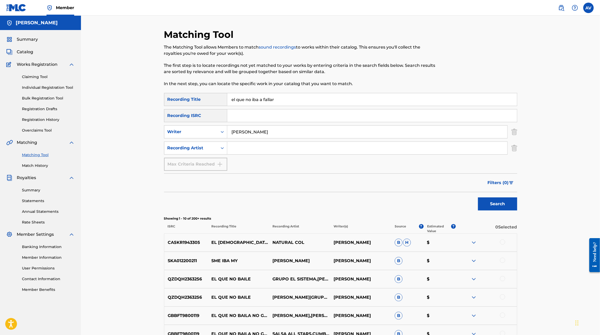
type input "el que no iba a fallar"
click at [478, 198] on button "Search" at bounding box center [497, 204] width 39 height 13
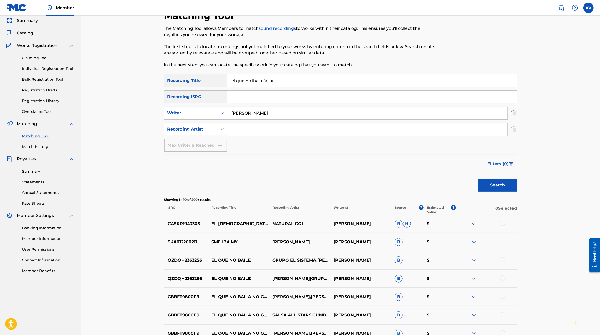
scroll to position [16, 0]
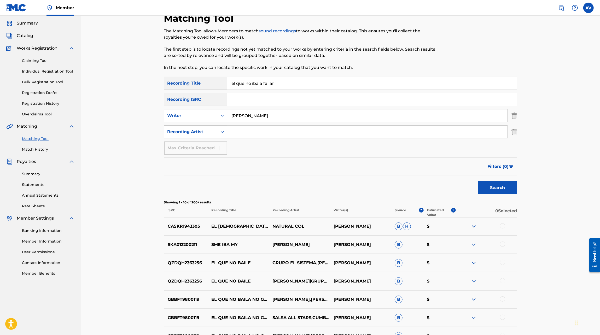
click at [255, 116] on input "[PERSON_NAME]" at bounding box center [367, 115] width 280 height 13
type input "andy arn"
click at [244, 137] on input "Search Form" at bounding box center [367, 132] width 280 height 13
click at [478, 181] on button "Search" at bounding box center [497, 187] width 39 height 13
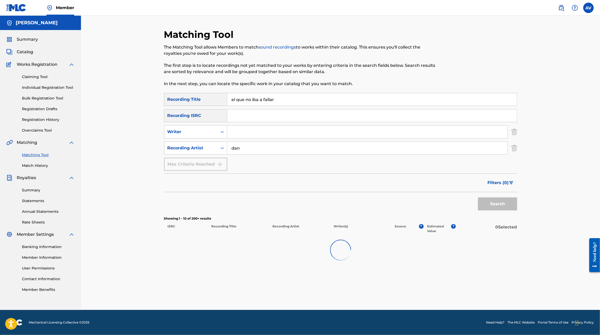
scroll to position [0, 0]
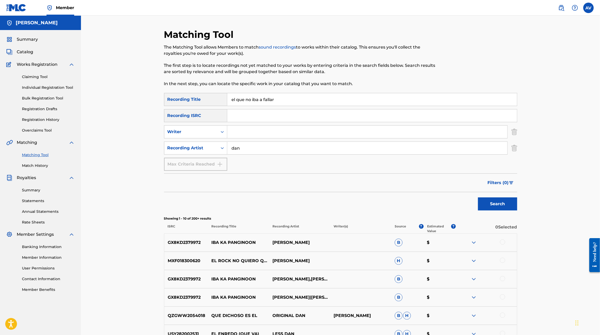
click at [269, 149] on input "dan" at bounding box center [367, 148] width 280 height 13
type input "dan sanchez"
click at [478, 198] on button "Search" at bounding box center [497, 204] width 39 height 13
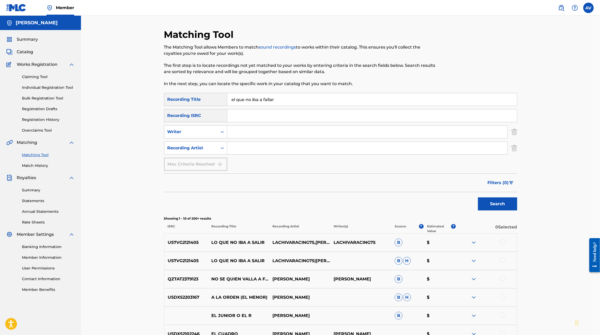
click at [256, 133] on input "Search Form" at bounding box center [367, 132] width 280 height 13
paste input "https://open.spotify.com/intl-es/track/6LZqN9CKw9Ol5kV3Ywk9jy?si=14e73e2d009440…"
type input "https://open.spotify.com/intl-es/track/6LZqN9CKw9Ol5kV3Ywk9jy?si=14e73e2d009440…"
click at [240, 120] on input "Search Form" at bounding box center [372, 115] width 290 height 13
paste input "QZ9QQ2500419"
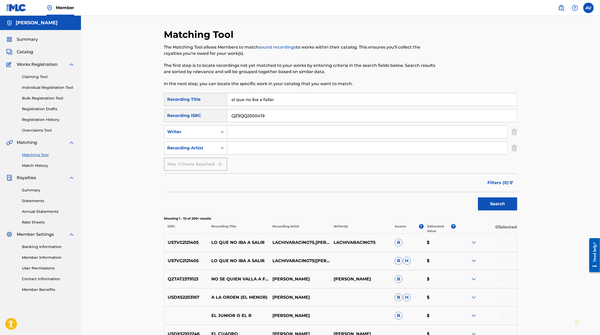
type input "QZ9QQ2500419"
click at [478, 198] on button "Search" at bounding box center [497, 204] width 39 height 13
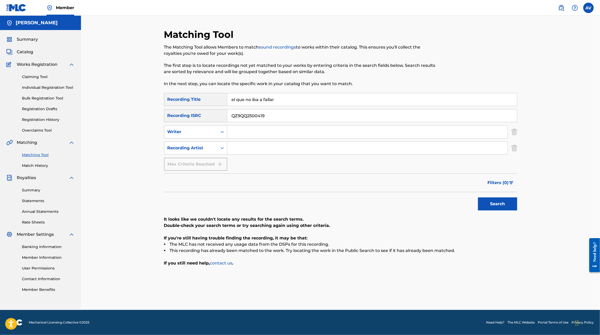
click at [259, 103] on input "el que no iba a fallar" at bounding box center [372, 99] width 290 height 13
click at [478, 198] on button "Search" at bounding box center [497, 204] width 39 height 13
click at [275, 117] on input "QZ9QQ2500419" at bounding box center [372, 115] width 290 height 13
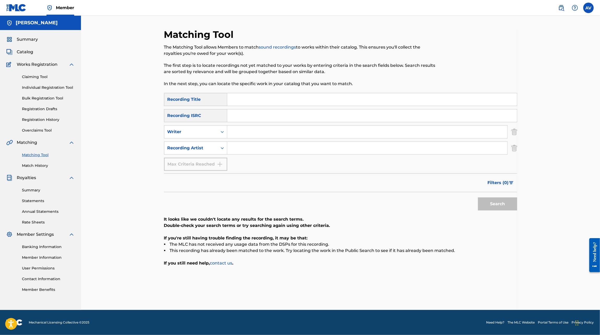
click at [243, 147] on input "Search Form" at bounding box center [367, 148] width 280 height 13
type input "Little Mapa"
click at [478, 198] on button "Search" at bounding box center [497, 204] width 39 height 13
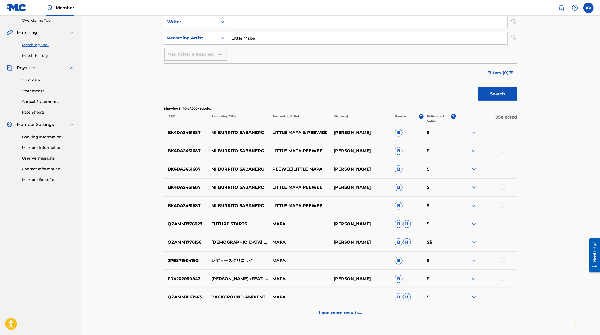
scroll to position [116, 0]
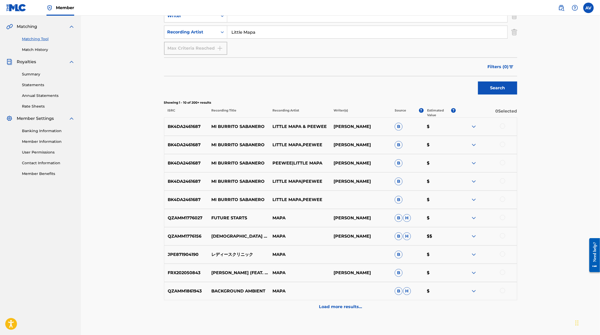
click at [331, 317] on div "Matching Tool The Matching Tool allows Members to match sound recordings to wor…" at bounding box center [340, 126] width 353 height 427
click at [331, 314] on div "Matching Tool The Matching Tool allows Members to match sound recordings to wor…" at bounding box center [340, 126] width 353 height 427
click at [333, 304] on p "Load more results..." at bounding box center [340, 307] width 43 height 6
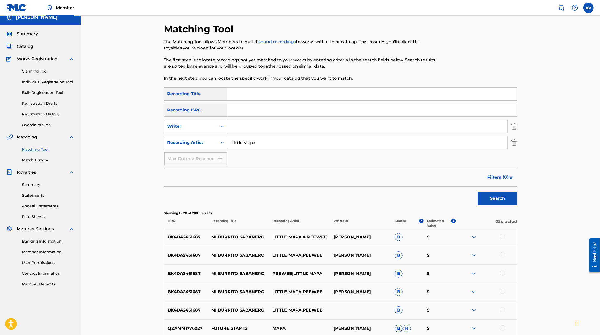
scroll to position [0, 0]
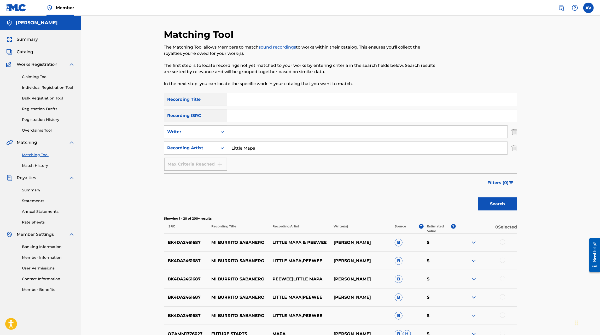
click at [254, 145] on input "Little Mapa" at bounding box center [367, 148] width 280 height 13
click at [247, 102] on input "Search Form" at bounding box center [372, 99] width 290 height 13
type input "bugatti"
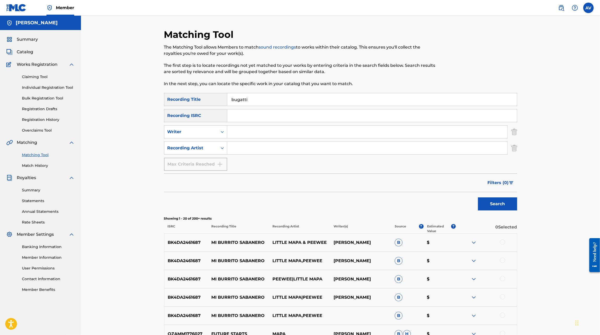
click at [478, 198] on button "Search" at bounding box center [497, 204] width 39 height 13
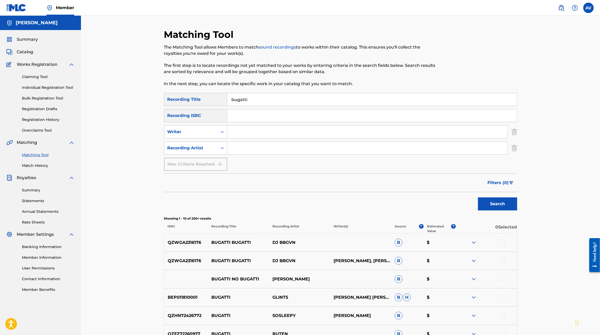
click at [243, 132] on input "Search Form" at bounding box center [367, 132] width 280 height 13
click at [478, 198] on button "Search" at bounding box center [497, 204] width 39 height 13
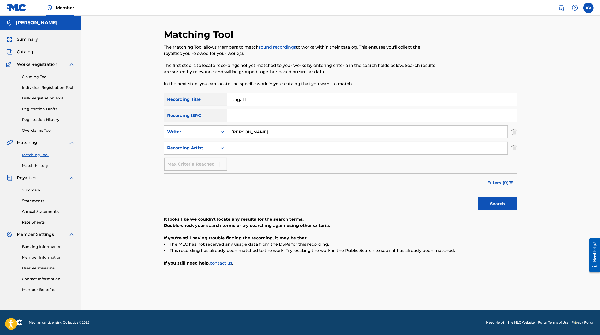
type input "Mara Valdez"
click at [478, 198] on button "Search" at bounding box center [497, 204] width 39 height 13
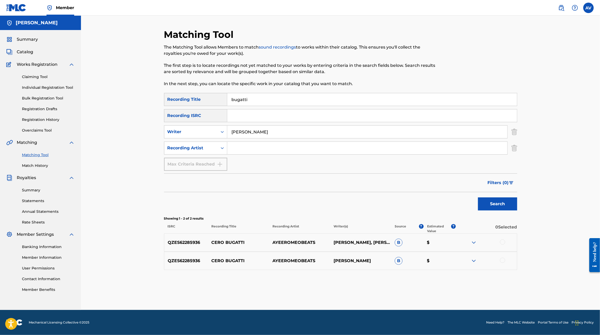
click at [246, 101] on input "bugatti" at bounding box center [372, 99] width 290 height 13
click at [252, 128] on input "Mara Valdez" at bounding box center [367, 132] width 280 height 13
type input "franco escamilla"
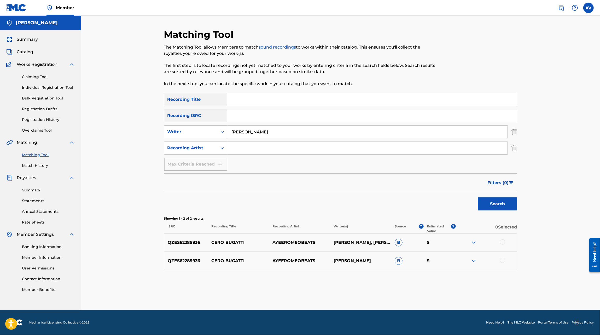
click at [478, 198] on button "Search" at bounding box center [497, 204] width 39 height 13
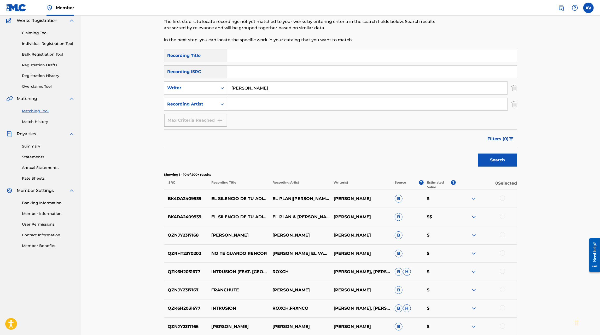
scroll to position [48, 0]
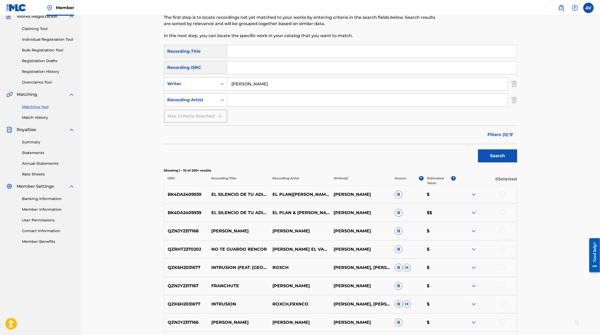
click at [476, 196] on img at bounding box center [474, 195] width 6 height 6
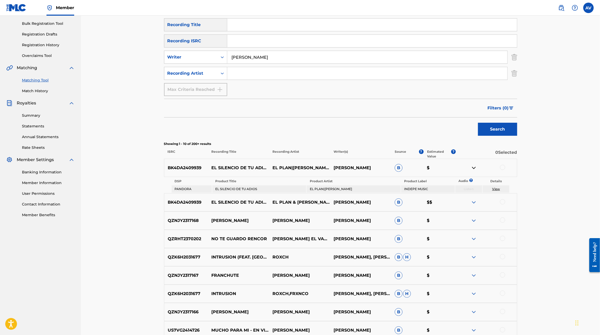
scroll to position [76, 0]
click at [471, 202] on div at bounding box center [486, 202] width 61 height 6
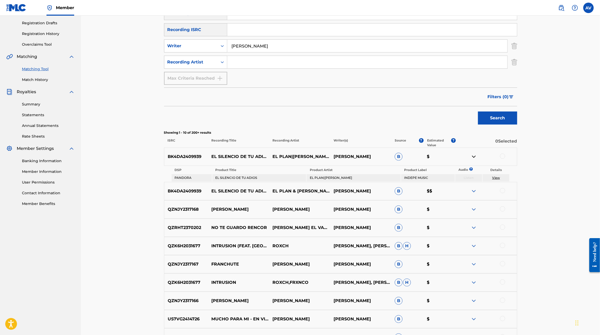
scroll to position [93, 0]
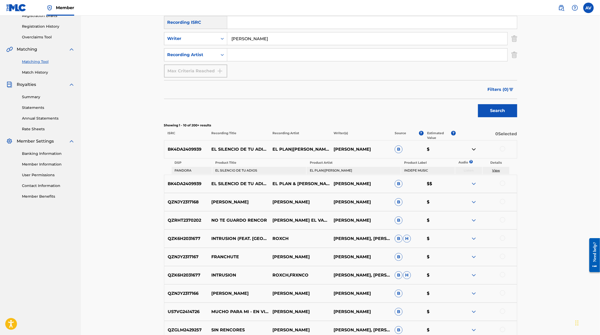
click at [472, 255] on img at bounding box center [474, 257] width 6 height 6
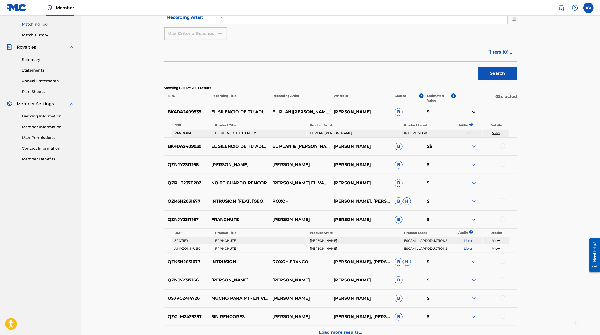
scroll to position [132, 0]
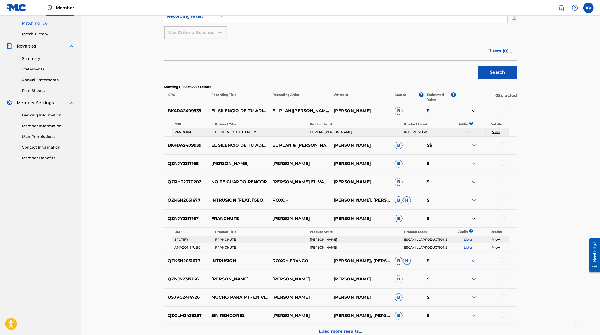
click at [183, 217] on p "QZNJY2317167" at bounding box center [186, 219] width 44 height 6
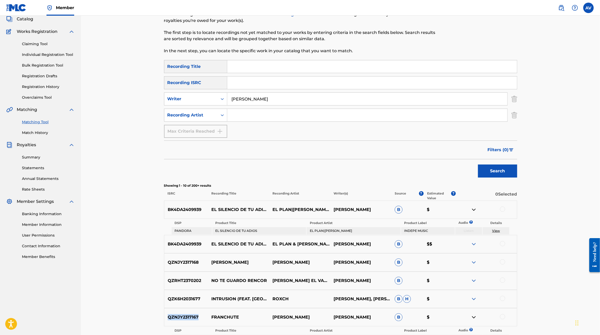
scroll to position [33, 0]
click at [242, 81] on input "Search Form" at bounding box center [372, 83] width 290 height 13
paste input "QZNJY2317167"
type input "QZNJY2317167"
click at [478, 165] on button "Search" at bounding box center [497, 171] width 39 height 13
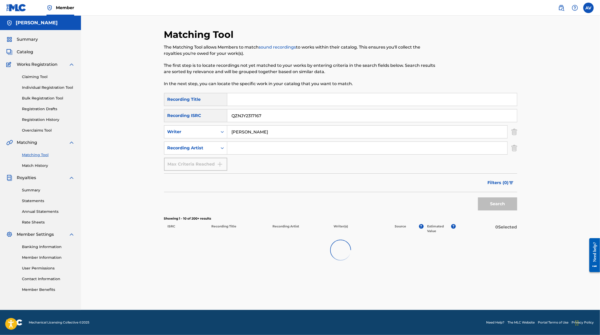
scroll to position [0, 0]
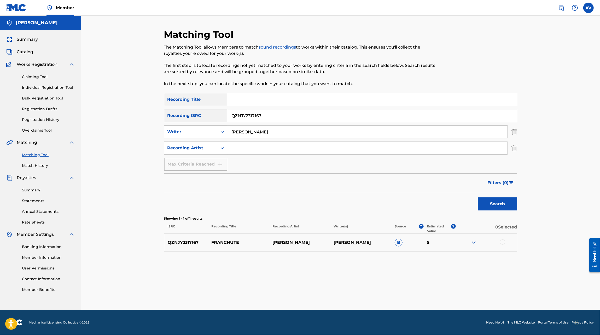
click at [473, 242] on img at bounding box center [474, 243] width 6 height 6
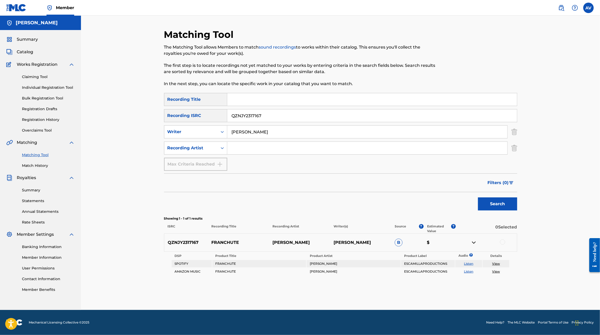
click at [268, 135] on input "franco escamilla" at bounding box center [367, 132] width 280 height 13
drag, startPoint x: 267, startPoint y: 119, endPoint x: 225, endPoint y: 115, distance: 42.0
click at [225, 115] on div "SearchWithCriteriad19b6e36-6b0f-4218-a6a1-9eed2124c83a Recording ISRC QZNJY2317…" at bounding box center [340, 115] width 353 height 13
click at [478, 198] on button "Search" at bounding box center [497, 204] width 39 height 13
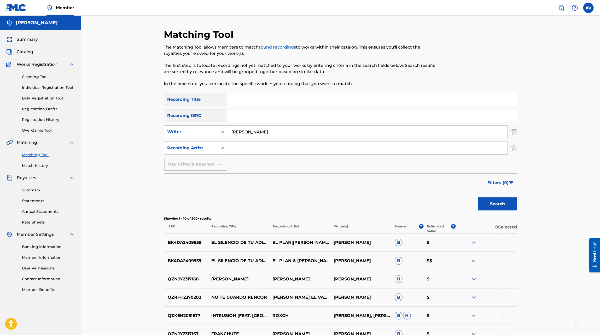
scroll to position [145, 0]
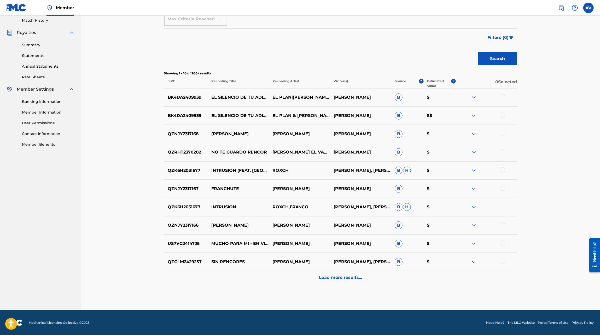
click at [348, 277] on p "Load more results..." at bounding box center [340, 278] width 43 height 6
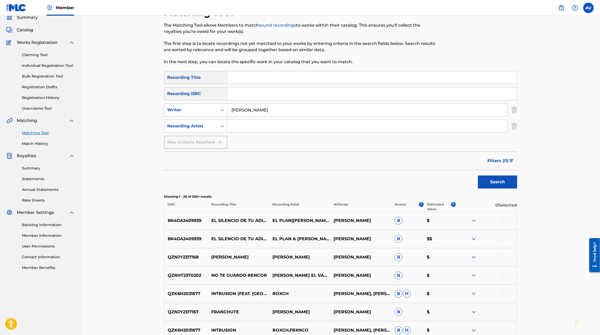
scroll to position [18, 0]
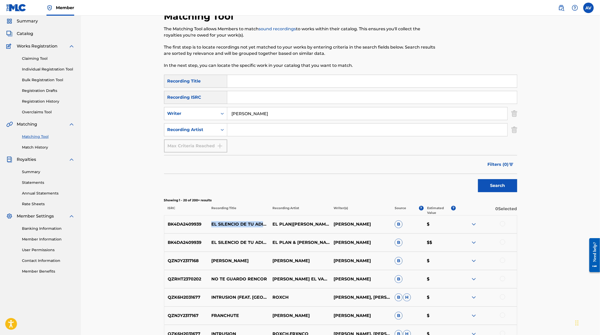
drag, startPoint x: 212, startPoint y: 222, endPoint x: 268, endPoint y: 223, distance: 56.7
click at [268, 223] on p "EL SILENCIO DE TU ADIOS" at bounding box center [238, 224] width 61 height 6
click at [249, 84] on input "Search Form" at bounding box center [372, 81] width 290 height 13
paste input "EL SILENCIO DE TU ADIOS"
click at [478, 179] on button "Search" at bounding box center [497, 185] width 39 height 13
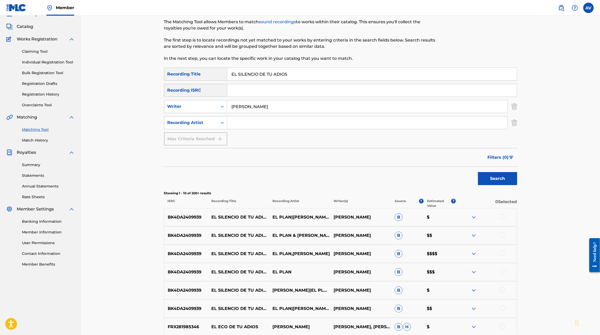
scroll to position [0, 0]
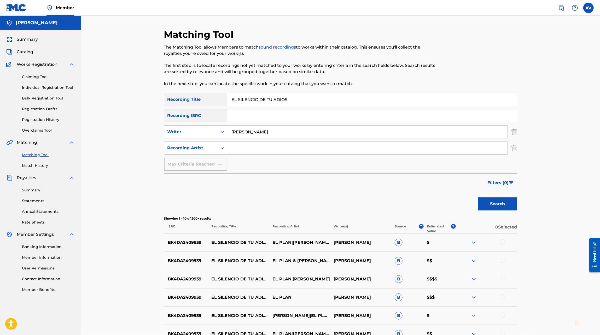
click at [245, 101] on input "EL SILENCIO DE TU ADIOS" at bounding box center [372, 99] width 290 height 13
type input "rosas amarillas"
click at [478, 198] on button "Search" at bounding box center [497, 204] width 39 height 13
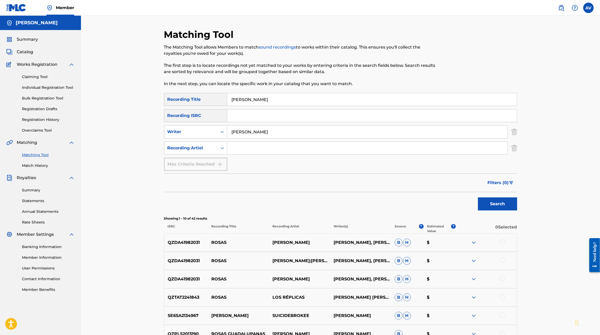
click at [240, 133] on input "franco escamilla" at bounding box center [367, 132] width 280 height 13
click at [478, 198] on button "Search" at bounding box center [497, 204] width 39 height 13
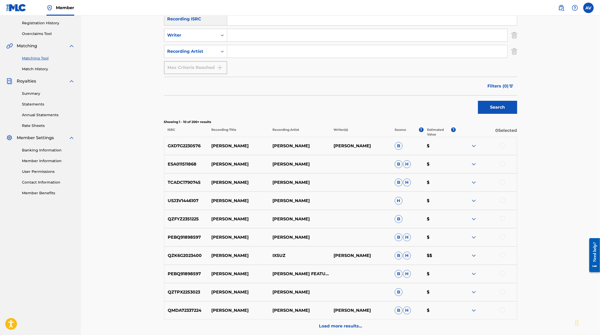
scroll to position [99, 0]
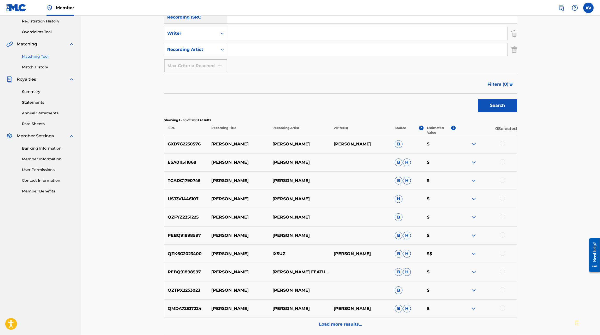
click at [472, 179] on img at bounding box center [474, 181] width 6 height 6
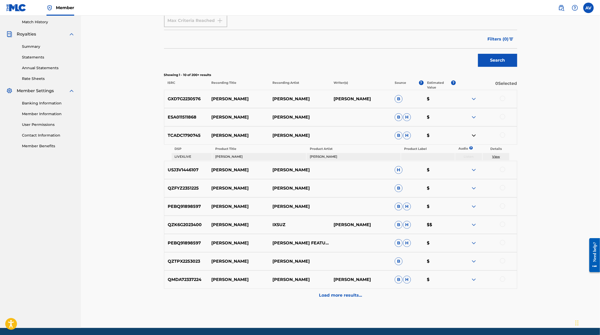
scroll to position [144, 0]
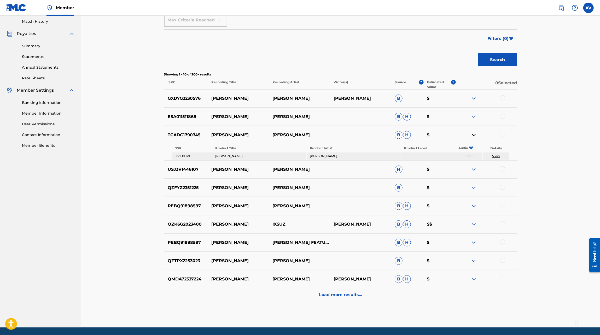
click at [342, 299] on div "Load more results..." at bounding box center [340, 294] width 353 height 13
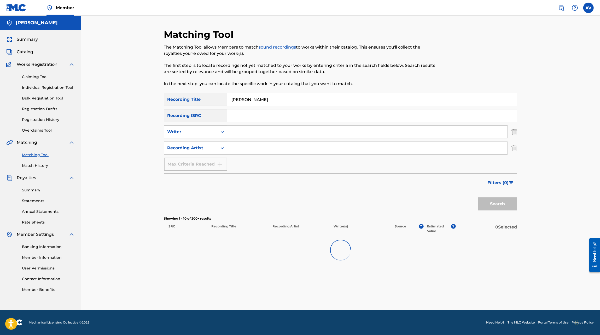
scroll to position [0, 0]
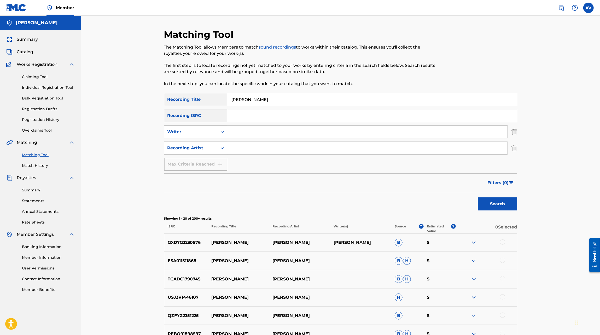
click at [276, 134] on input "Search Form" at bounding box center [367, 132] width 280 height 13
click at [259, 146] on input "Search Form" at bounding box center [367, 148] width 280 height 13
type input "franco"
click at [478, 198] on button "Search" at bounding box center [497, 204] width 39 height 13
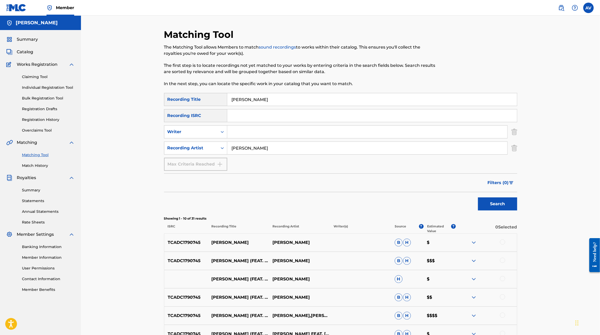
scroll to position [7, 0]
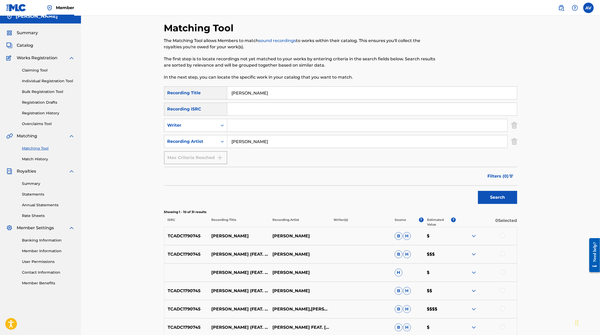
click at [473, 235] on img at bounding box center [474, 236] width 6 height 6
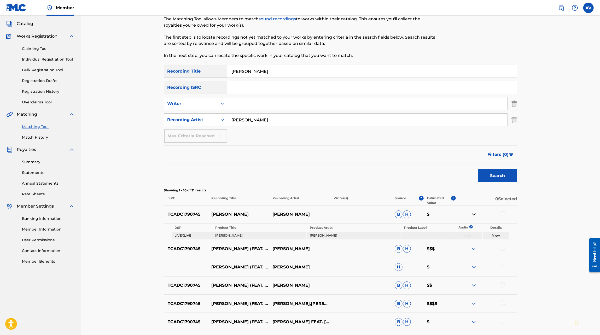
scroll to position [30, 0]
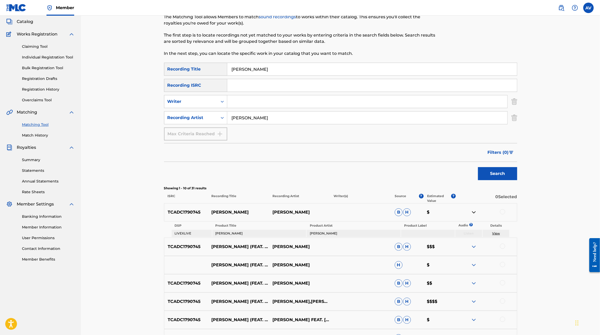
click at [473, 246] on img at bounding box center [474, 247] width 6 height 6
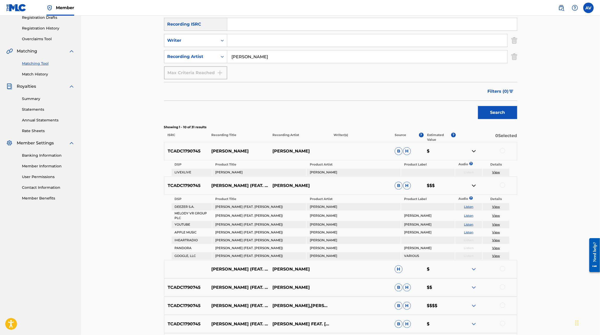
scroll to position [96, 0]
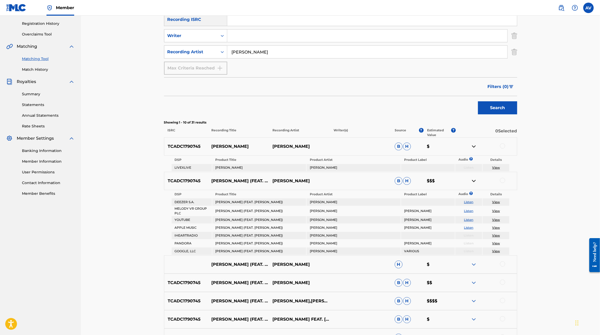
click at [471, 262] on img at bounding box center [474, 265] width 6 height 6
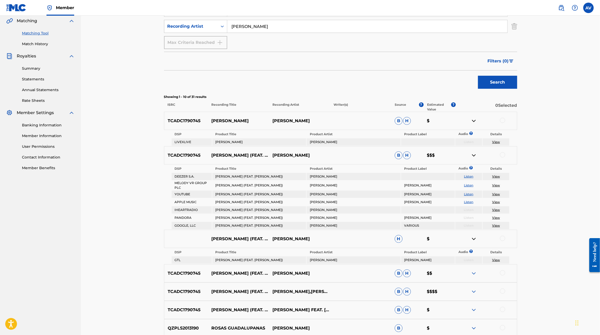
scroll to position [125, 0]
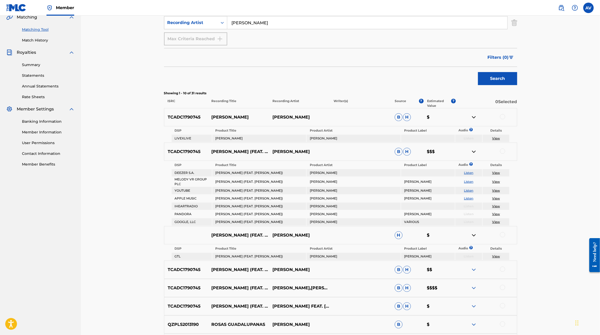
click at [471, 267] on img at bounding box center [474, 270] width 6 height 6
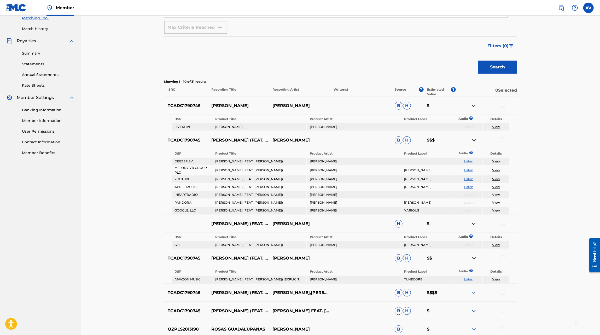
scroll to position [138, 0]
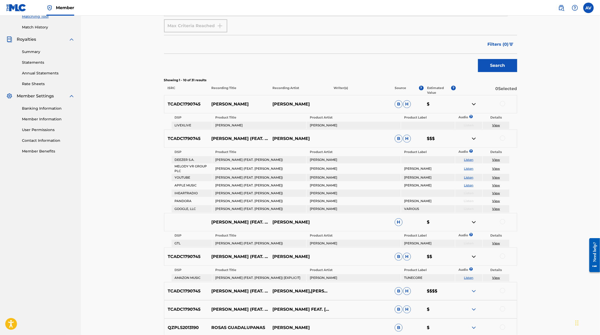
click at [473, 292] on img at bounding box center [474, 291] width 6 height 6
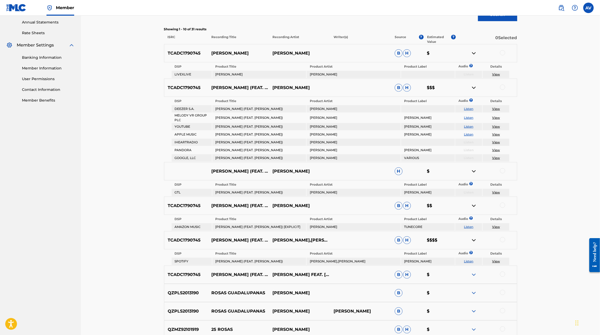
scroll to position [193, 0]
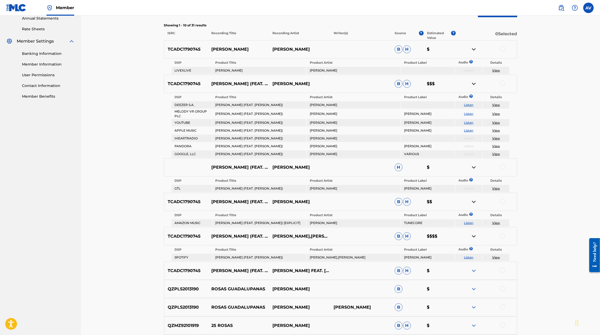
click at [191, 240] on p "TCADC1790745" at bounding box center [186, 236] width 44 height 6
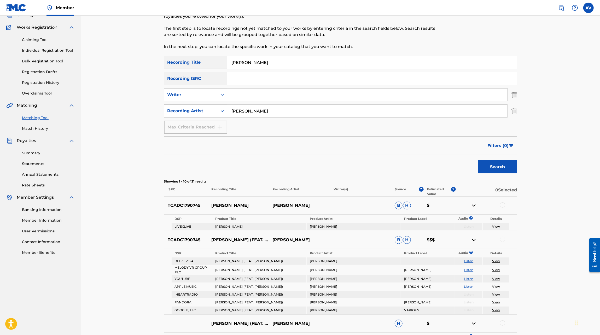
scroll to position [0, 0]
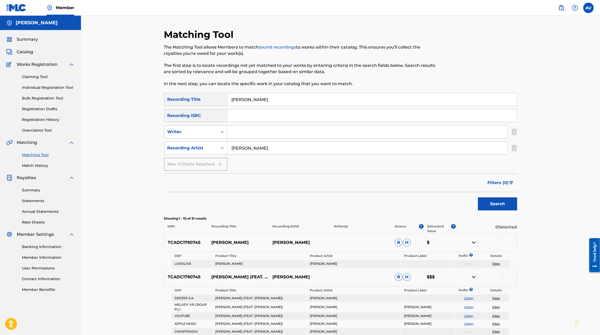
drag, startPoint x: 271, startPoint y: 97, endPoint x: 198, endPoint y: 98, distance: 74.0
click at [198, 98] on div "SearchWithCriteria8fb7ddbf-b91b-4bc1-b232-268578262bed Recording Title rosas am…" at bounding box center [340, 99] width 353 height 13
click at [478, 198] on button "Search" at bounding box center [497, 204] width 39 height 13
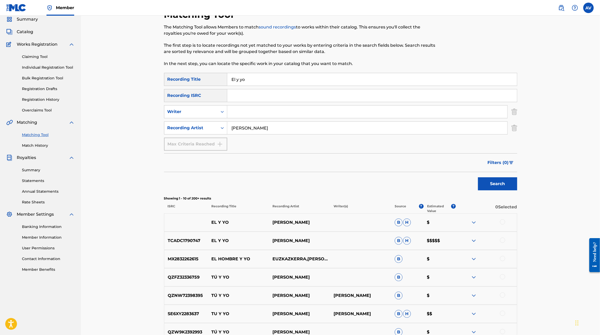
scroll to position [28, 0]
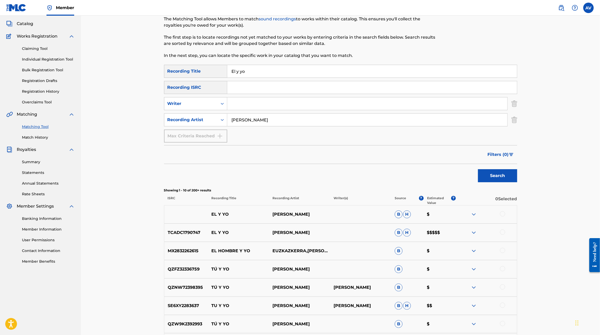
click at [473, 230] on img at bounding box center [474, 233] width 6 height 6
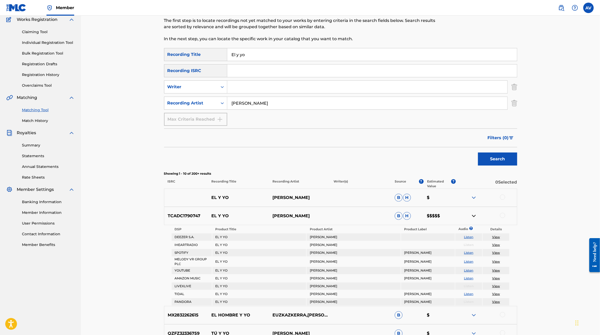
scroll to position [43, 0]
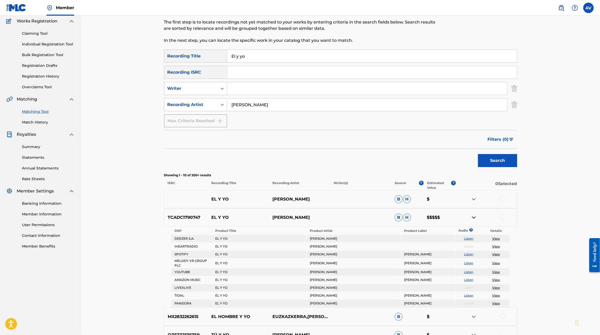
click at [286, 58] on input "El y yo" at bounding box center [372, 56] width 290 height 13
type input "puntos suspensivos"
click at [262, 102] on input "franco" at bounding box center [367, 105] width 280 height 13
type input "elmariana"
click at [478, 154] on button "Search" at bounding box center [497, 160] width 39 height 13
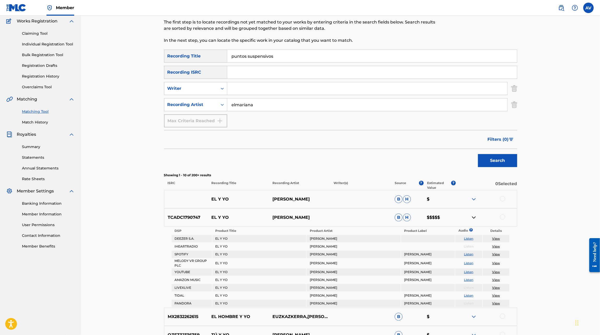
scroll to position [0, 0]
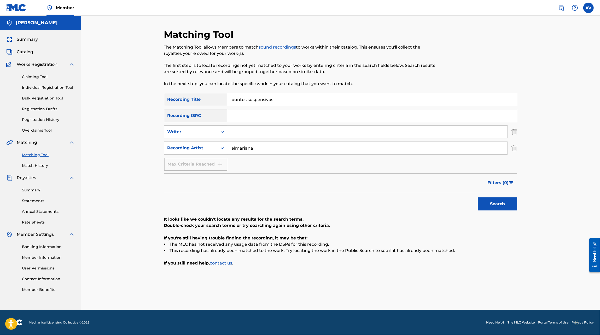
click at [244, 144] on input "elmariana" at bounding box center [367, 148] width 280 height 13
click at [240, 134] on input "Search Form" at bounding box center [367, 132] width 280 height 13
type input "osvaldo"
click at [478, 198] on button "Search" at bounding box center [497, 204] width 39 height 13
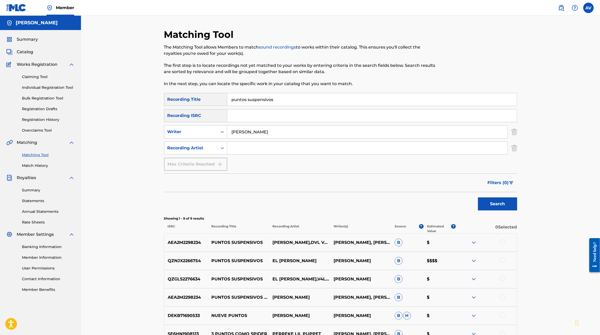
scroll to position [19, 0]
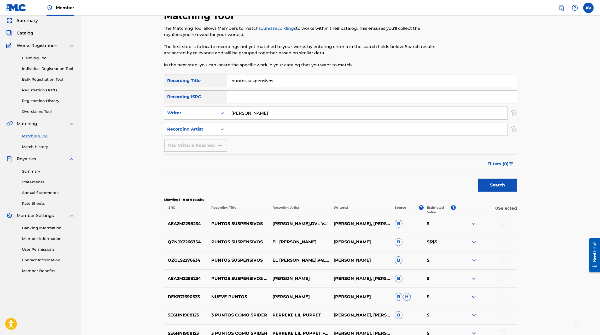
click at [475, 244] on img at bounding box center [474, 242] width 6 height 6
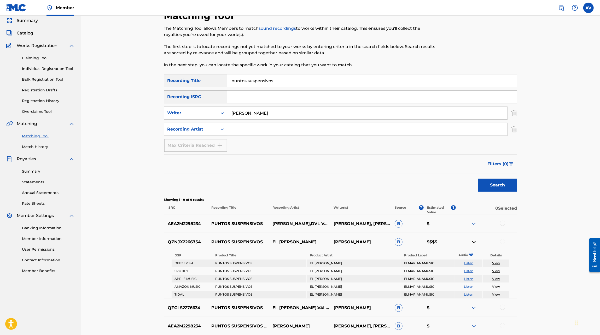
click at [476, 227] on img at bounding box center [474, 224] width 6 height 6
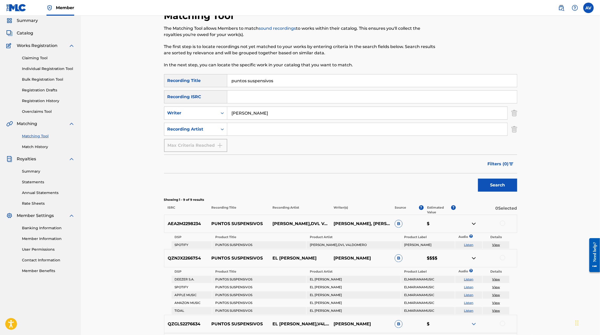
click at [476, 227] on img at bounding box center [474, 224] width 6 height 6
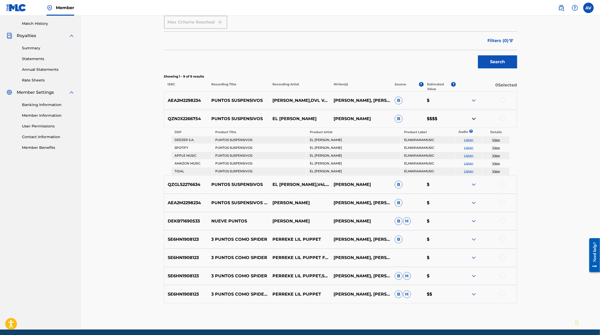
scroll to position [143, 0]
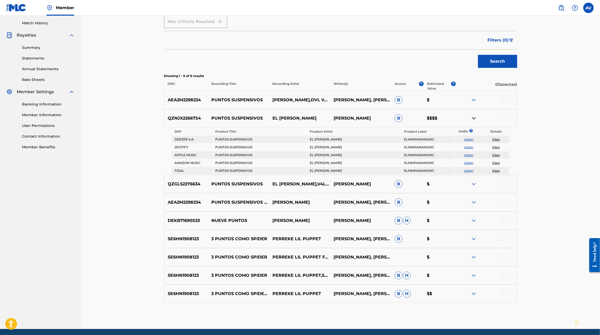
click at [177, 122] on div "QZNJX2266754 PUNTOS SUSPENSIVOS EL MARIANA OSVALDO FLORES B $$$$" at bounding box center [340, 118] width 353 height 18
click at [177, 120] on p "QZNJX2266754" at bounding box center [186, 118] width 44 height 6
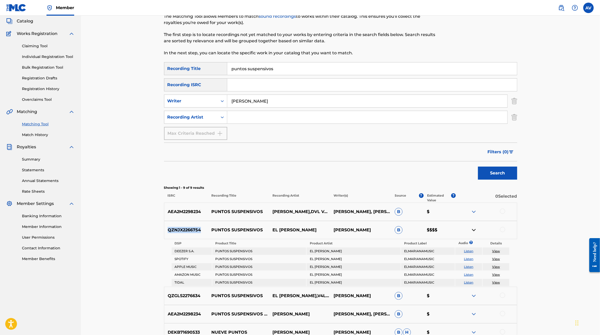
scroll to position [21, 0]
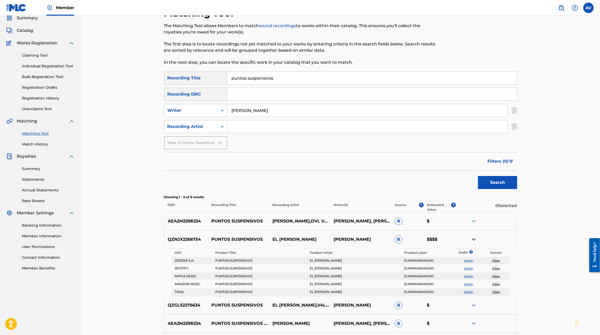
click at [244, 110] on input "osvaldo" at bounding box center [367, 110] width 280 height 13
click at [244, 100] on input "Search Form" at bounding box center [372, 94] width 290 height 13
paste input "QZNJX2266754"
type input "QZNJX2266754"
click at [478, 176] on button "Search" at bounding box center [497, 182] width 39 height 13
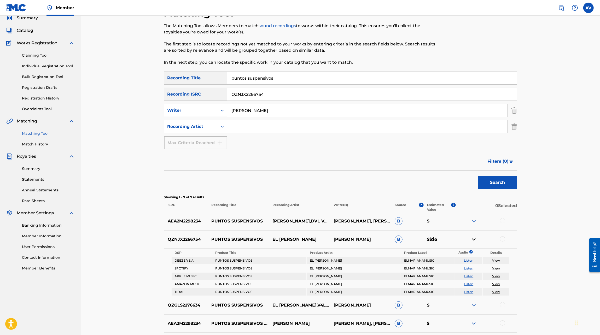
scroll to position [0, 0]
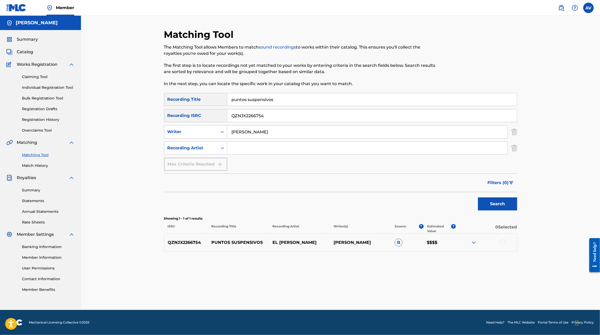
click at [240, 138] on input "osvaldo" at bounding box center [367, 132] width 280 height 13
click at [478, 198] on button "Search" at bounding box center [497, 204] width 39 height 13
click at [472, 242] on img at bounding box center [474, 243] width 6 height 6
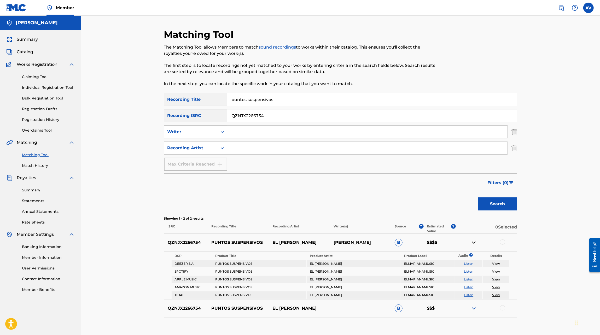
click at [474, 310] on img at bounding box center [474, 308] width 6 height 6
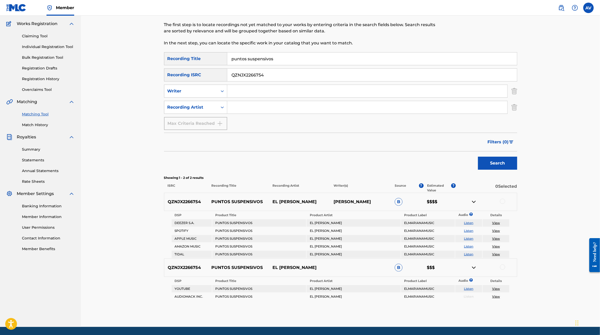
scroll to position [37, 0]
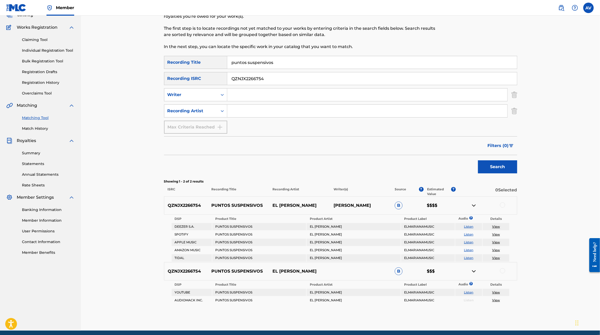
click at [378, 174] on div "Search" at bounding box center [340, 165] width 353 height 21
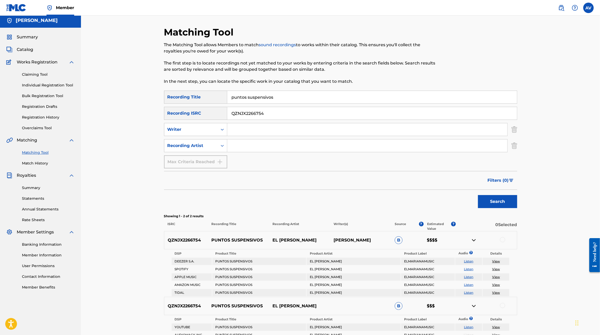
scroll to position [0, 0]
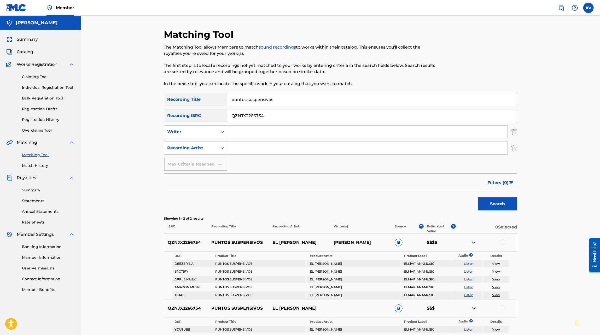
click at [234, 124] on div "SearchWithCriteria8fb7ddbf-b91b-4bc1-b232-268578262bed Recording Title puntos s…" at bounding box center [340, 132] width 353 height 78
click at [236, 117] on input "QZNJX2266754" at bounding box center [372, 115] width 290 height 13
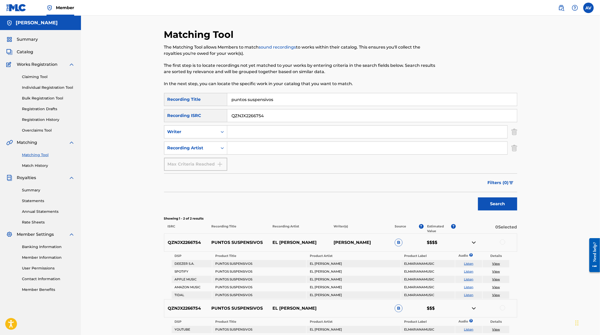
type input "}"
click at [253, 96] on input "puntos suspensivos" at bounding box center [372, 99] width 290 height 13
click at [243, 151] on input "Search Form" at bounding box center [367, 148] width 280 height 13
click at [478, 198] on button "Search" at bounding box center [497, 204] width 39 height 13
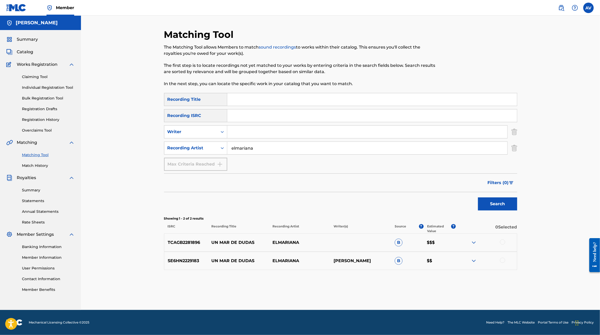
click at [474, 262] on img at bounding box center [474, 261] width 6 height 6
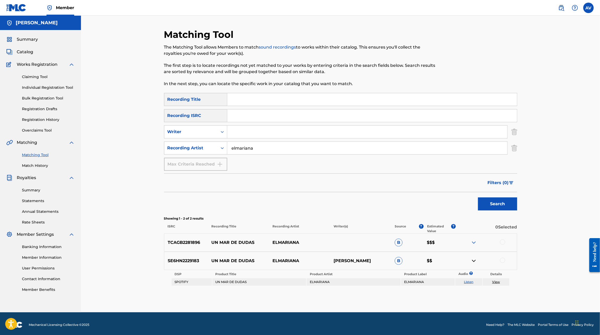
click at [475, 242] on img at bounding box center [474, 243] width 6 height 6
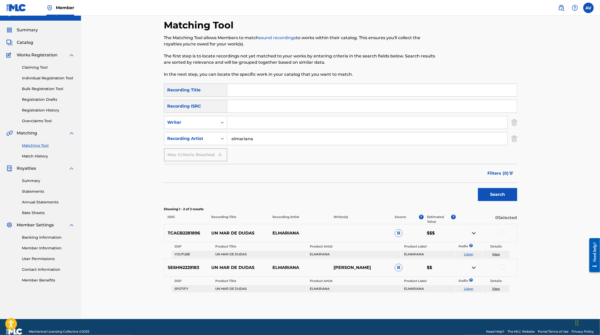
scroll to position [10, 0]
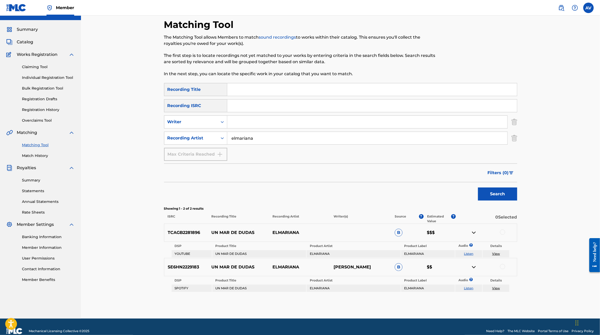
click at [235, 139] on input "elmariana" at bounding box center [367, 138] width 280 height 13
type input "el mariana"
click at [478, 188] on button "Search" at bounding box center [497, 194] width 39 height 13
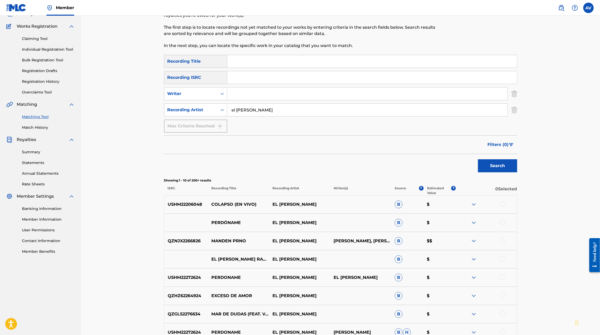
scroll to position [44, 0]
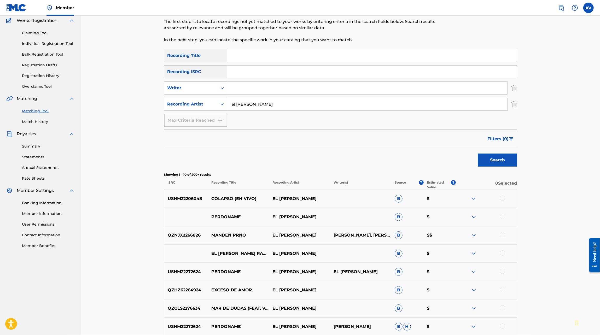
click at [475, 202] on div "USHM22206048 COLAPSO (EN VIVO) EL MARIANA B $" at bounding box center [340, 199] width 353 height 18
click at [473, 199] on img at bounding box center [474, 199] width 6 height 6
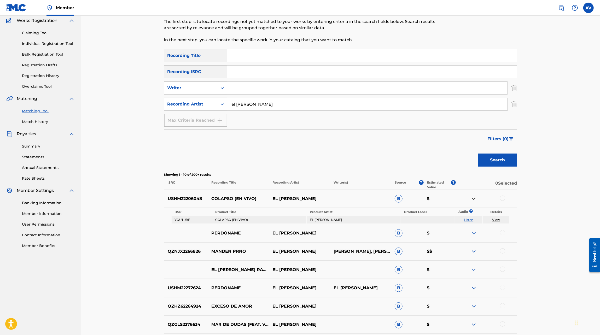
click at [473, 232] on img at bounding box center [474, 233] width 6 height 6
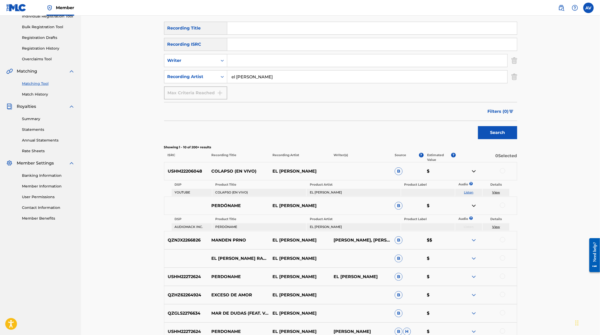
scroll to position [77, 0]
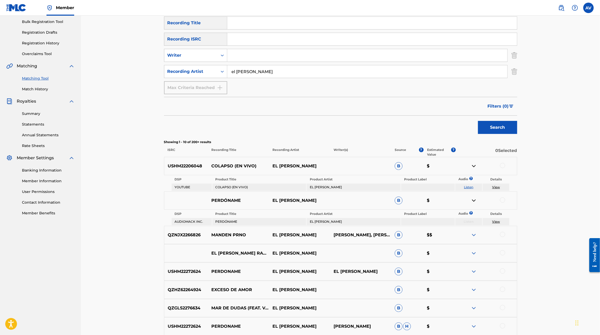
click at [475, 235] on img at bounding box center [474, 235] width 6 height 6
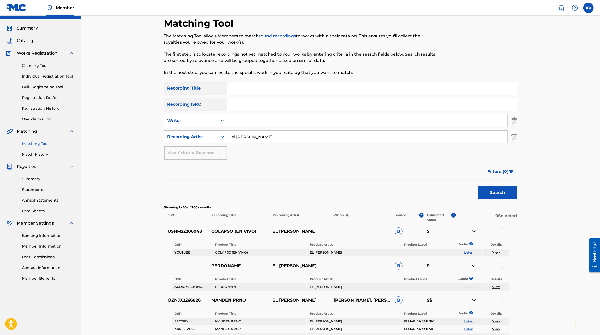
scroll to position [0, 0]
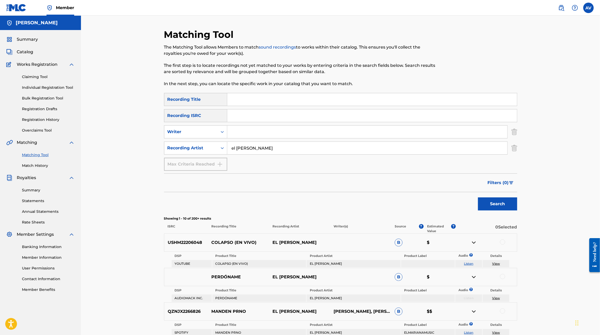
click at [278, 132] on input "Search Form" at bounding box center [367, 132] width 280 height 13
type input "osvaldo flores"
click at [478, 198] on button "Search" at bounding box center [497, 204] width 39 height 13
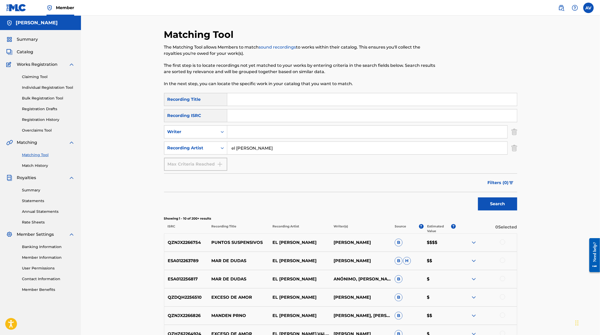
click at [262, 142] on input "el mariana" at bounding box center [367, 148] width 280 height 13
click at [250, 97] on input "Search Form" at bounding box center [372, 99] width 290 height 13
click at [478, 198] on button "Search" at bounding box center [497, 204] width 39 height 13
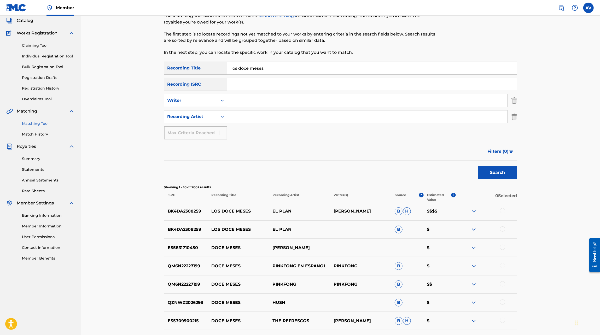
scroll to position [39, 0]
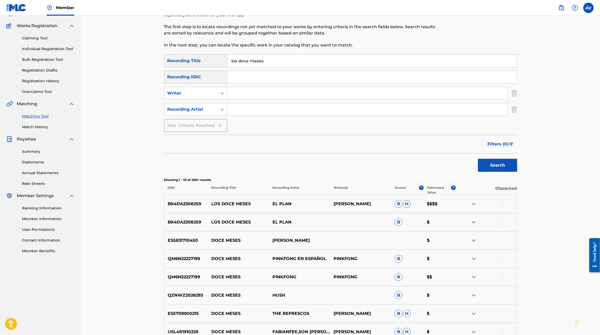
click at [472, 206] on img at bounding box center [474, 204] width 6 height 6
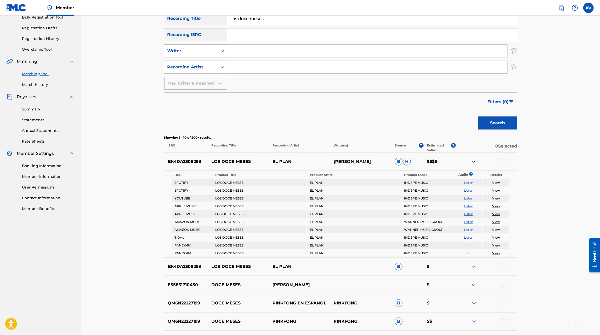
scroll to position [82, 0]
click at [471, 266] on div at bounding box center [486, 266] width 61 height 6
click at [473, 266] on img at bounding box center [474, 266] width 6 height 6
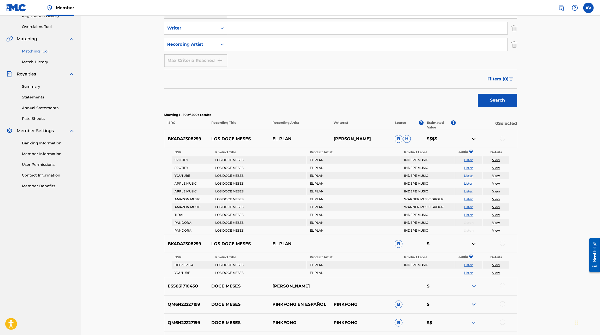
scroll to position [105, 0]
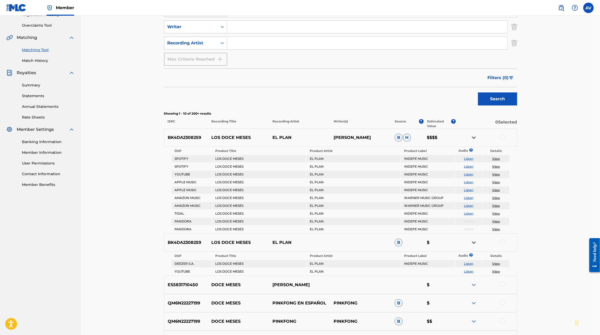
click at [195, 137] on p "BK4DA2308259" at bounding box center [186, 138] width 44 height 6
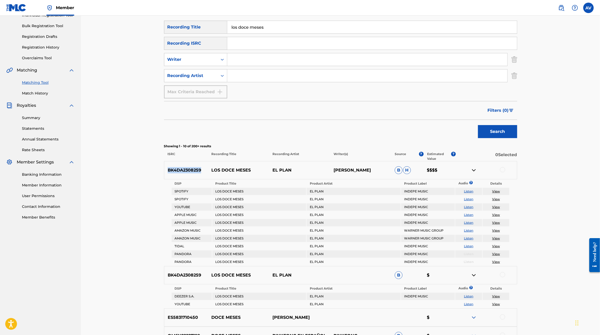
scroll to position [63, 0]
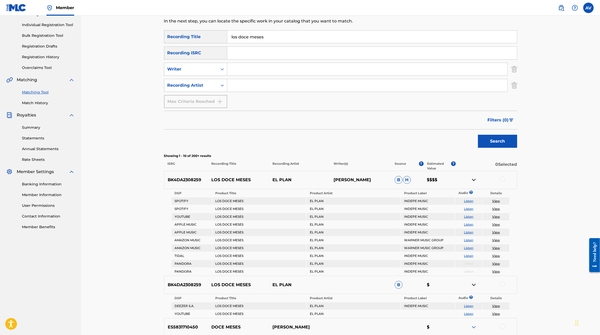
click at [237, 33] on input "los doce meses" at bounding box center [372, 37] width 290 height 13
type input "[PERSON_NAME]"
click at [478, 135] on button "Search" at bounding box center [497, 141] width 39 height 13
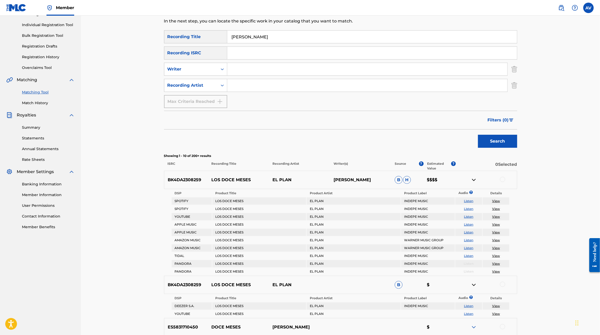
scroll to position [0, 0]
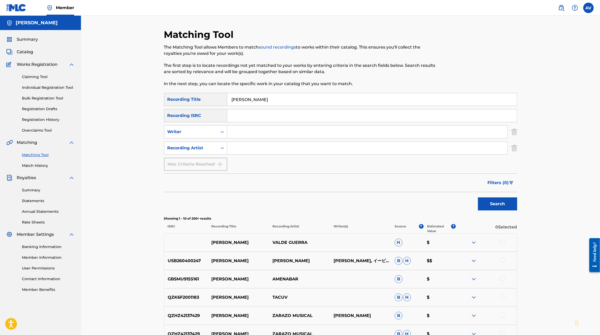
click at [240, 146] on input "Search Form" at bounding box center [367, 148] width 280 height 13
type input "migajas"
click at [478, 198] on button "Search" at bounding box center [497, 204] width 39 height 13
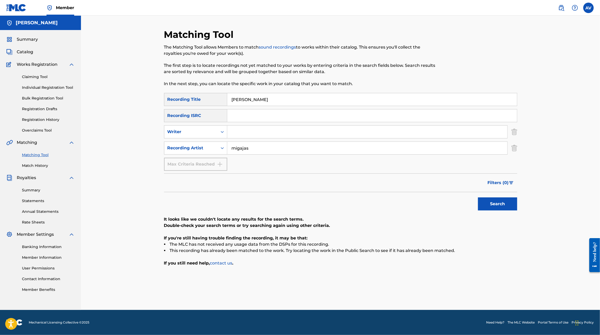
click at [263, 100] on input "[PERSON_NAME]" at bounding box center [372, 99] width 290 height 13
type input "los doce meses"
click at [478, 198] on button "Search" at bounding box center [497, 204] width 39 height 13
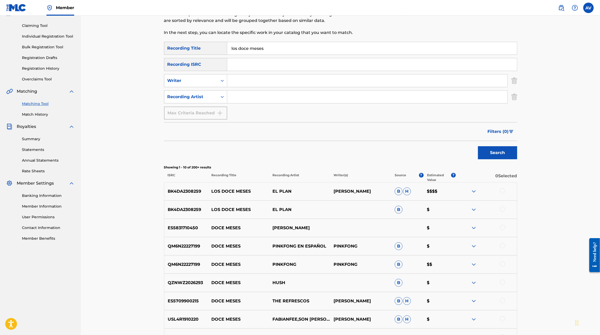
scroll to position [74, 0]
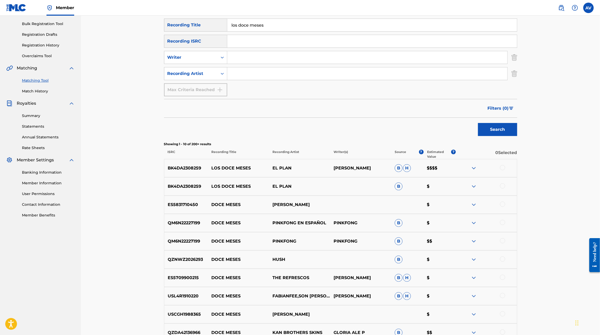
click at [476, 168] on img at bounding box center [474, 168] width 6 height 6
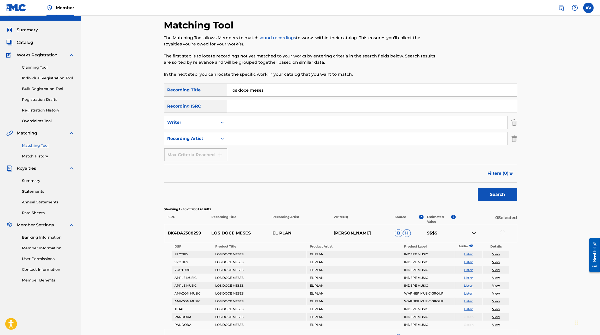
scroll to position [0, 0]
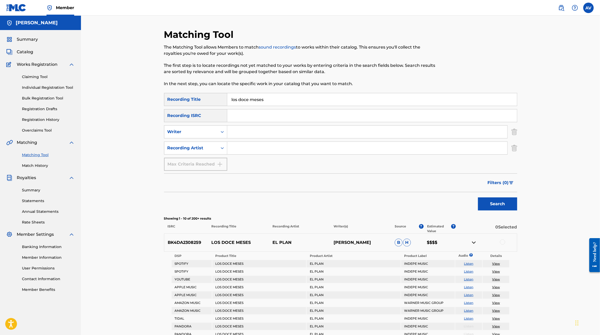
click at [288, 96] on input "los doce meses" at bounding box center [372, 99] width 290 height 13
click at [478, 198] on button "Search" at bounding box center [497, 204] width 39 height 13
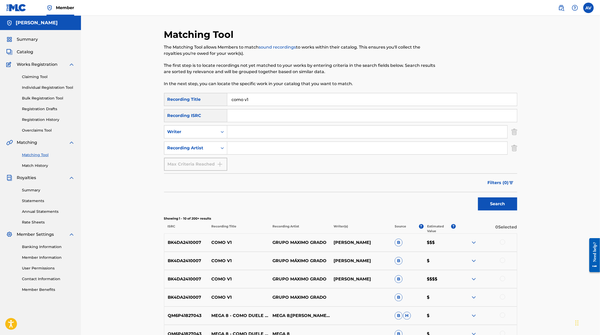
scroll to position [28, 0]
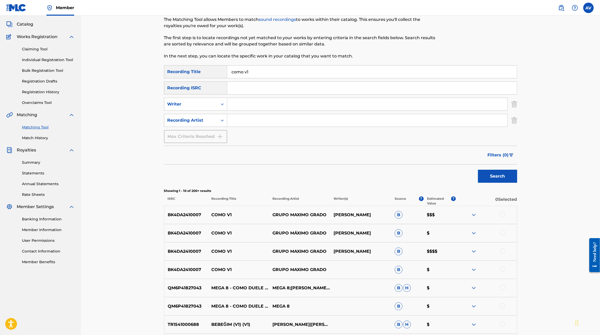
click at [475, 252] on img at bounding box center [474, 252] width 6 height 6
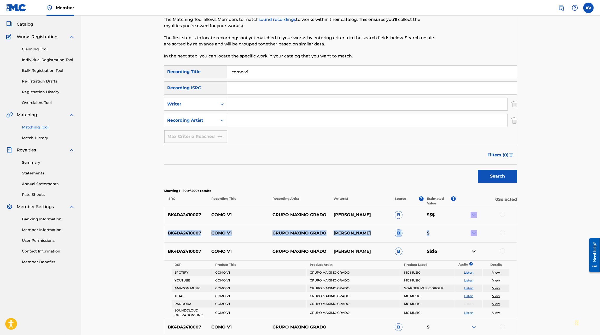
drag, startPoint x: 475, startPoint y: 224, endPoint x: 475, endPoint y: 217, distance: 7.8
click at [475, 217] on div "BK4DA2410007 COMO V1 GRUPO MAXIMO GRADO JESUS ELIZABETH MUÑOZ SANCHEZ B $$$ BK4…" at bounding box center [340, 332] width 353 height 253
click at [475, 217] on img at bounding box center [474, 215] width 6 height 6
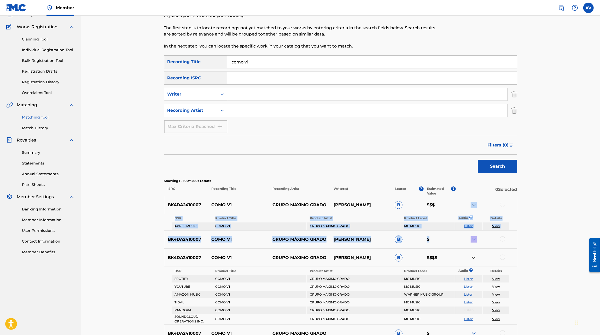
scroll to position [0, 0]
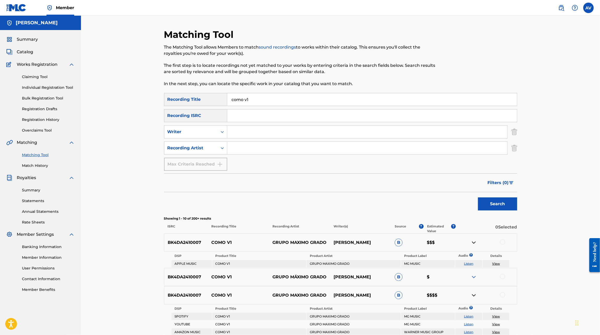
click at [265, 98] on input "como v1" at bounding box center [372, 99] width 290 height 13
paste input "ESTA MENTIRA"
type input "ESTA MENTIRA"
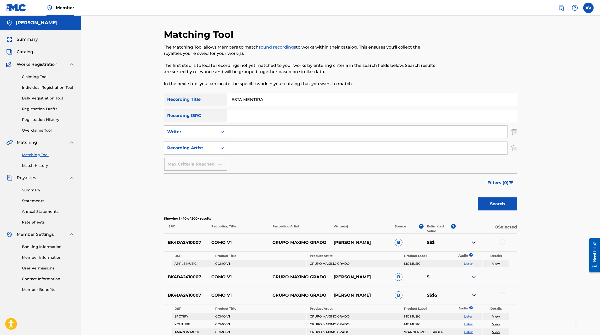
click at [245, 143] on input "Search Form" at bounding box center [367, 148] width 280 height 13
type input "morocha"
click at [478, 198] on button "Search" at bounding box center [497, 204] width 39 height 13
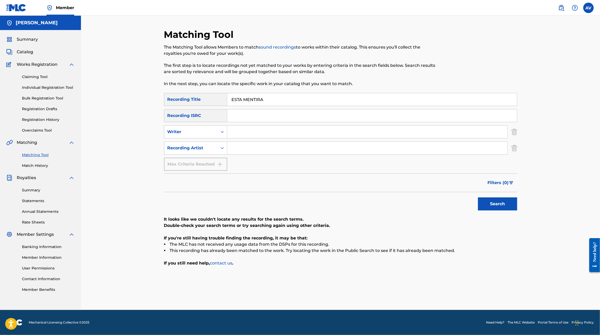
click at [478, 198] on button "Search" at bounding box center [497, 204] width 39 height 13
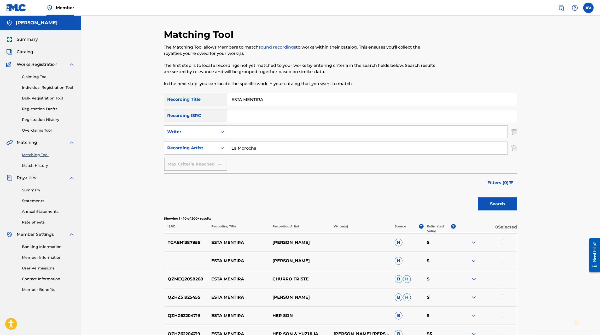
type input "La Morocha"
click at [478, 198] on button "Search" at bounding box center [497, 204] width 39 height 13
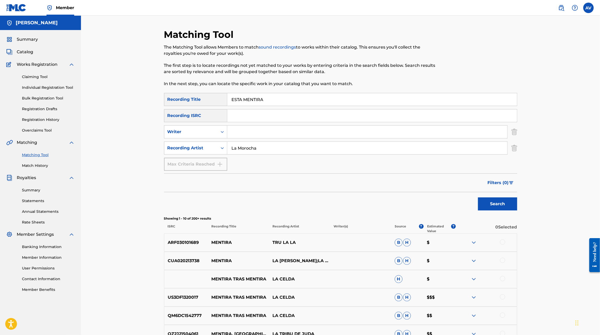
click at [238, 129] on input "Search Form" at bounding box center [367, 132] width 280 height 13
click at [239, 121] on input "Search Form" at bounding box center [372, 115] width 290 height 13
paste input "BK4DA2510224"
type input "BK4DA2510224"
click at [478, 198] on button "Search" at bounding box center [497, 204] width 39 height 13
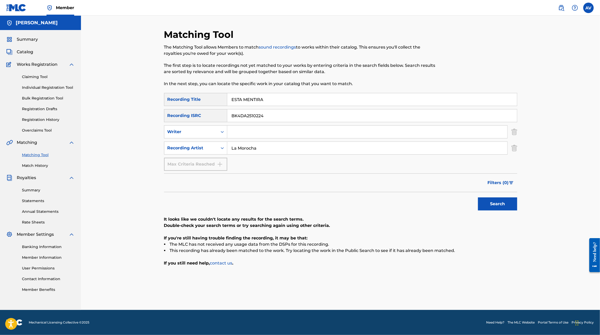
click at [240, 143] on input "La Morocha" at bounding box center [367, 148] width 280 height 13
click at [478, 198] on button "Search" at bounding box center [497, 204] width 39 height 13
click at [261, 104] on input "ESTA MENTIRA" at bounding box center [372, 99] width 290 height 13
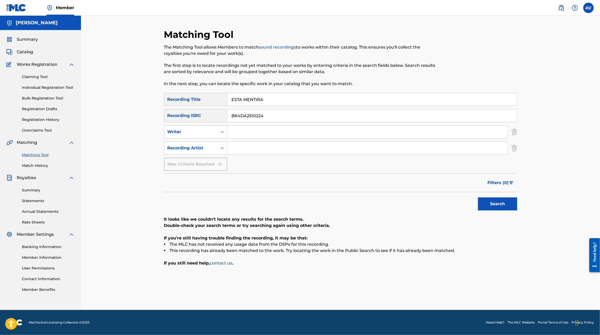
click at [261, 104] on input "ESTA MENTIRA" at bounding box center [372, 99] width 290 height 13
click at [478, 198] on button "Search" at bounding box center [497, 204] width 39 height 13
type input "f"
type input "glosessito"
click at [478, 198] on button "Search" at bounding box center [497, 204] width 39 height 13
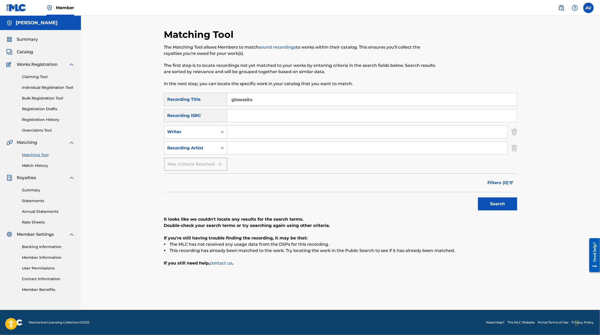
click at [257, 98] on input "glosessito" at bounding box center [372, 99] width 290 height 13
click at [245, 100] on input "glosessito" at bounding box center [372, 99] width 290 height 13
click at [478, 198] on button "Search" at bounding box center [497, 204] width 39 height 13
click at [246, 99] on input "glosesito" at bounding box center [372, 99] width 290 height 13
paste input "GLOSSESITO"
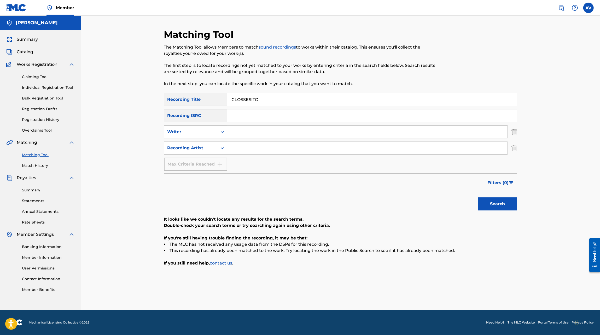
click at [478, 198] on button "Search" at bounding box center [497, 204] width 39 height 13
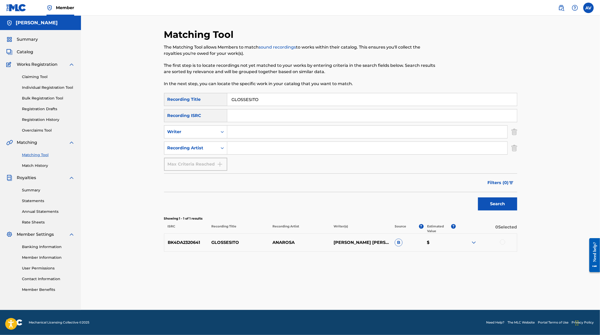
click at [477, 244] on div at bounding box center [486, 243] width 61 height 6
click at [476, 243] on img at bounding box center [474, 243] width 6 height 6
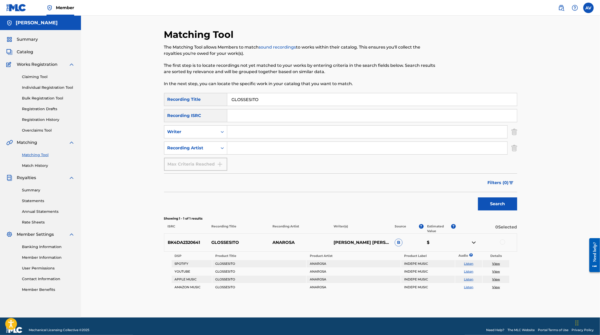
scroll to position [7, 0]
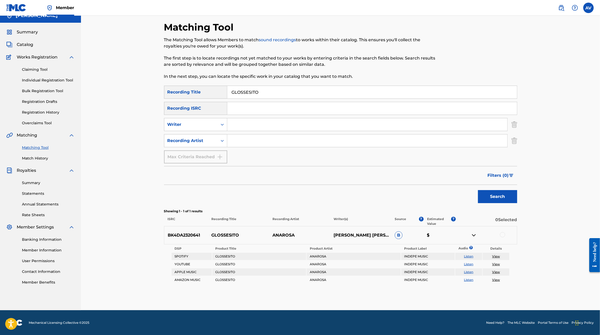
click at [237, 96] on input "GLOSSESITO" at bounding box center [372, 92] width 290 height 13
paste input "FRECUENCIA"
type input "FRECUENCIA"
click at [478, 190] on button "Search" at bounding box center [497, 196] width 39 height 13
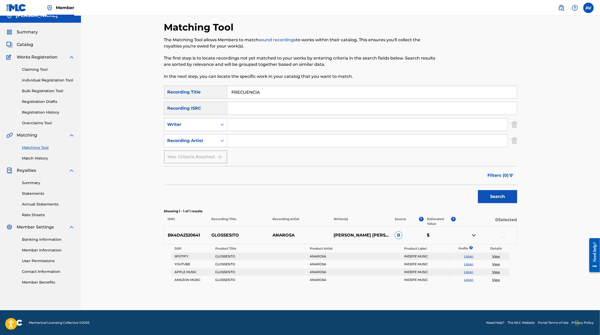
scroll to position [0, 0]
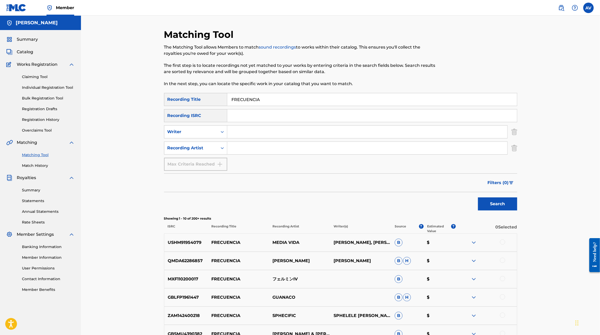
click at [246, 148] on input "Search Form" at bounding box center [367, 148] width 280 height 13
type input "ANAROSA"
click at [478, 198] on button "Search" at bounding box center [497, 204] width 39 height 13
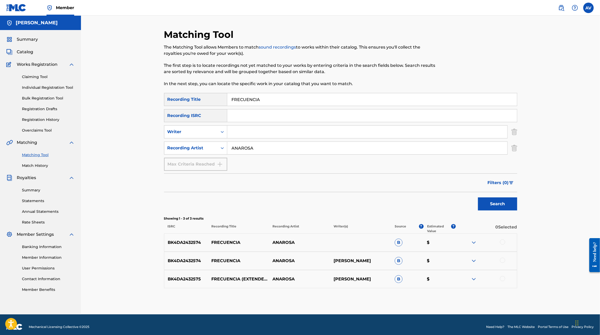
click at [241, 98] on input "FRECUENCIA" at bounding box center [372, 99] width 290 height 13
click at [478, 198] on button "Search" at bounding box center [497, 204] width 39 height 13
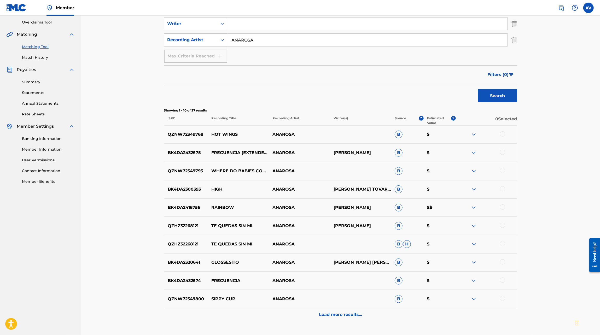
scroll to position [109, 0]
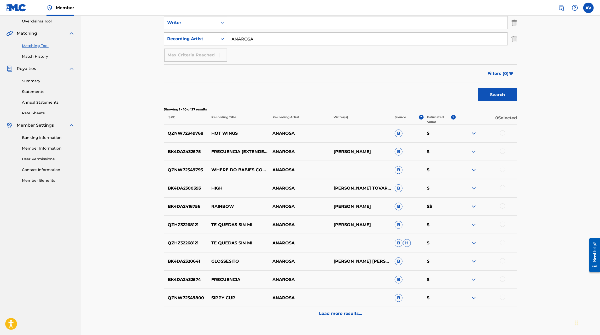
click at [476, 206] on img at bounding box center [474, 207] width 6 height 6
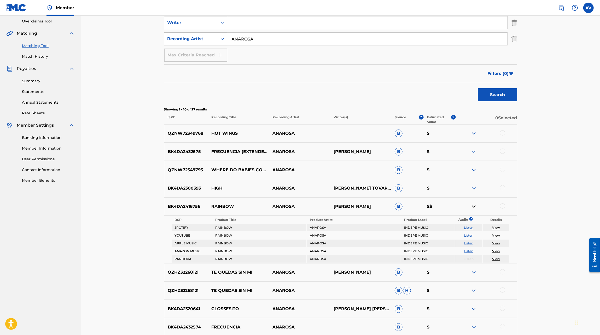
click at [473, 187] on img at bounding box center [474, 188] width 6 height 6
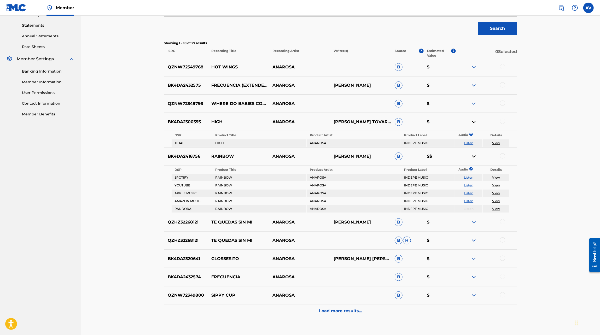
scroll to position [176, 0]
click at [473, 259] on img at bounding box center [474, 258] width 6 height 6
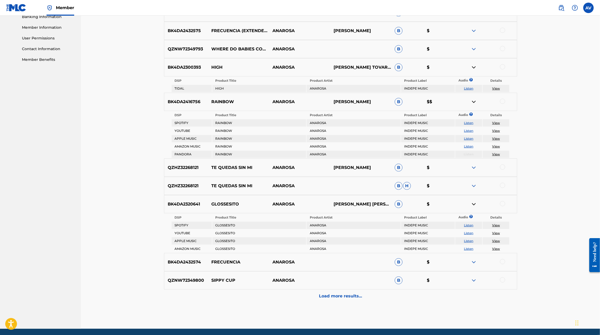
scroll to position [217, 0]
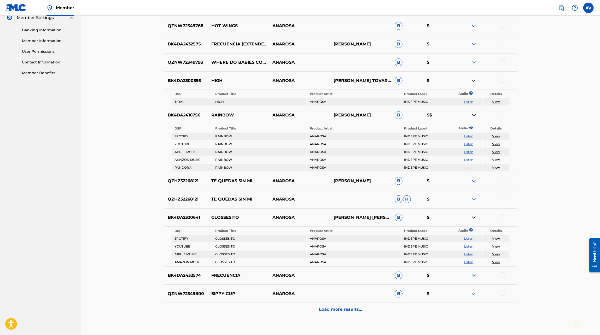
click at [194, 218] on p "BK4DA2320641" at bounding box center [186, 218] width 44 height 6
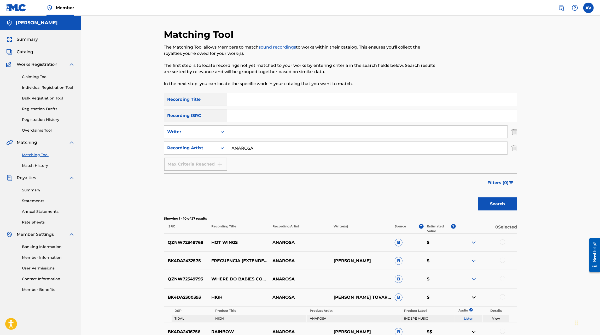
click at [243, 117] on input "Search Form" at bounding box center [372, 115] width 290 height 13
paste input "BK4DA2320641"
type input "BK4DA2320641"
click at [478, 198] on button "Search" at bounding box center [497, 204] width 39 height 13
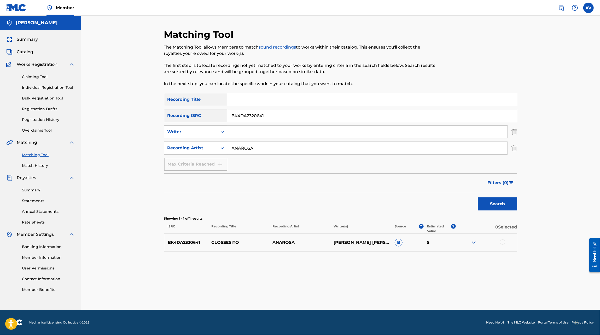
click at [469, 242] on div at bounding box center [486, 243] width 61 height 6
click at [472, 242] on img at bounding box center [474, 243] width 6 height 6
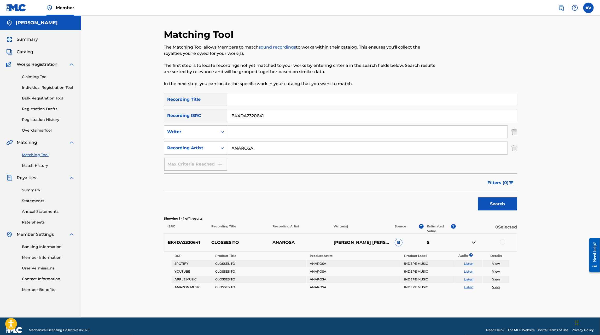
click at [258, 118] on input "BK4DA2320641" at bounding box center [372, 115] width 290 height 13
click at [252, 144] on input "ANAROSA" at bounding box center [367, 148] width 280 height 13
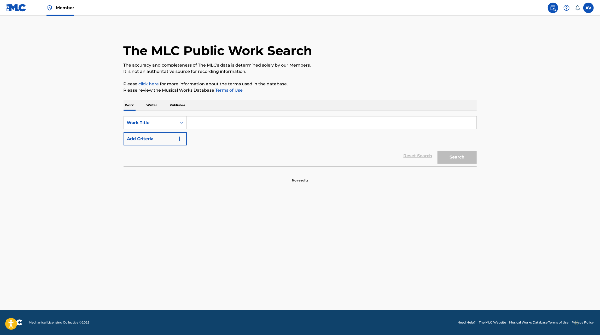
click at [232, 119] on input "Search Form" at bounding box center [332, 123] width 290 height 13
click at [165, 120] on div "Work Title" at bounding box center [150, 123] width 47 height 6
click at [158, 110] on p "Writer" at bounding box center [152, 105] width 14 height 11
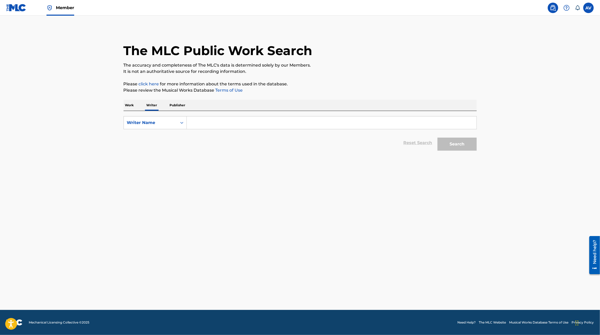
click at [212, 128] on input "Search Form" at bounding box center [332, 123] width 290 height 13
type input "andy jair aranda moreno"
click at [438, 138] on button "Search" at bounding box center [457, 144] width 39 height 13
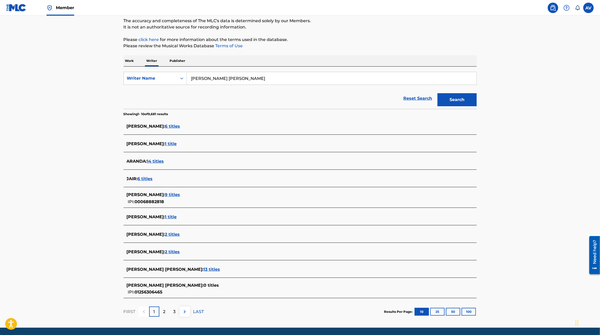
scroll to position [57, 0]
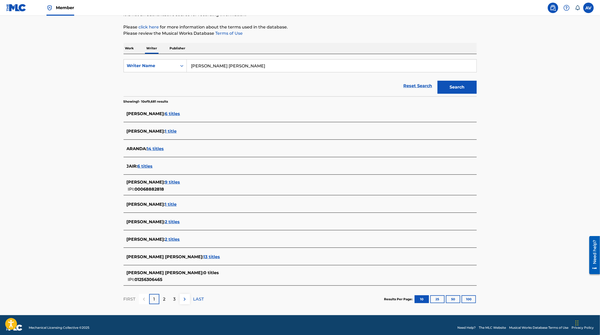
click at [204, 259] on span "13 titles" at bounding box center [212, 257] width 16 height 5
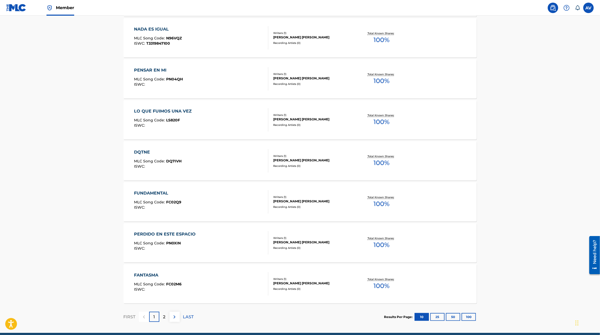
scroll to position [289, 0]
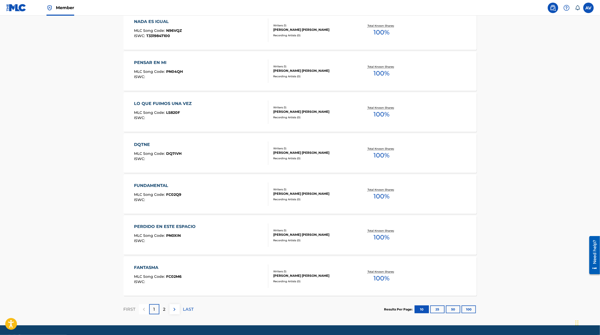
click at [166, 310] on div "2" at bounding box center [164, 309] width 10 height 10
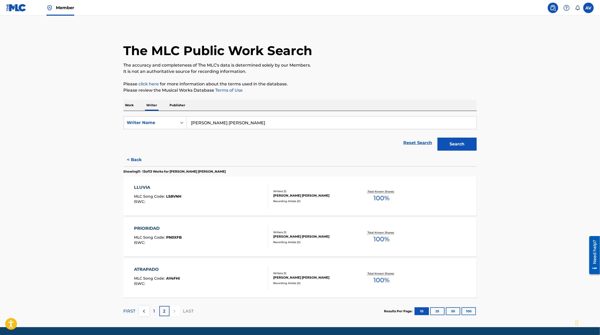
scroll to position [5, 0]
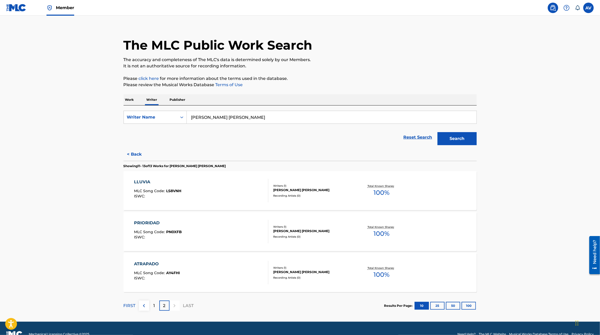
click at [156, 307] on div "1" at bounding box center [154, 306] width 10 height 10
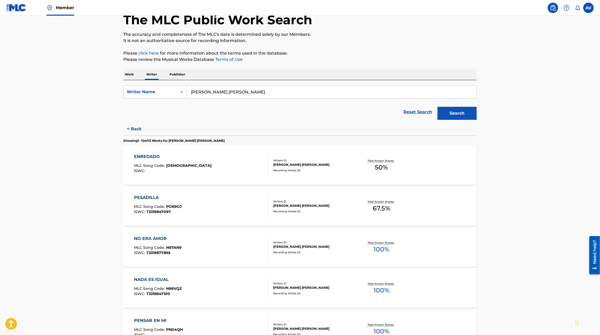
scroll to position [33, 0]
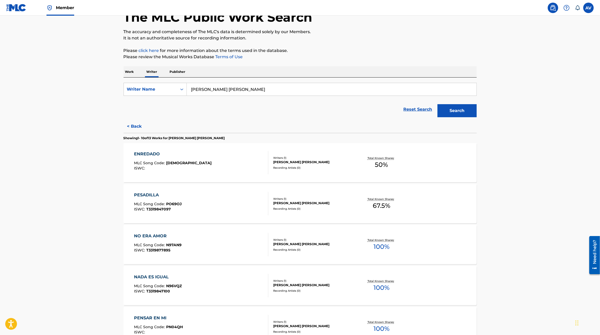
click at [218, 236] on div "NO ERA AMOR MLC Song Code : N97AN9 ISWC : T3319877895" at bounding box center [201, 245] width 134 height 24
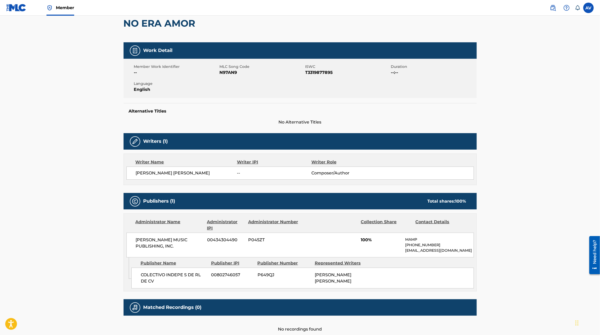
scroll to position [80, 0]
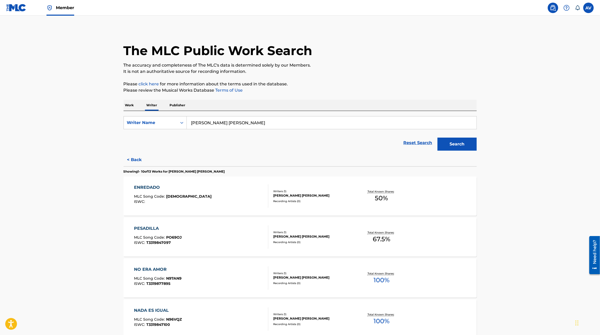
click at [210, 122] on input "andy jair aranda moreno" at bounding box center [332, 123] width 290 height 13
click at [137, 109] on div "Work Writer Publisher" at bounding box center [300, 105] width 353 height 11
click at [133, 107] on p "Work" at bounding box center [130, 105] width 12 height 11
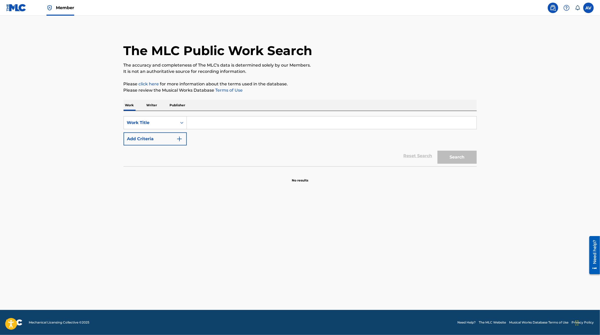
click at [204, 131] on div "SearchWithCriteria33f7390e-1375-414a-94c1-ef445d1e7acd Work Title Add Criteria" at bounding box center [300, 130] width 353 height 29
click at [204, 126] on input "Search Form" at bounding box center [332, 123] width 290 height 13
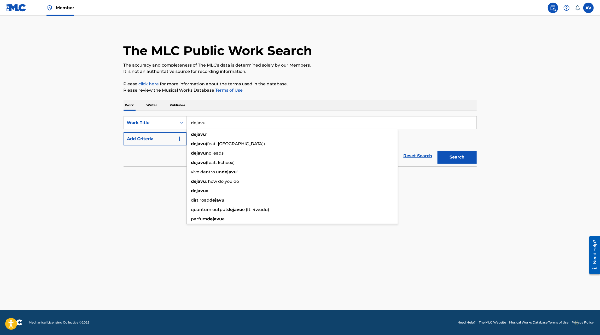
type input "dejavu"
click at [438, 151] on button "Search" at bounding box center [457, 157] width 39 height 13
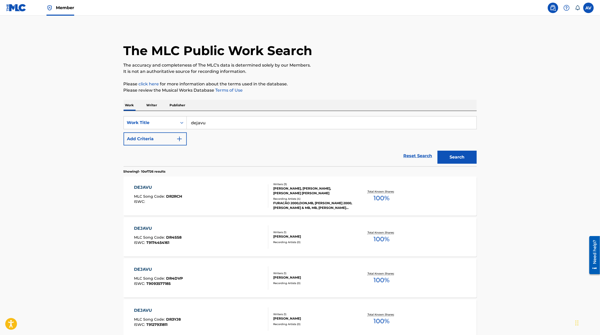
click at [147, 105] on p "Writer" at bounding box center [152, 105] width 14 height 11
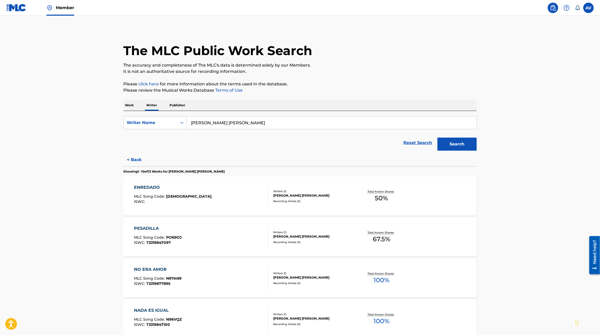
click at [130, 102] on p "Work" at bounding box center [130, 105] width 12 height 11
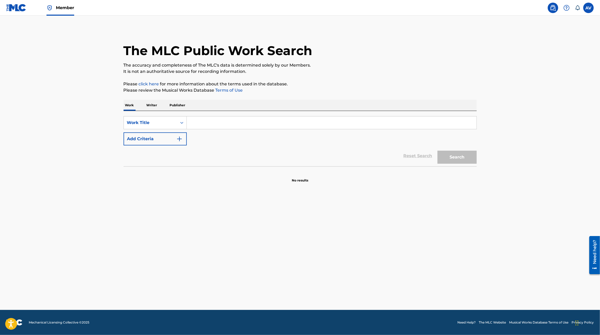
click at [199, 122] on input "Search Form" at bounding box center [332, 123] width 290 height 13
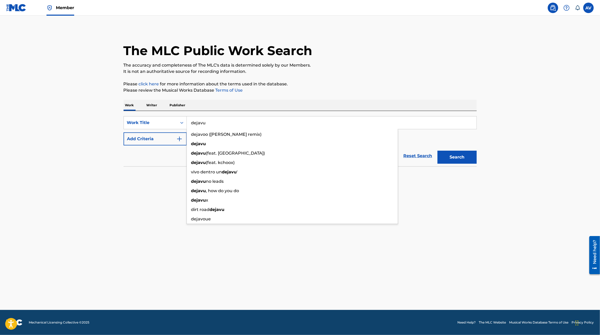
type input "dejavu"
click at [438, 151] on button "Search" at bounding box center [457, 157] width 39 height 13
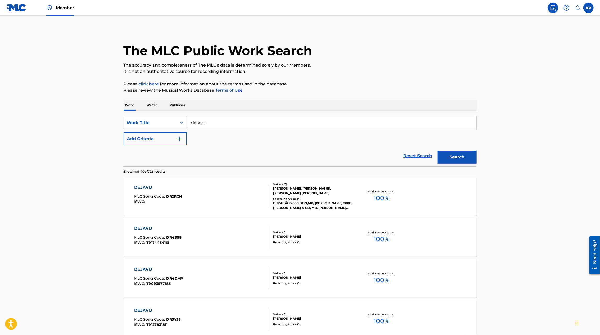
click at [155, 143] on button "Add Criteria" at bounding box center [155, 138] width 63 height 13
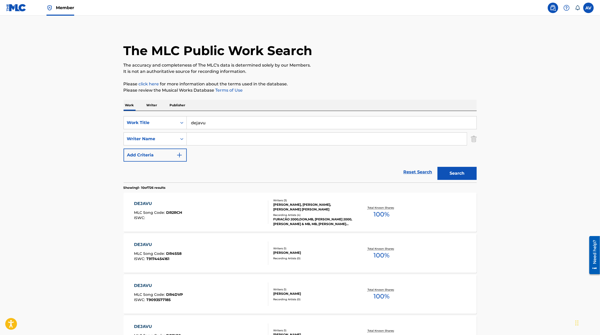
click at [219, 142] on input "Search Form" at bounding box center [327, 139] width 280 height 13
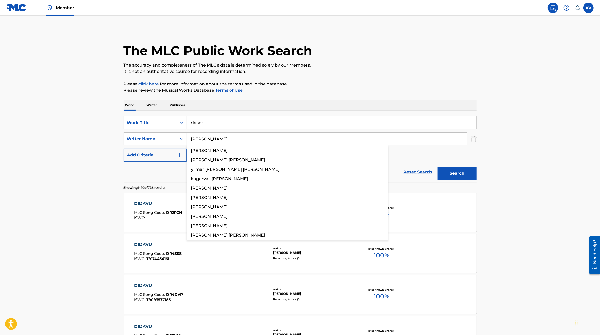
type input "[PERSON_NAME]"
click at [438, 167] on button "Search" at bounding box center [457, 173] width 39 height 13
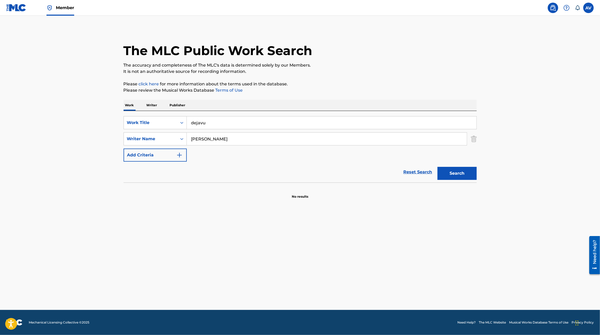
click at [147, 114] on div "SearchWithCriteria33f7390e-1375-414a-94c1-ef445d1e7acd Work Title dejavu Search…" at bounding box center [300, 147] width 353 height 72
click at [209, 125] on input "dejavu" at bounding box center [332, 123] width 290 height 13
type input "me enamora el desprecio"
click at [438, 167] on button "Search" at bounding box center [457, 173] width 39 height 13
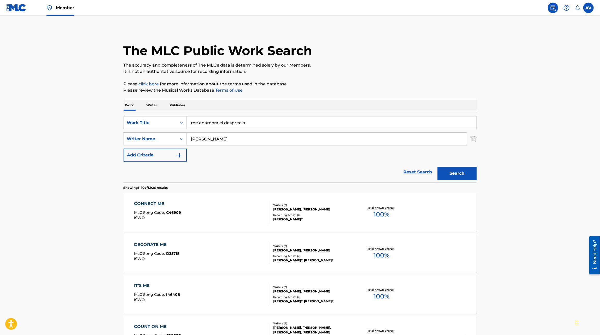
click at [149, 103] on p "Writer" at bounding box center [152, 105] width 14 height 11
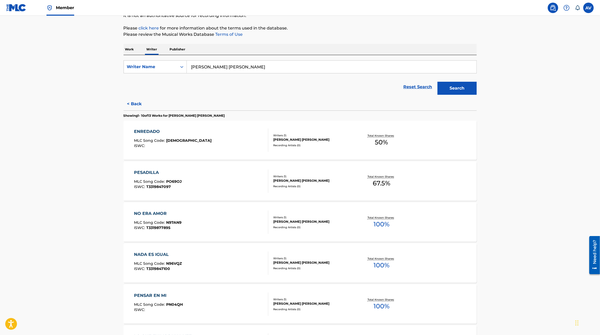
scroll to position [57, 0]
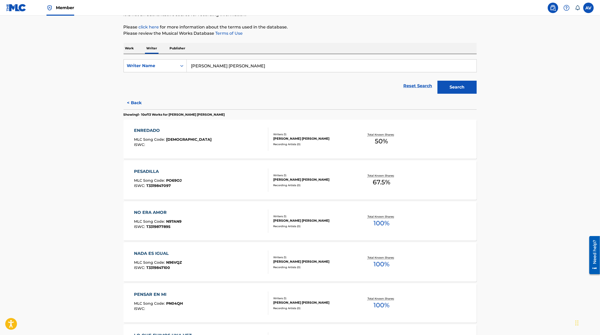
click at [220, 179] on div "PESADILLA MLC Song Code : PO69OJ ISWC : T3319847097" at bounding box center [201, 181] width 134 height 24
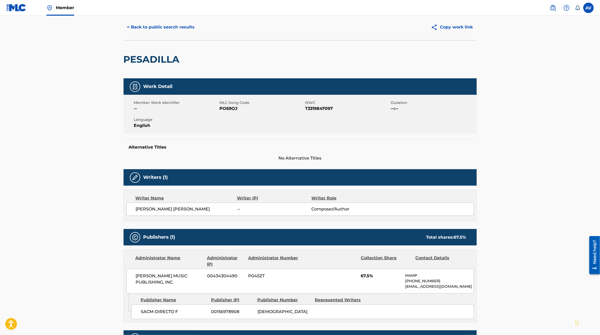
scroll to position [14, 0]
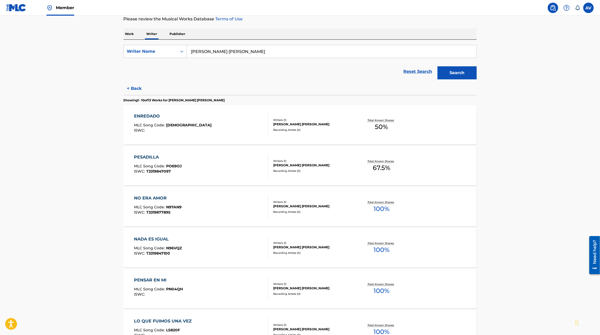
scroll to position [72, 0]
click at [227, 205] on div "NO ERA AMOR MLC Song Code : N97AN9 ISWC : T3319877895" at bounding box center [201, 206] width 134 height 24
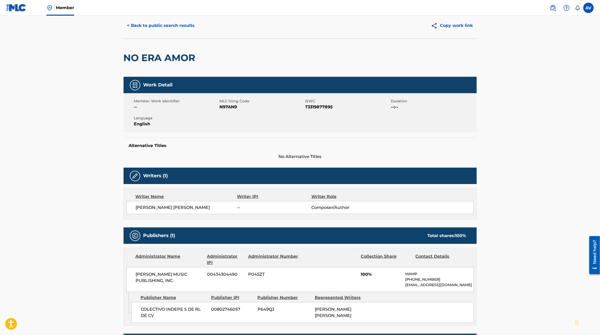
scroll to position [15, 0]
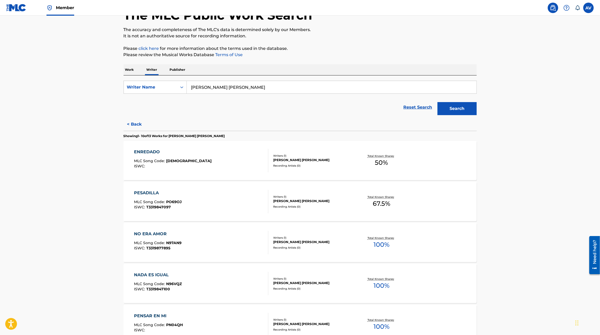
scroll to position [53, 0]
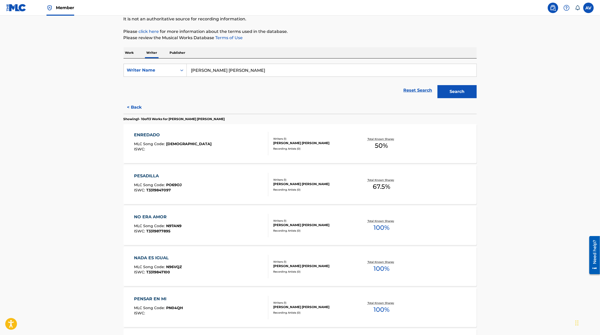
click at [137, 111] on button "< Back" at bounding box center [139, 107] width 31 height 13
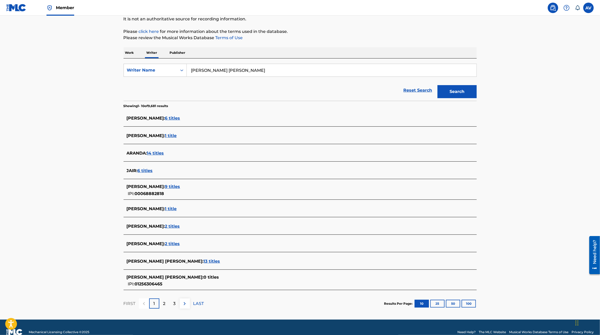
scroll to position [62, 0]
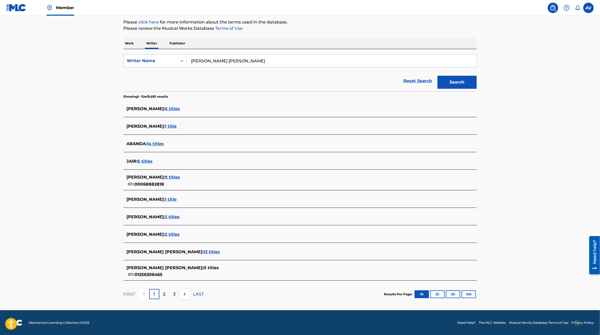
click at [165, 295] on p "2" at bounding box center [164, 294] width 2 height 6
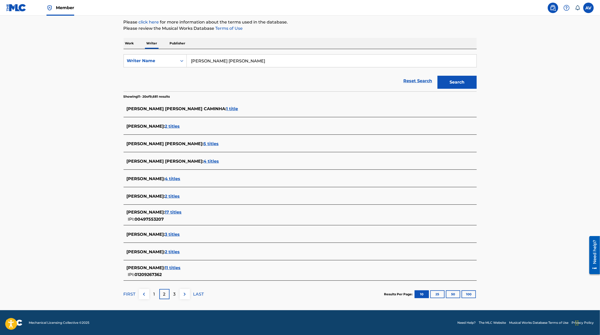
click at [159, 295] on div "1" at bounding box center [154, 294] width 10 height 10
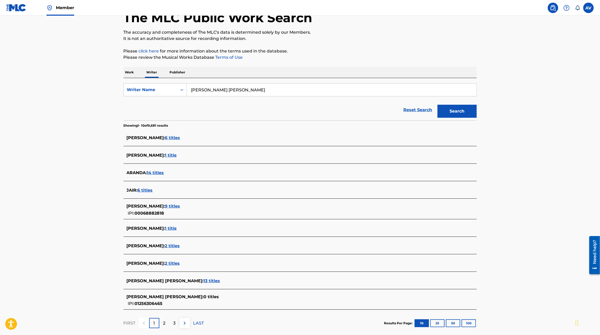
scroll to position [34, 0]
click at [173, 247] on span "2 titles" at bounding box center [172, 245] width 15 height 5
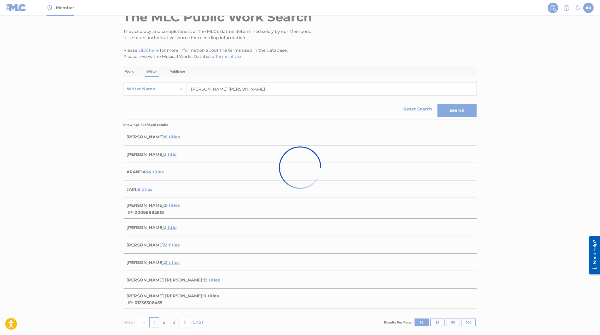
scroll to position [0, 0]
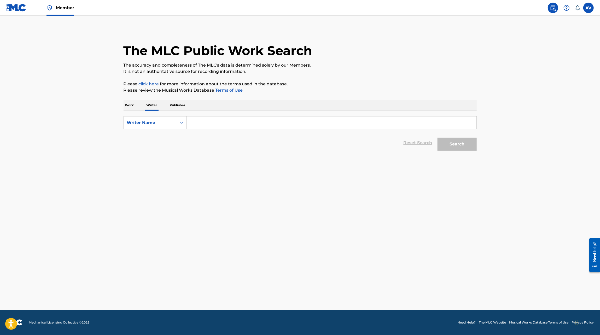
click at [202, 128] on input "Search Form" at bounding box center [332, 123] width 290 height 13
click at [438, 138] on button "Search" at bounding box center [457, 144] width 39 height 13
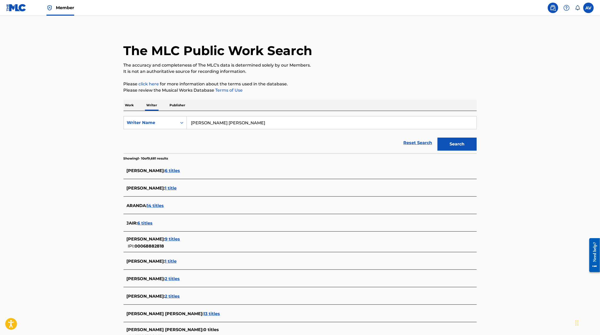
scroll to position [62, 0]
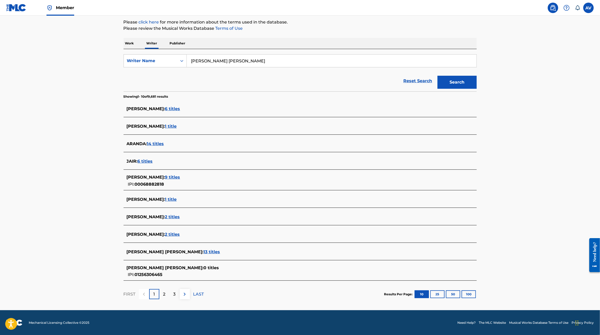
click at [205, 254] on div "ANDY JAIR ARANDA MORENO : 13 titles" at bounding box center [293, 252] width 333 height 6
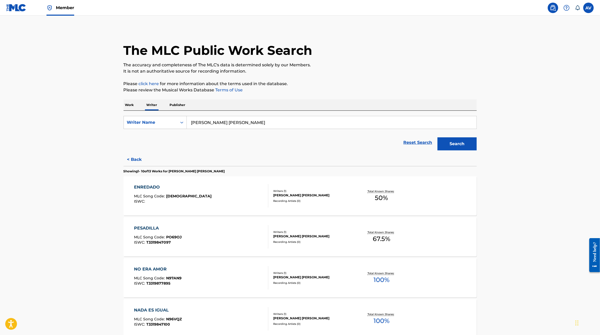
scroll to position [0, 0]
click at [201, 121] on input "andy jair aranda moreno" at bounding box center [332, 123] width 290 height 13
type input "jair alcala medrano"
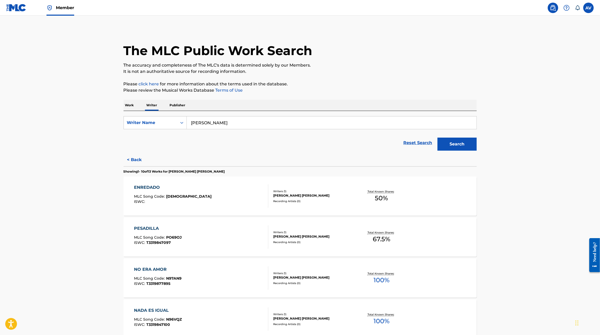
click at [438, 138] on button "Search" at bounding box center [457, 144] width 39 height 13
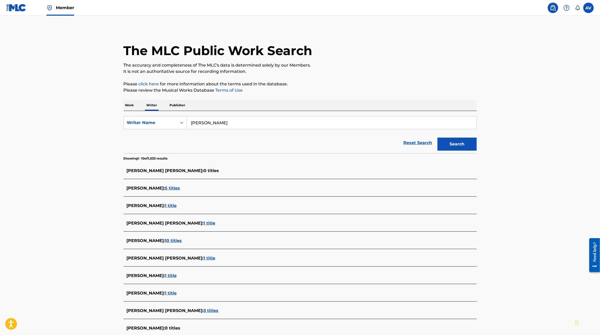
scroll to position [8, 0]
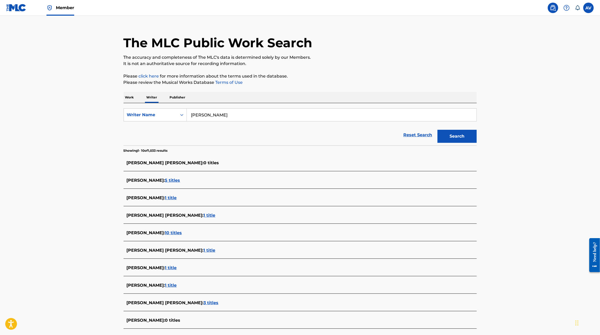
click at [204, 216] on span "1 title" at bounding box center [210, 215] width 12 height 5
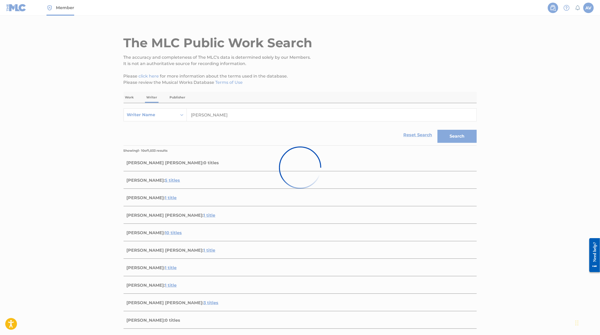
scroll to position [0, 0]
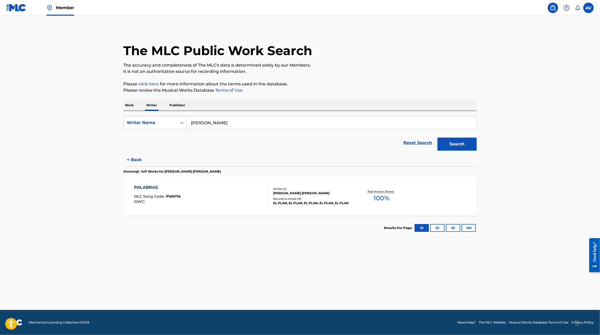
click at [212, 211] on div "PALABRAS MLC Song Code : PVAYY4 ISWC : Writers ( 1 ) ALCALA JAIR MEDRANO Record…" at bounding box center [300, 196] width 353 height 39
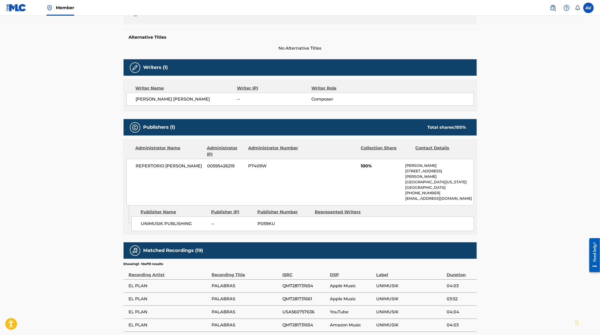
scroll to position [125, 0]
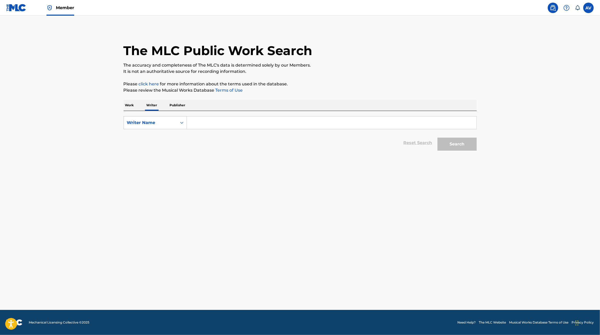
click at [196, 117] on input "Search Form" at bounding box center [332, 123] width 290 height 13
type input "[PERSON_NAME]"
click at [438, 138] on button "Search" at bounding box center [457, 144] width 39 height 13
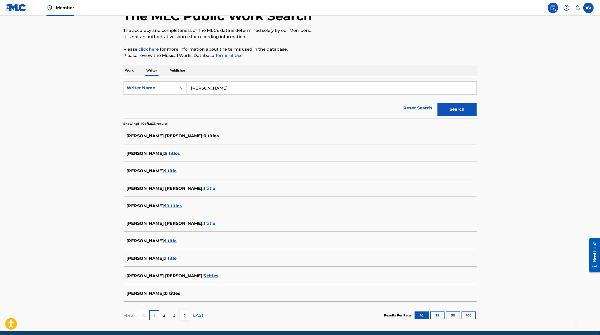
scroll to position [39, 0]
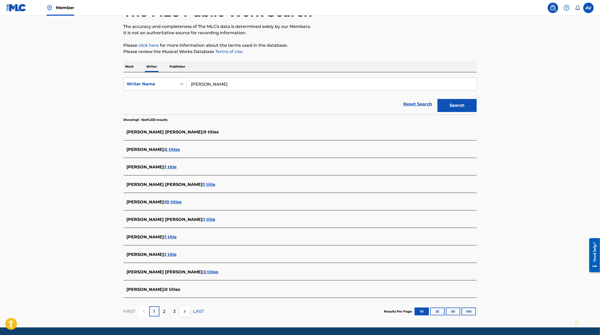
click at [162, 309] on div "2" at bounding box center [164, 312] width 10 height 10
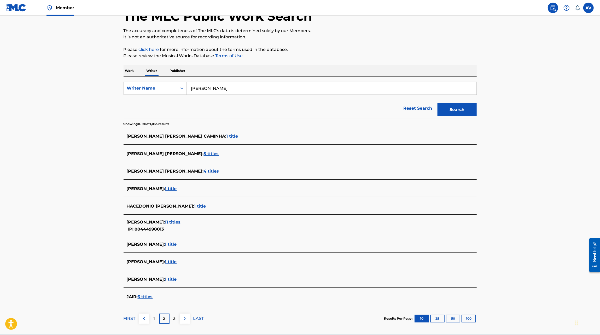
scroll to position [56, 0]
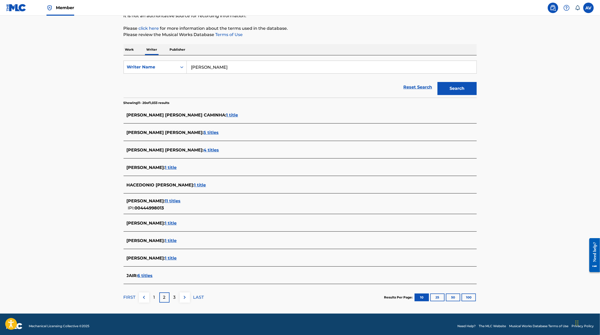
click at [154, 300] on p "1" at bounding box center [154, 297] width 2 height 6
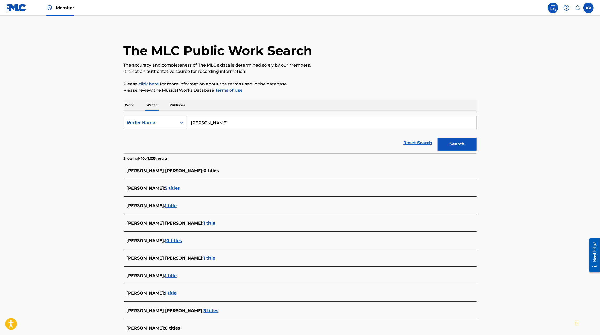
click at [167, 191] on div "JAIR ALCALA : 5 titles" at bounding box center [293, 188] width 333 height 6
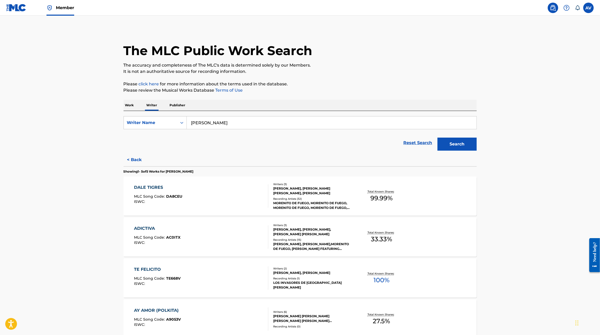
click at [248, 197] on div "DALE TIGRES MLC Song Code : DA8CEU ISWC :" at bounding box center [201, 196] width 134 height 24
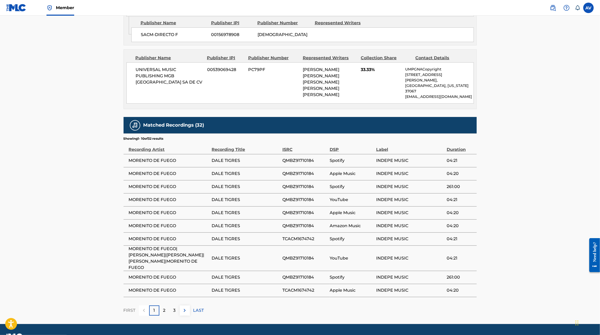
scroll to position [308, 0]
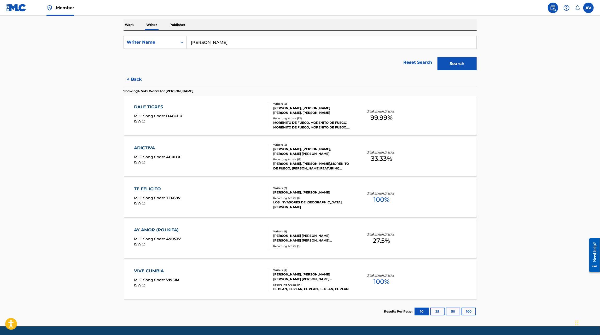
scroll to position [84, 0]
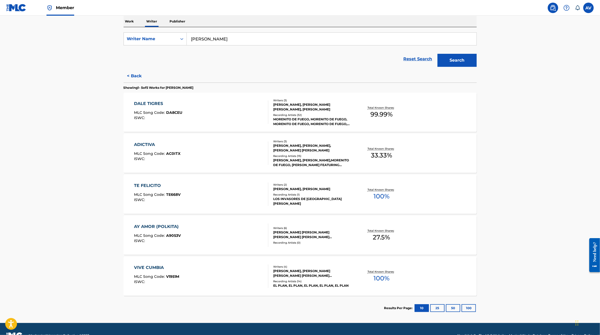
click at [205, 276] on div "VIVE CUMBIA MLC Song Code : V1951M ISWC :" at bounding box center [201, 277] width 134 height 24
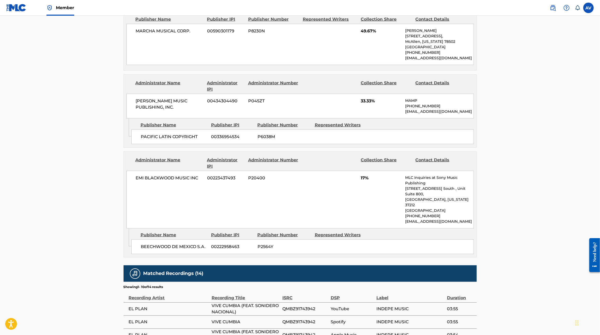
scroll to position [423, 0]
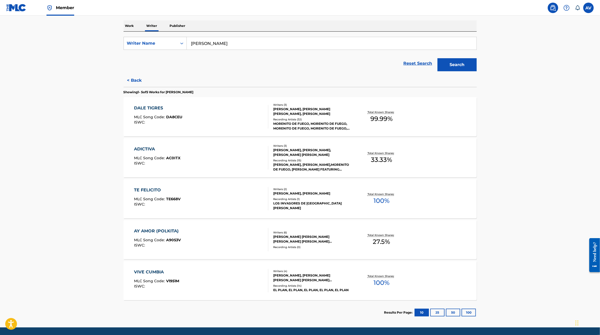
scroll to position [87, 0]
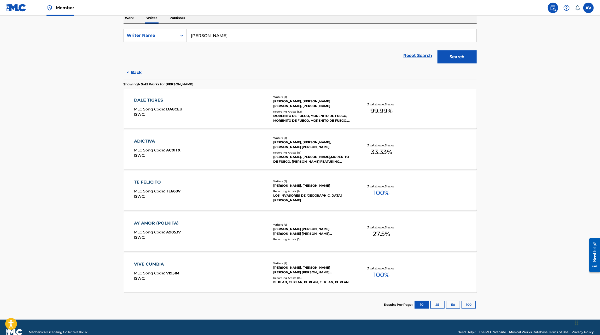
click at [468, 301] on button "100" at bounding box center [469, 305] width 14 height 8
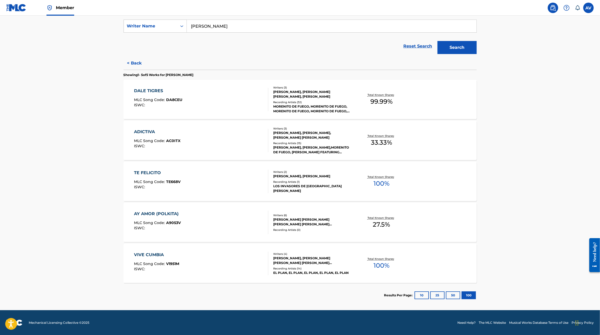
scroll to position [0, 0]
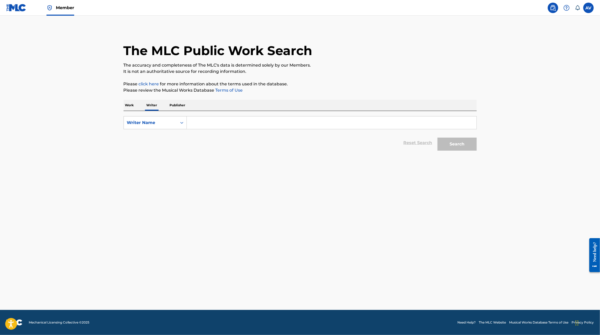
click at [131, 106] on p "Work" at bounding box center [130, 105] width 12 height 11
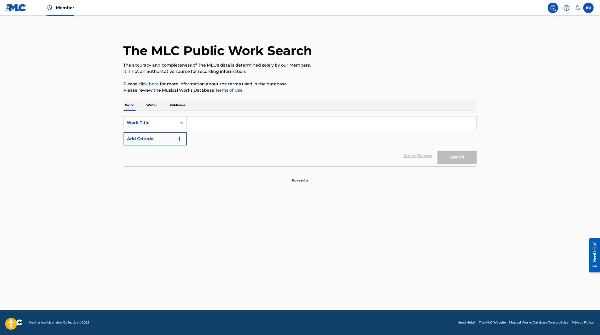
click at [155, 108] on p "Writer" at bounding box center [152, 105] width 14 height 11
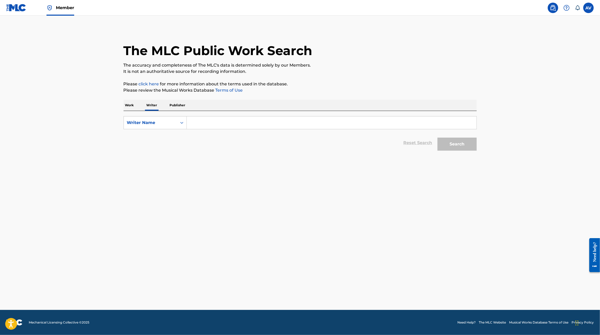
click at [205, 117] on input "Search Form" at bounding box center [332, 123] width 290 height 13
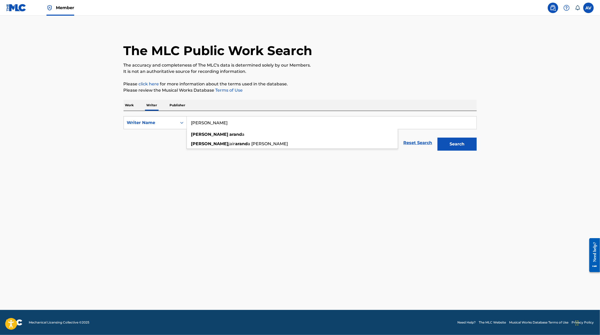
type input "[PERSON_NAME]"
click at [438, 138] on button "Search" at bounding box center [457, 144] width 39 height 13
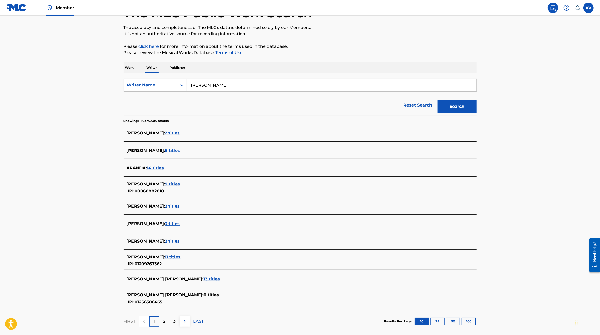
scroll to position [42, 0]
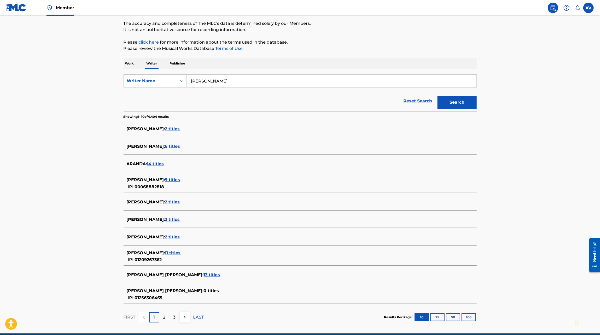
click at [204, 275] on span "13 titles" at bounding box center [212, 275] width 16 height 5
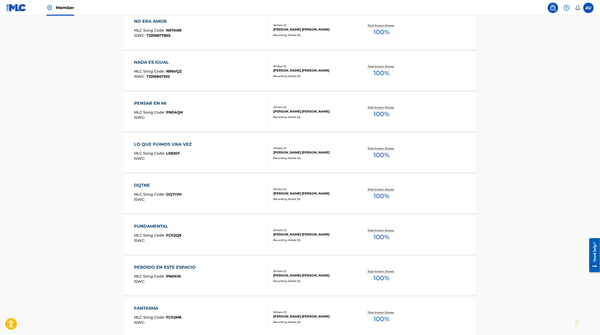
scroll to position [304, 0]
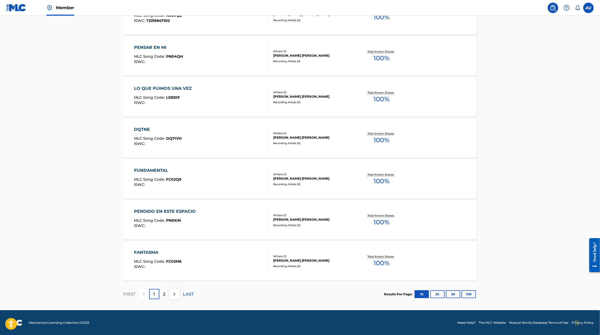
click at [435, 294] on button "25" at bounding box center [437, 295] width 14 height 8
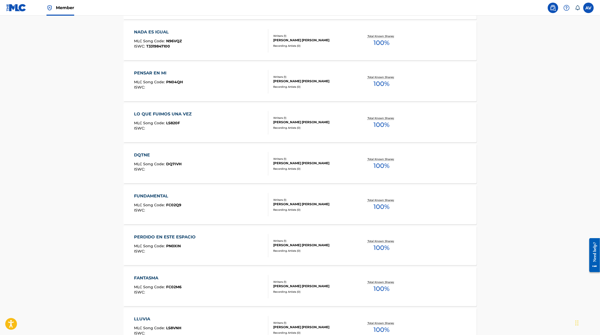
scroll to position [278, 0]
click at [132, 153] on div "DQTNE MLC Song Code : DQ7IVH ISWC : Writers ( 1 ) ANDY JAIR ARANDA MORENO Recor…" at bounding box center [300, 164] width 353 height 39
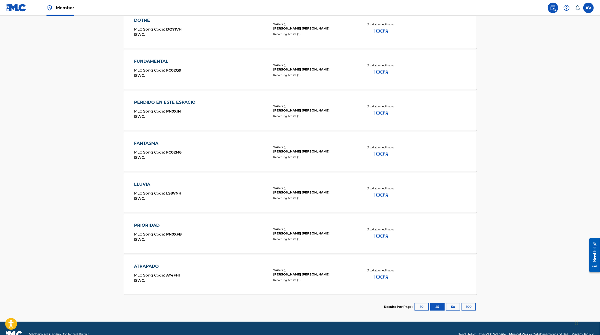
scroll to position [425, 0]
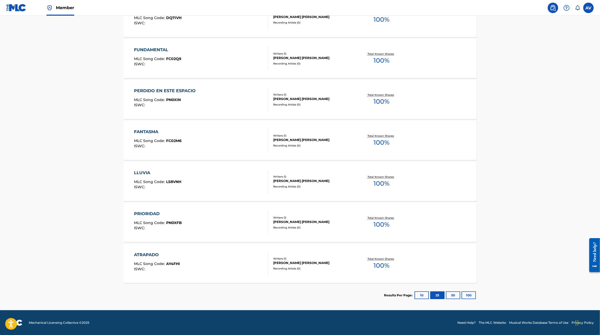
click at [473, 293] on button "100" at bounding box center [469, 296] width 14 height 8
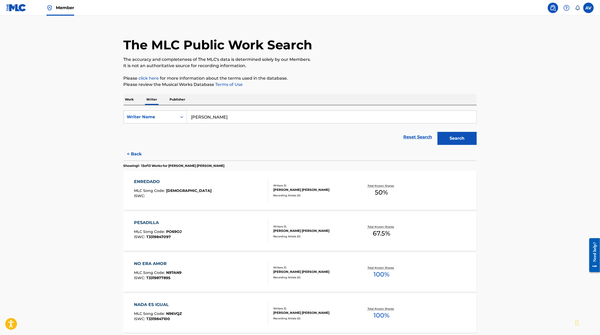
scroll to position [5, 0]
click at [219, 122] on input "[PERSON_NAME]" at bounding box center [332, 118] width 290 height 13
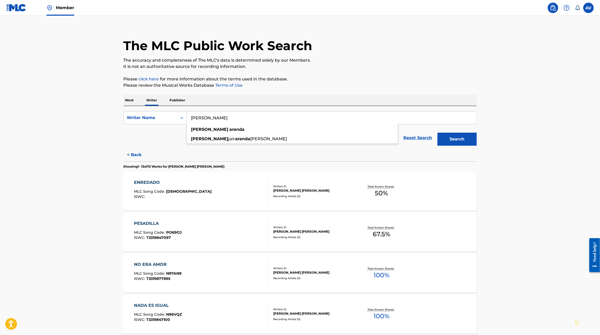
click at [132, 100] on p "Work" at bounding box center [130, 100] width 12 height 11
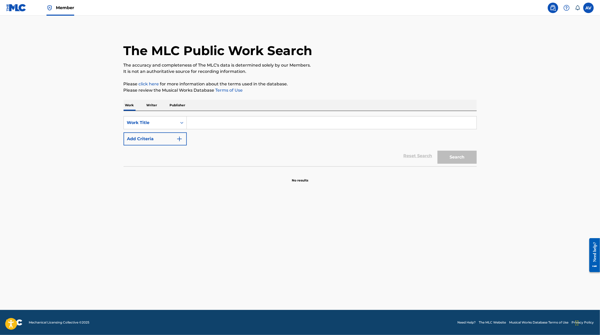
click at [216, 119] on input "Search Form" at bounding box center [332, 123] width 290 height 13
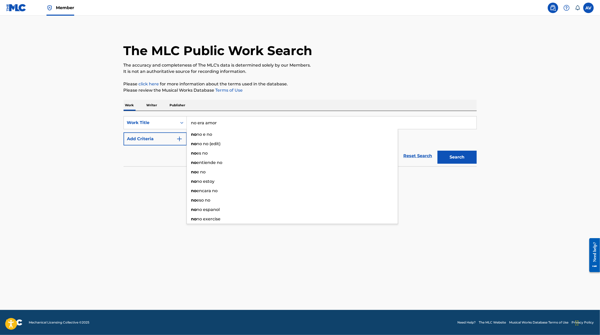
type input "no era amor"
click at [438, 151] on button "Search" at bounding box center [457, 157] width 39 height 13
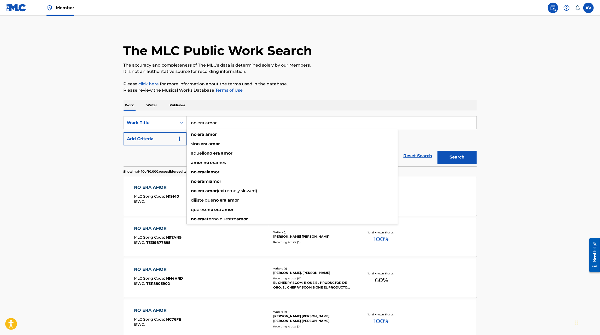
click at [130, 201] on div "NO ERA AMOR MLC Song Code : N19140 ISWC : Writers ( 1 ) JOSE GONZALES Recording…" at bounding box center [300, 196] width 353 height 39
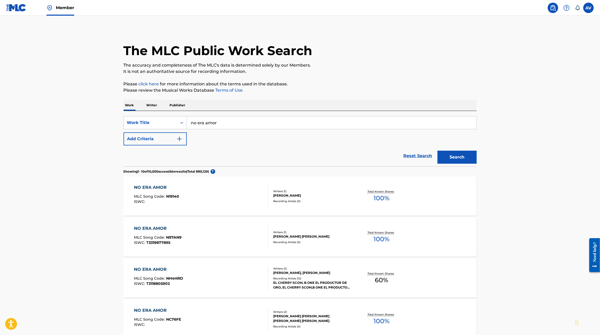
click at [233, 240] on div "NO ERA AMOR MLC Song Code : N97AN9 ISWC : T3319877895" at bounding box center [201, 238] width 134 height 24
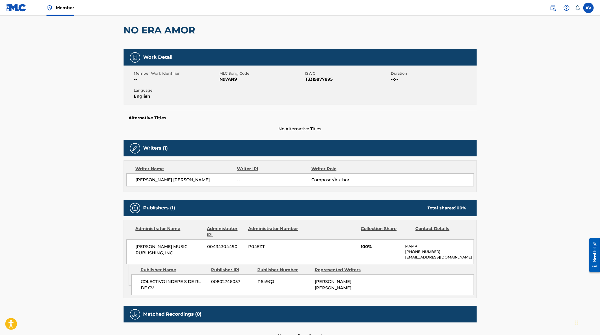
scroll to position [78, 0]
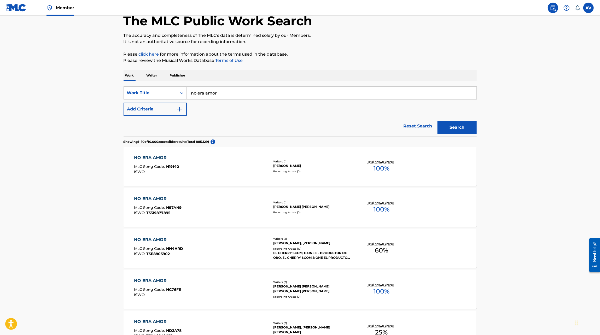
scroll to position [31, 0]
click at [232, 197] on div "NO ERA AMOR MLC Song Code : N97AN9 ISWC : T3319877895" at bounding box center [201, 207] width 134 height 24
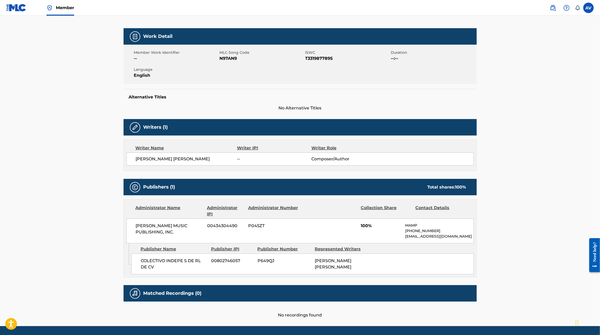
scroll to position [80, 0]
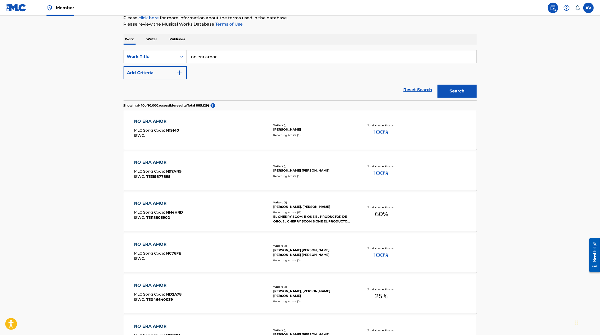
scroll to position [67, 0]
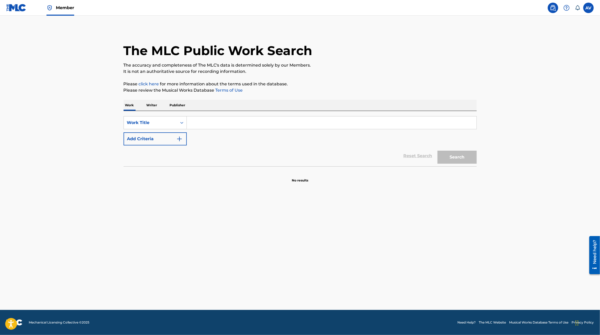
click at [162, 109] on div "Work Writer Publisher" at bounding box center [300, 105] width 353 height 11
click at [158, 109] on p "Writer" at bounding box center [152, 105] width 14 height 11
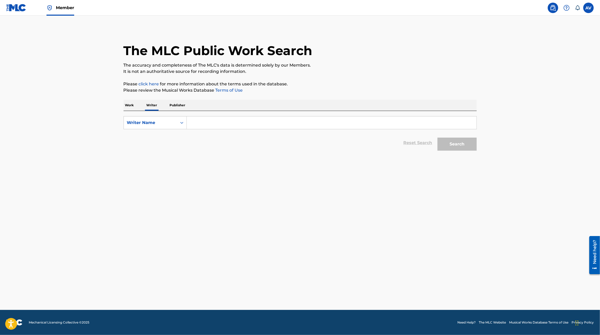
click at [208, 119] on input "Search Form" at bounding box center [332, 123] width 290 height 13
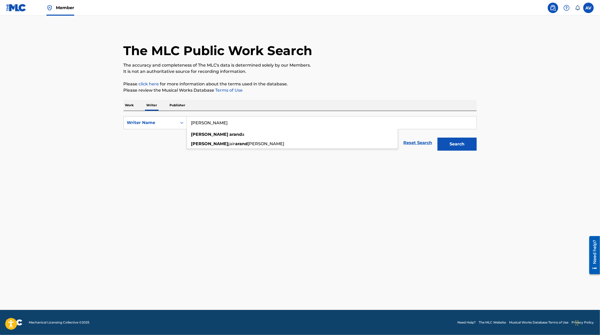
type input "[PERSON_NAME]"
click at [438, 138] on button "Search" at bounding box center [457, 144] width 39 height 13
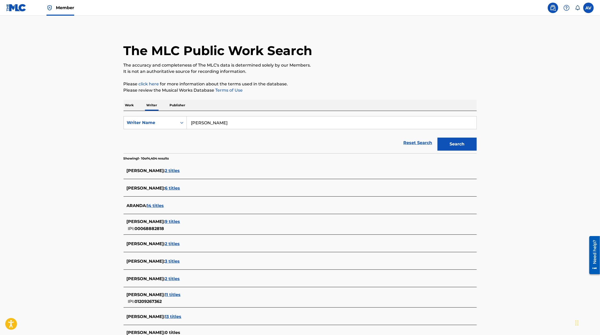
scroll to position [65, 0]
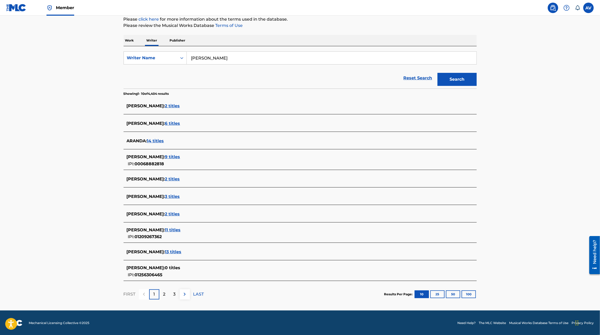
click at [182, 251] on span "13 titles" at bounding box center [173, 252] width 16 height 5
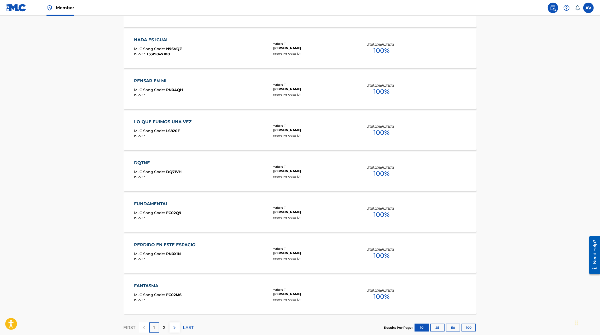
scroll to position [304, 0]
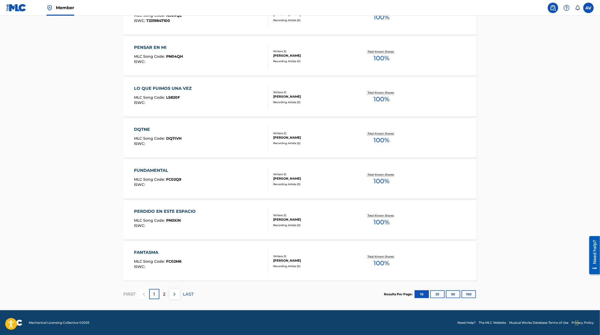
click at [471, 294] on button "100" at bounding box center [469, 295] width 14 height 8
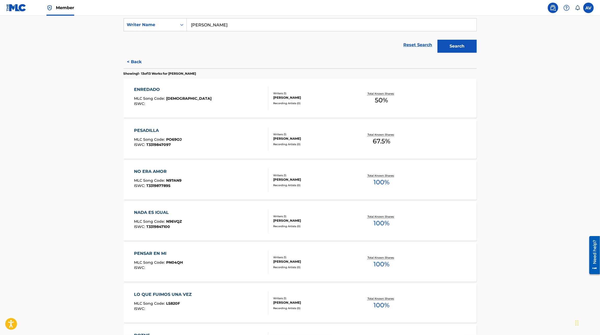
scroll to position [95, 0]
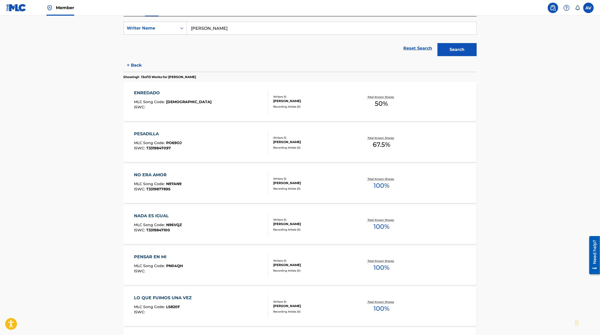
click at [213, 144] on div "PESADILLA MLC Song Code : PO69OJ ISWC : T3319847097" at bounding box center [201, 143] width 134 height 24
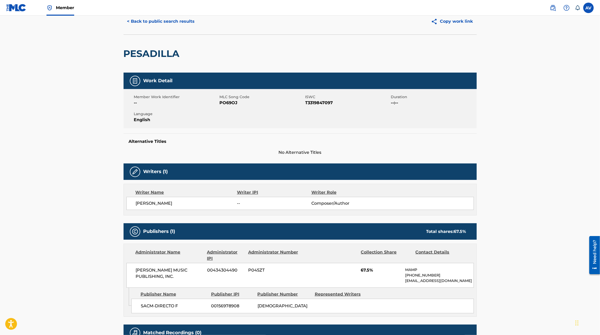
scroll to position [20, 0]
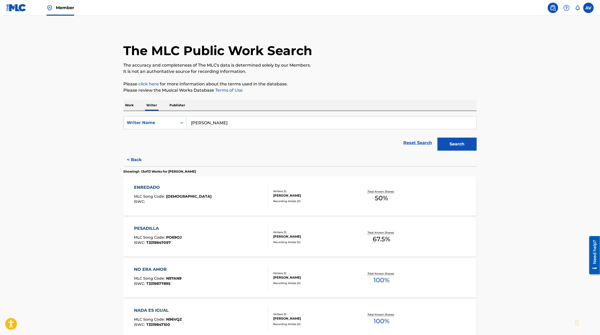
click at [223, 189] on div "ENREDADO MLC Song Code : ES39ZM ISWC :" at bounding box center [201, 196] width 134 height 24
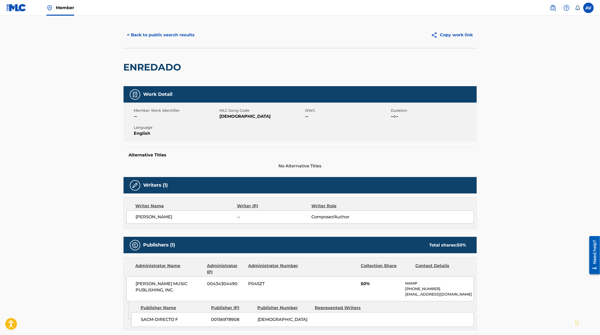
scroll to position [6, 0]
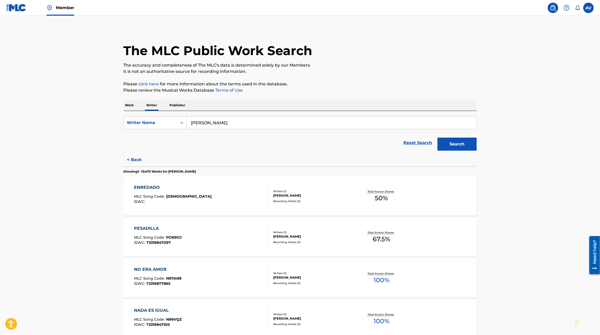
click at [208, 123] on input "[PERSON_NAME]" at bounding box center [332, 123] width 290 height 13
click at [133, 109] on p "Work" at bounding box center [130, 105] width 12 height 11
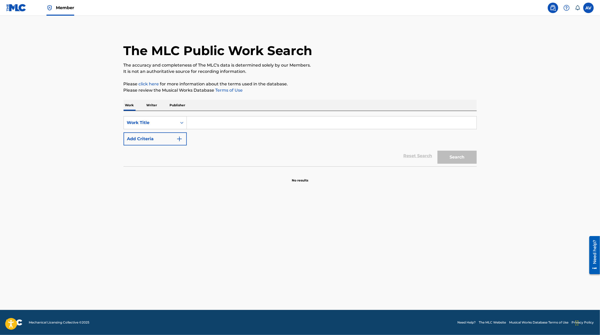
click at [212, 126] on input "Search Form" at bounding box center [332, 123] width 290 height 13
click at [438, 151] on button "Search" at bounding box center [457, 157] width 39 height 13
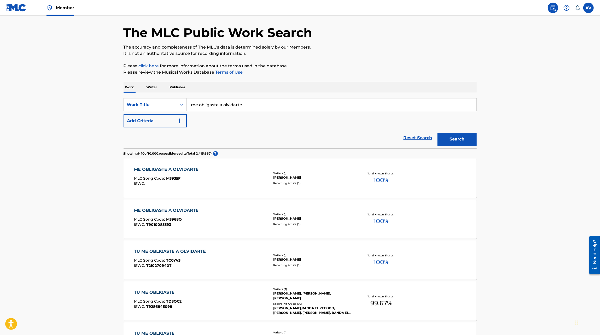
scroll to position [44, 0]
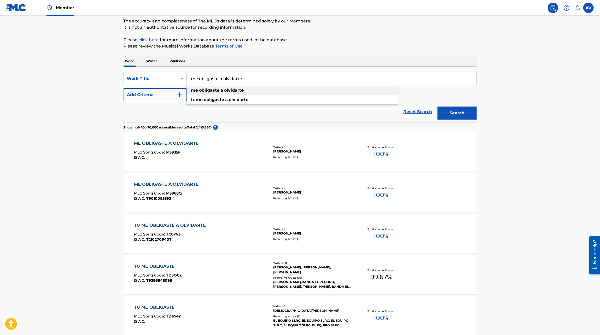
click at [213, 90] on strong "obligaste" at bounding box center [209, 90] width 20 height 5
click at [438, 107] on button "Search" at bounding box center [457, 113] width 39 height 13
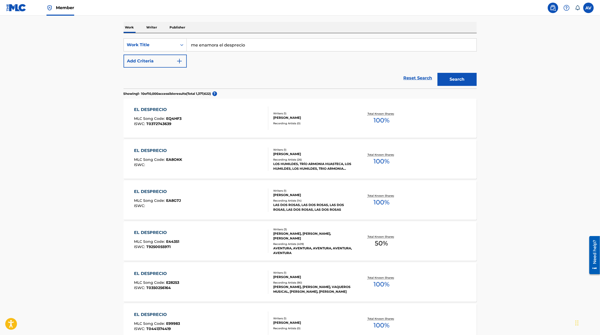
scroll to position [0, 0]
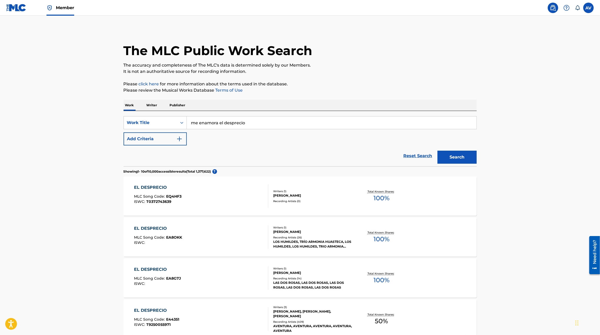
type input "M"
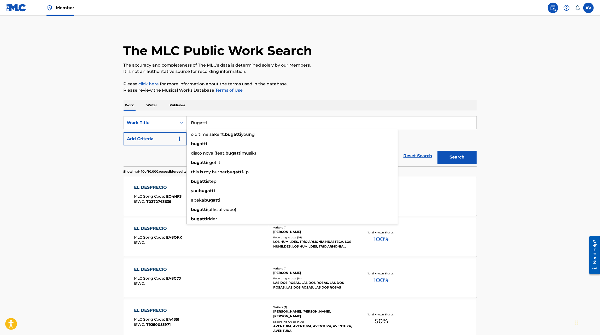
type input "Bugatti"
click at [438, 151] on button "Search" at bounding box center [457, 157] width 39 height 13
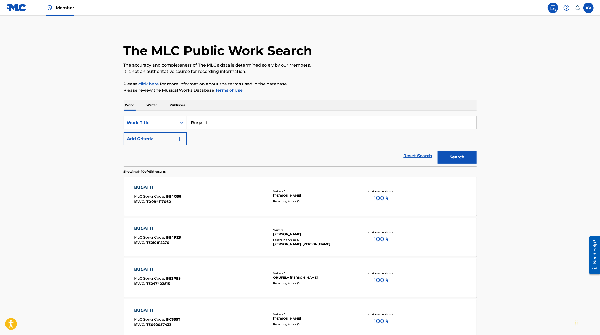
click at [162, 144] on button "Add Criteria" at bounding box center [155, 138] width 63 height 13
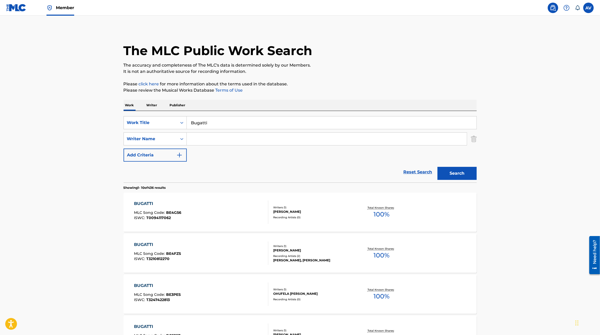
click at [196, 143] on input "Search Form" at bounding box center [327, 139] width 280 height 13
type input "Mara"
click at [438, 167] on button "Search" at bounding box center [457, 173] width 39 height 13
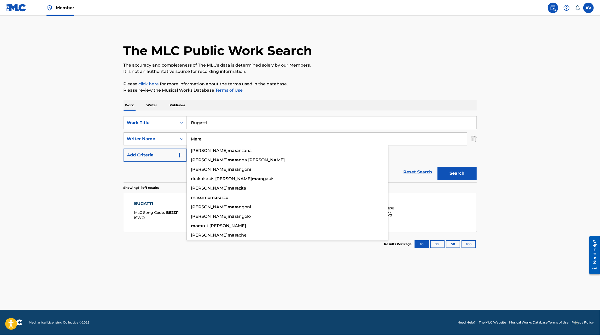
click at [110, 231] on main "The MLC Public Work Search The accuracy and completeness of The MLC's data is d…" at bounding box center [300, 163] width 600 height 294
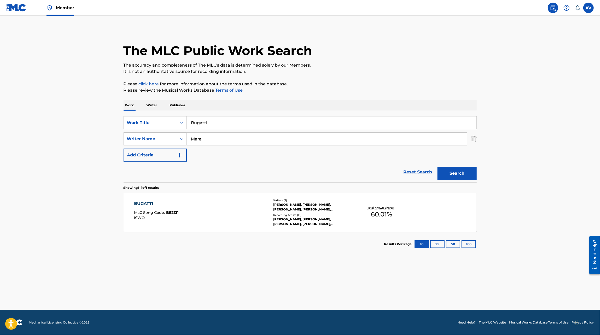
click at [203, 203] on div "BUGATTI MLC Song Code : BE2Z11 ISWC :" at bounding box center [201, 213] width 134 height 24
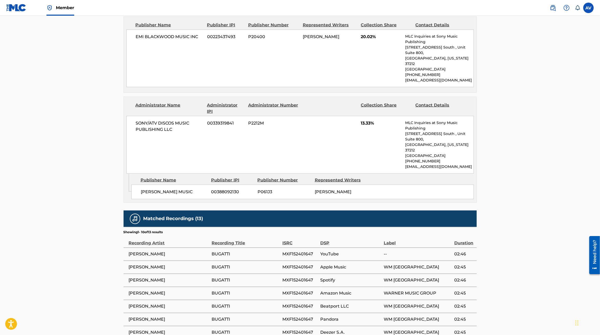
scroll to position [430, 0]
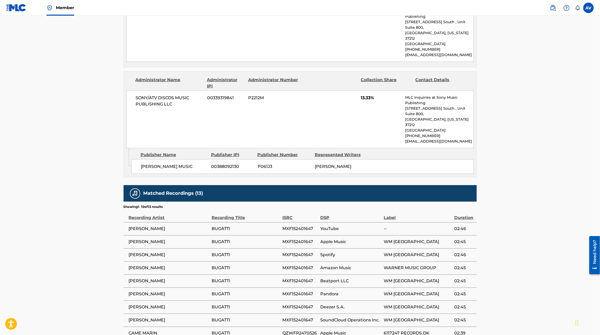
click at [306, 226] on span "MXF152401647" at bounding box center [299, 229] width 35 height 6
copy span "MXF152401647"
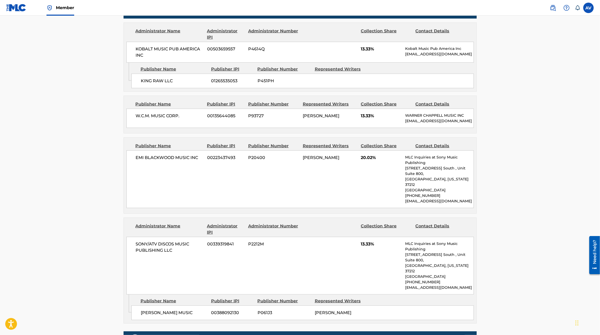
scroll to position [0, 0]
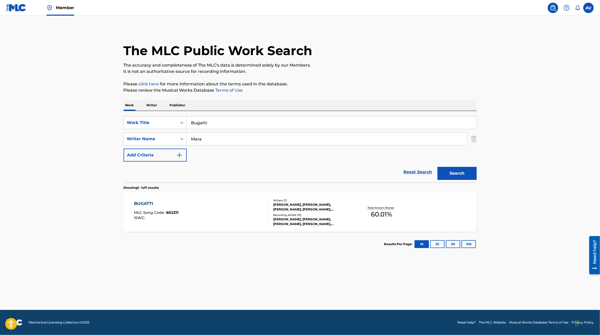
click at [209, 128] on input "Bugatti" at bounding box center [332, 123] width 290 height 13
click at [204, 139] on div "lo que nunca fue tuyo" at bounding box center [292, 134] width 211 height 9
type input "lo que nunca fue tuyo"
click at [204, 139] on input "Mara" at bounding box center [327, 139] width 280 height 13
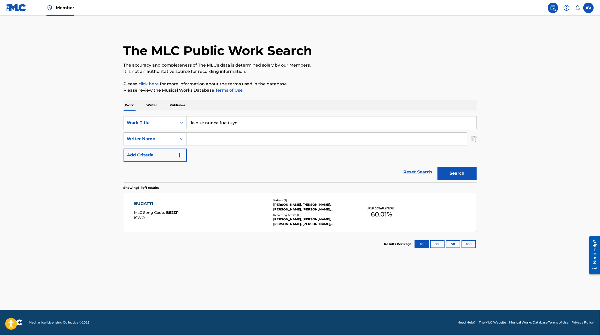
click at [438, 167] on button "Search" at bounding box center [457, 173] width 39 height 13
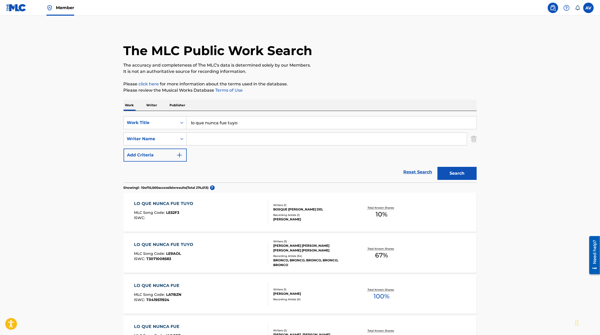
click at [238, 265] on div "LO QUE NUNCA FUE TUYO MLC Song Code : LE9AOL ISWC : T3071008583" at bounding box center [201, 254] width 134 height 24
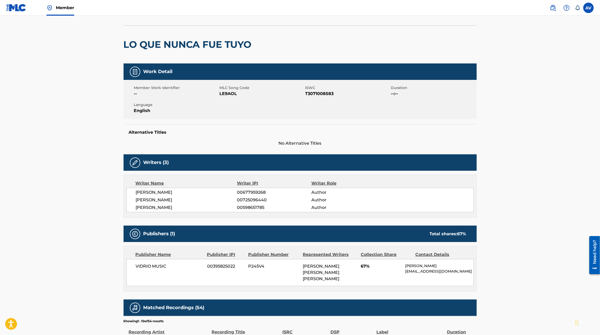
scroll to position [29, 0]
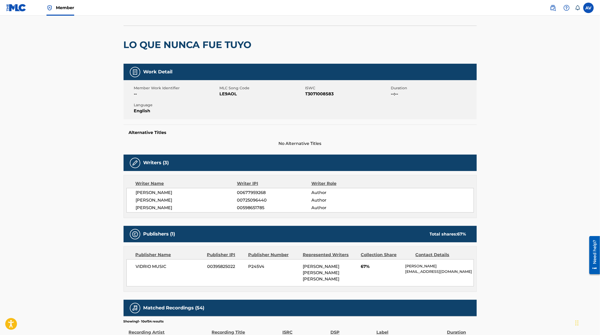
drag, startPoint x: 136, startPoint y: 191, endPoint x: 215, endPoint y: 207, distance: 80.6
click at [215, 207] on div "[PERSON_NAME] 00677959268 Author [PERSON_NAME] 00725096440 Author [PERSON_NAME]…" at bounding box center [300, 200] width 348 height 25
click at [215, 207] on span "[PERSON_NAME]" at bounding box center [186, 208] width 101 height 6
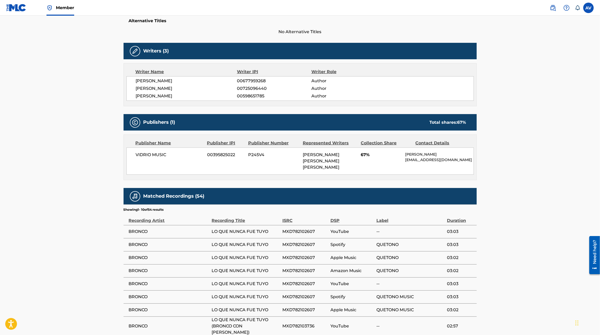
scroll to position [219, 0]
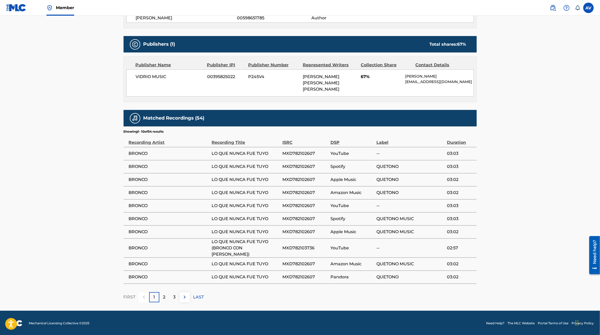
click at [299, 157] on span "MXD782102607" at bounding box center [304, 154] width 45 height 6
copy span "MXD782102607"
click at [167, 294] on div "2" at bounding box center [164, 297] width 10 height 10
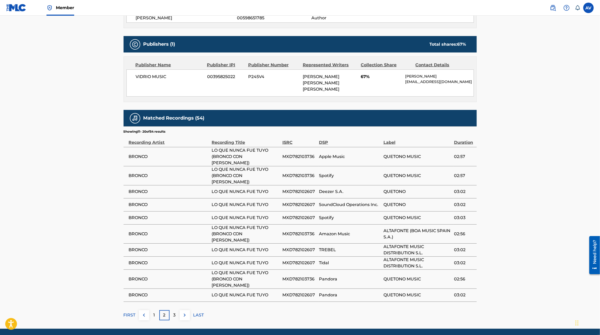
click at [174, 312] on p "3" at bounding box center [175, 315] width 2 height 6
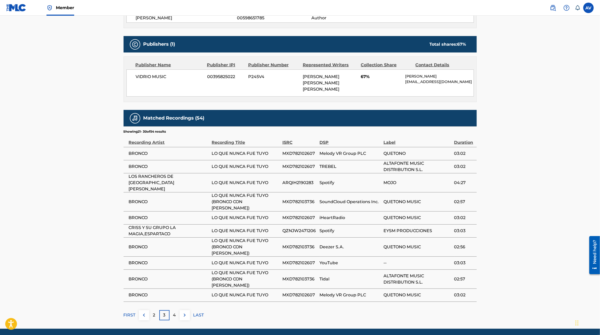
click at [291, 199] on span "MXD782103736" at bounding box center [299, 202] width 35 height 6
copy span "MXD782103736"
click at [293, 228] on span "QZNJW2471206" at bounding box center [299, 231] width 35 height 6
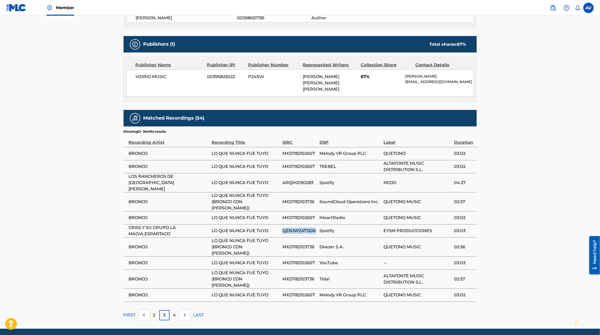
copy span "QZNJW2471206"
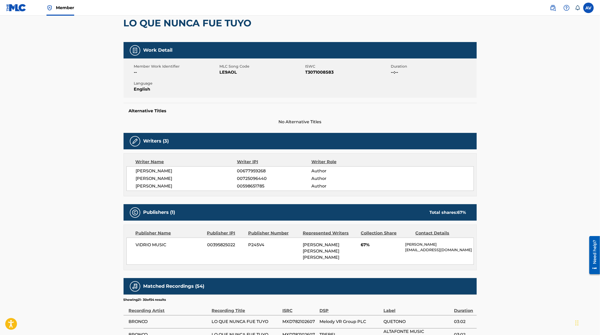
scroll to position [0, 0]
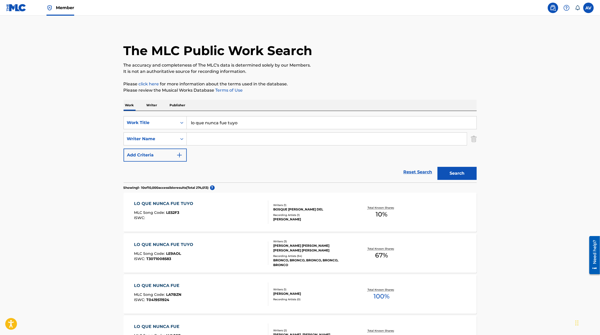
click at [242, 118] on input "lo que nunca fue tuyo" at bounding box center [332, 123] width 290 height 13
type input "cala en. el alma"
click at [438, 167] on button "Search" at bounding box center [457, 173] width 39 height 13
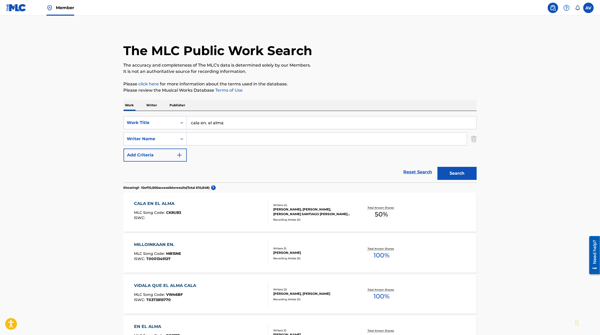
click at [210, 223] on div "CALA EN EL ALMA MLC Song Code : CK8U83 ISWC :" at bounding box center [201, 213] width 134 height 24
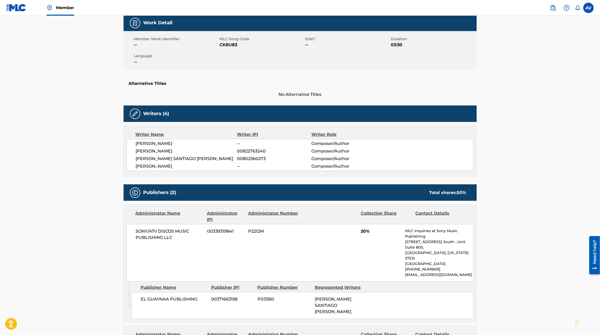
scroll to position [17, 0]
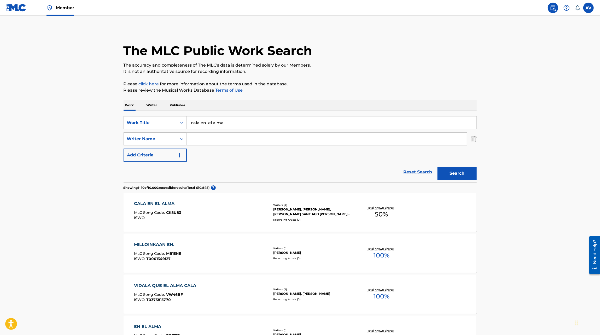
click at [220, 122] on input "cala en. el alma" at bounding box center [332, 123] width 290 height 13
paste input "EL SILENCIO DE TU ADIOS"
click at [438, 167] on button "Search" at bounding box center [457, 173] width 39 height 13
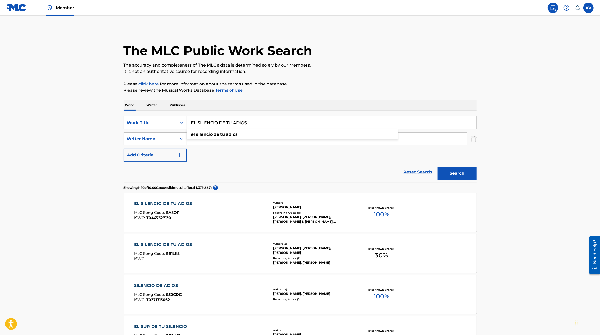
type input "}"
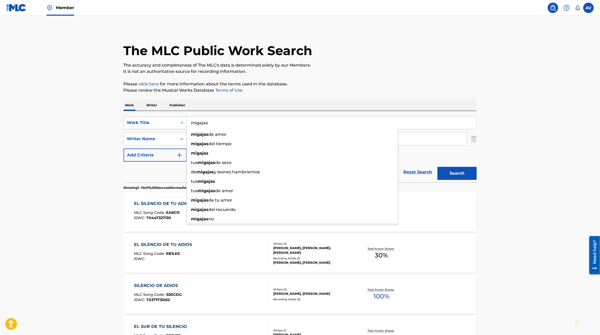
click at [151, 120] on div "Work Title" at bounding box center [150, 123] width 47 height 6
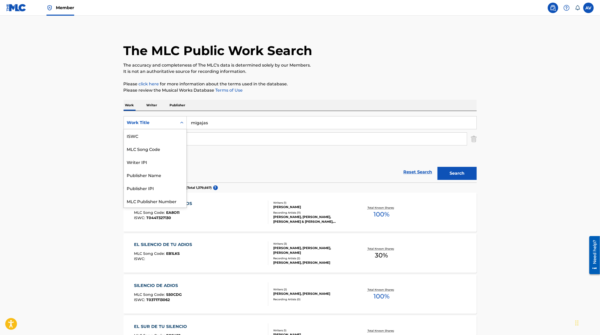
scroll to position [13, 0]
click at [207, 121] on input "migajas" at bounding box center [332, 123] width 290 height 13
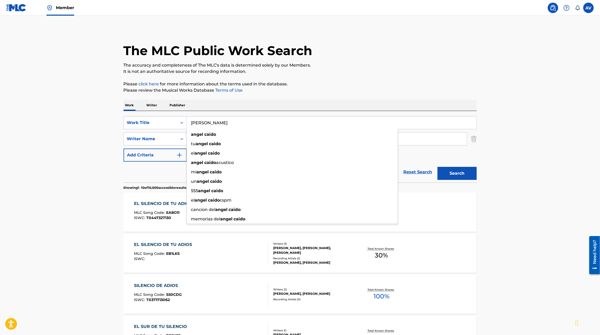
type input "[PERSON_NAME]"
click at [438, 167] on button "Search" at bounding box center [457, 173] width 39 height 13
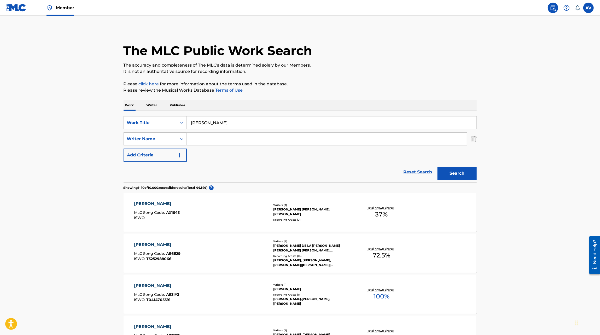
click at [192, 136] on input "Search Form" at bounding box center [327, 139] width 280 height 13
type input "[PERSON_NAME]"
click at [438, 167] on button "Search" at bounding box center [457, 173] width 39 height 13
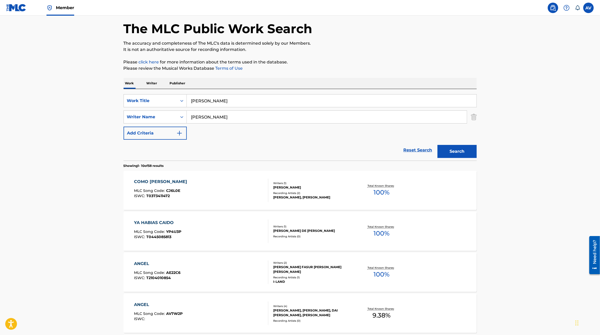
scroll to position [0, 0]
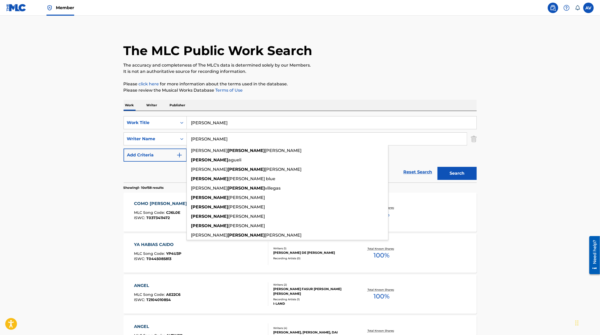
click at [222, 121] on input "[PERSON_NAME]" at bounding box center [332, 123] width 290 height 13
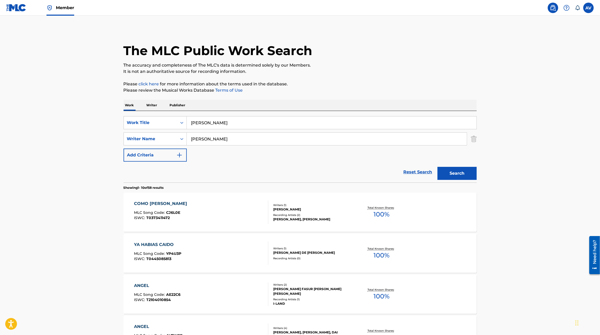
click at [222, 121] on input "[PERSON_NAME]" at bounding box center [332, 123] width 290 height 13
paste input "ESTA MENTIRA"
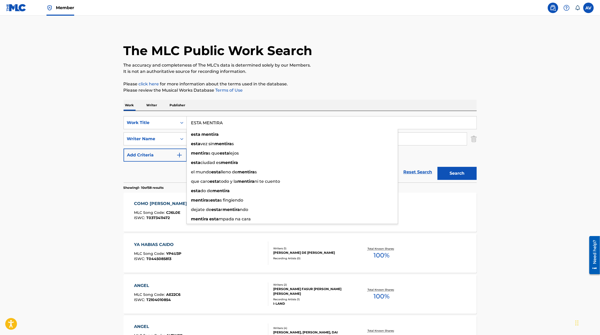
type input "ESTA MENTIRA"
click at [98, 141] on main "The MLC Public Work Search The accuracy and completeness of The MLC's data is d…" at bounding box center [300, 323] width 600 height 615
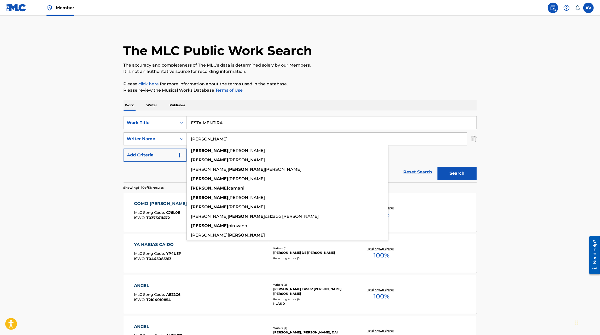
click at [248, 139] on input "[PERSON_NAME]" at bounding box center [327, 139] width 280 height 13
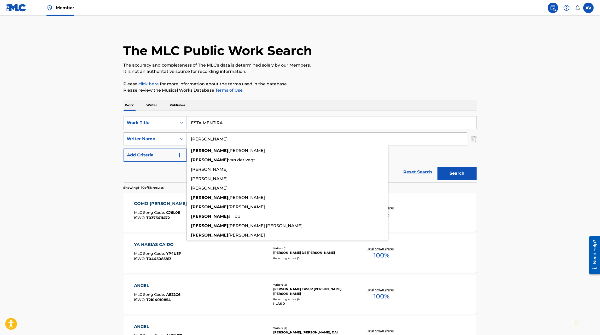
type input "[PERSON_NAME]"
click at [438, 167] on button "Search" at bounding box center [457, 173] width 39 height 13
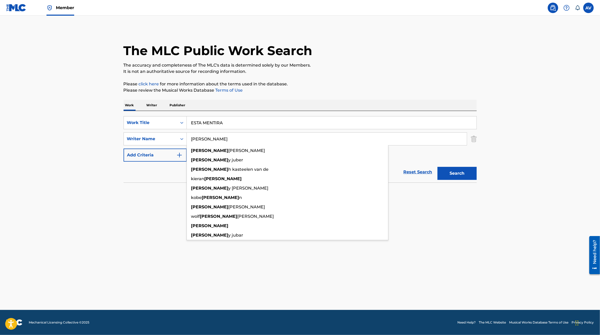
click at [93, 201] on main "The MLC Public Work Search The accuracy and completeness of The MLC's data is d…" at bounding box center [300, 163] width 600 height 294
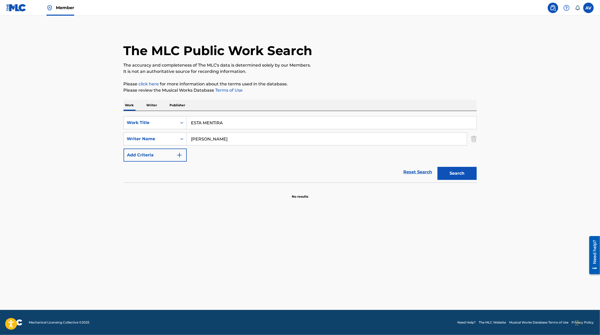
click at [199, 136] on input "[PERSON_NAME]" at bounding box center [327, 139] width 280 height 13
click at [438, 167] on button "Search" at bounding box center [457, 173] width 39 height 13
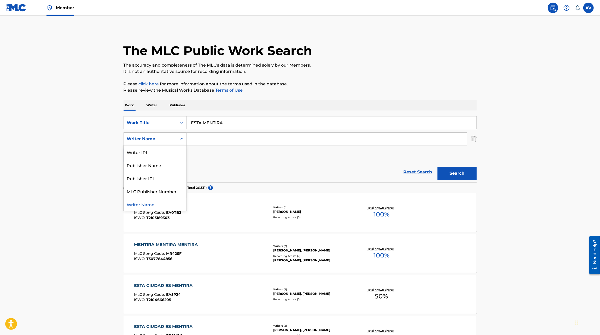
click at [172, 144] on div "Writer Name" at bounding box center [155, 138] width 63 height 13
click at [176, 169] on div "Publisher Name" at bounding box center [155, 165] width 63 height 13
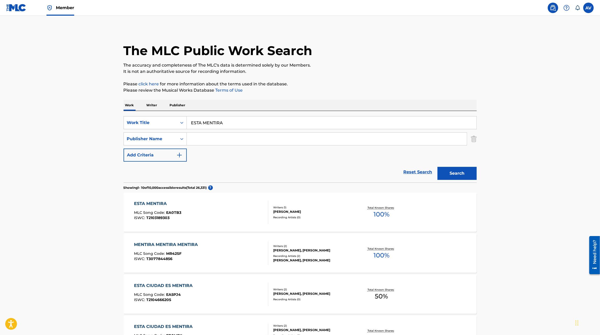
click at [217, 140] on input "Search Form" at bounding box center [327, 139] width 280 height 13
type input "Colectivo"
click at [438, 167] on button "Search" at bounding box center [457, 173] width 39 height 13
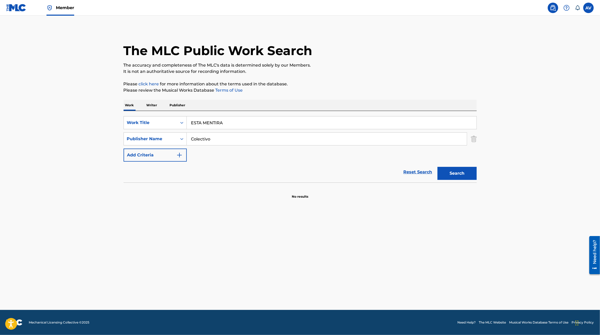
click at [232, 127] on input "ESTA MENTIRA" at bounding box center [332, 123] width 290 height 13
type input "Glosessito"
click at [438, 167] on button "Search" at bounding box center [457, 173] width 39 height 13
click at [217, 137] on input "Colectivo" at bounding box center [327, 139] width 280 height 13
click at [438, 167] on button "Search" at bounding box center [457, 173] width 39 height 13
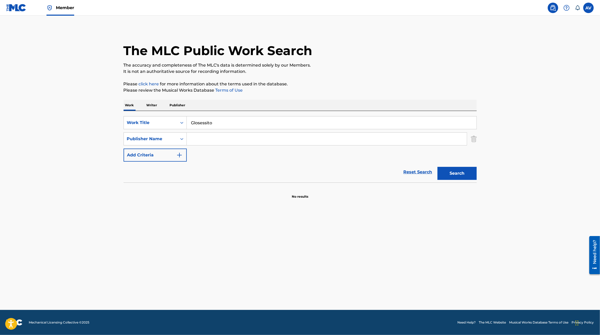
click at [198, 123] on input "Glosessito" at bounding box center [332, 123] width 290 height 13
paste input "LOSSESITO"
type input "GLOSSESITO"
click at [438, 167] on button "Search" at bounding box center [457, 173] width 39 height 13
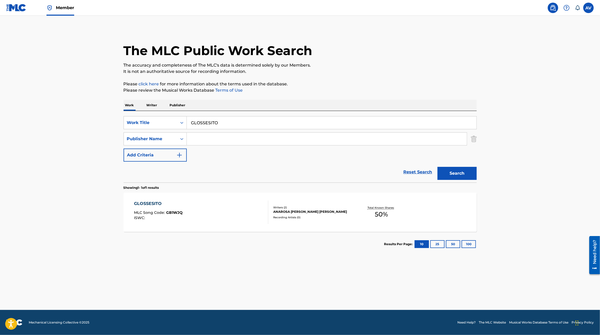
click at [227, 217] on div "GLOSSESITO MLC Song Code : GB1WJQ ISWC :" at bounding box center [201, 213] width 134 height 24
